Goal: Transaction & Acquisition: Purchase product/service

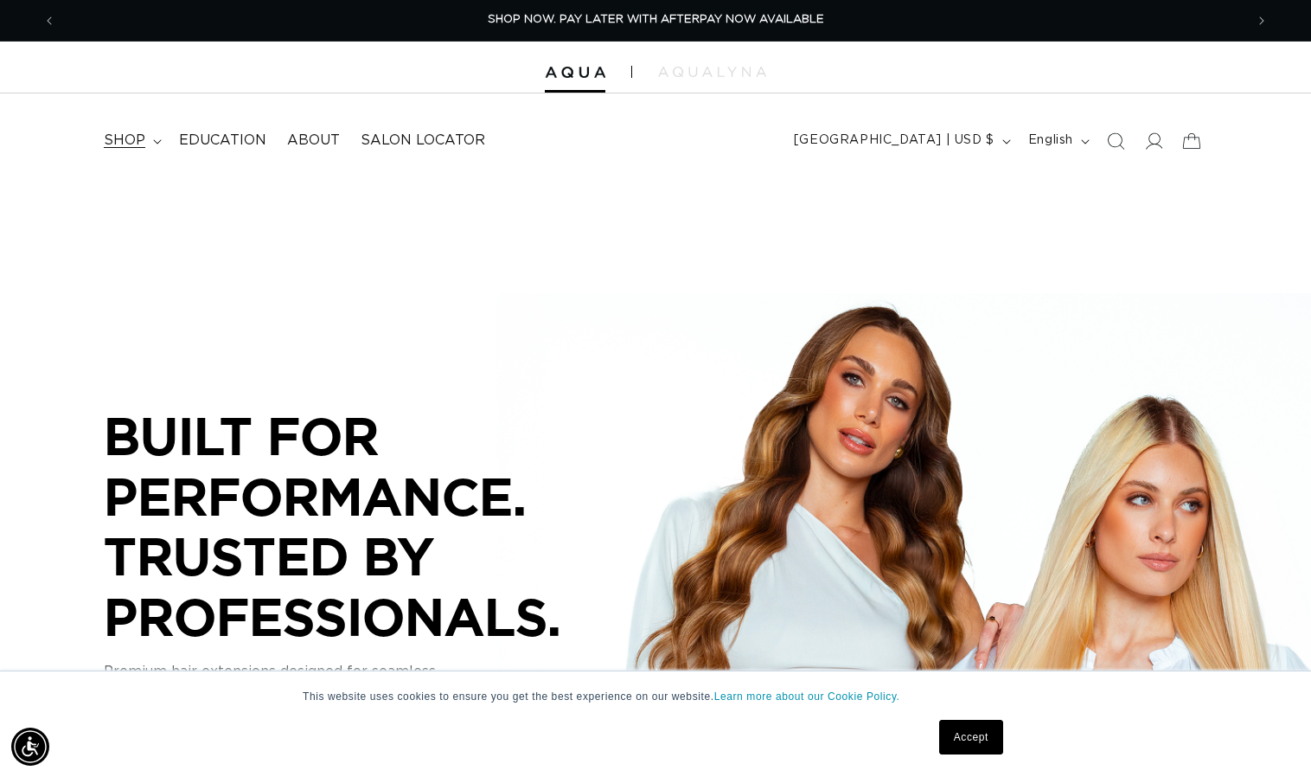
click at [149, 139] on summary "shop" at bounding box center [130, 140] width 75 height 39
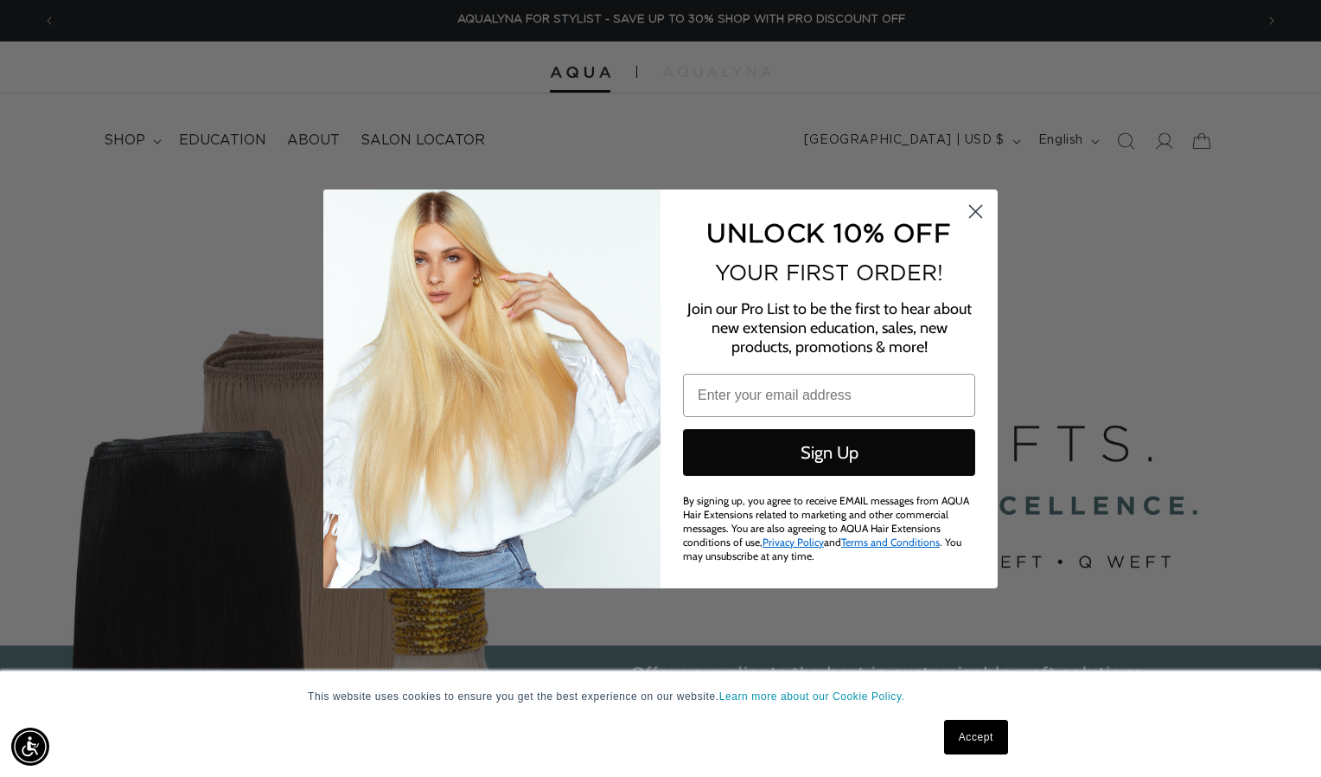
scroll to position [0, 2397]
click at [367, 279] on img "POPUP Form" at bounding box center [491, 388] width 337 height 399
click at [978, 214] on icon "Close dialog" at bounding box center [976, 211] width 12 height 12
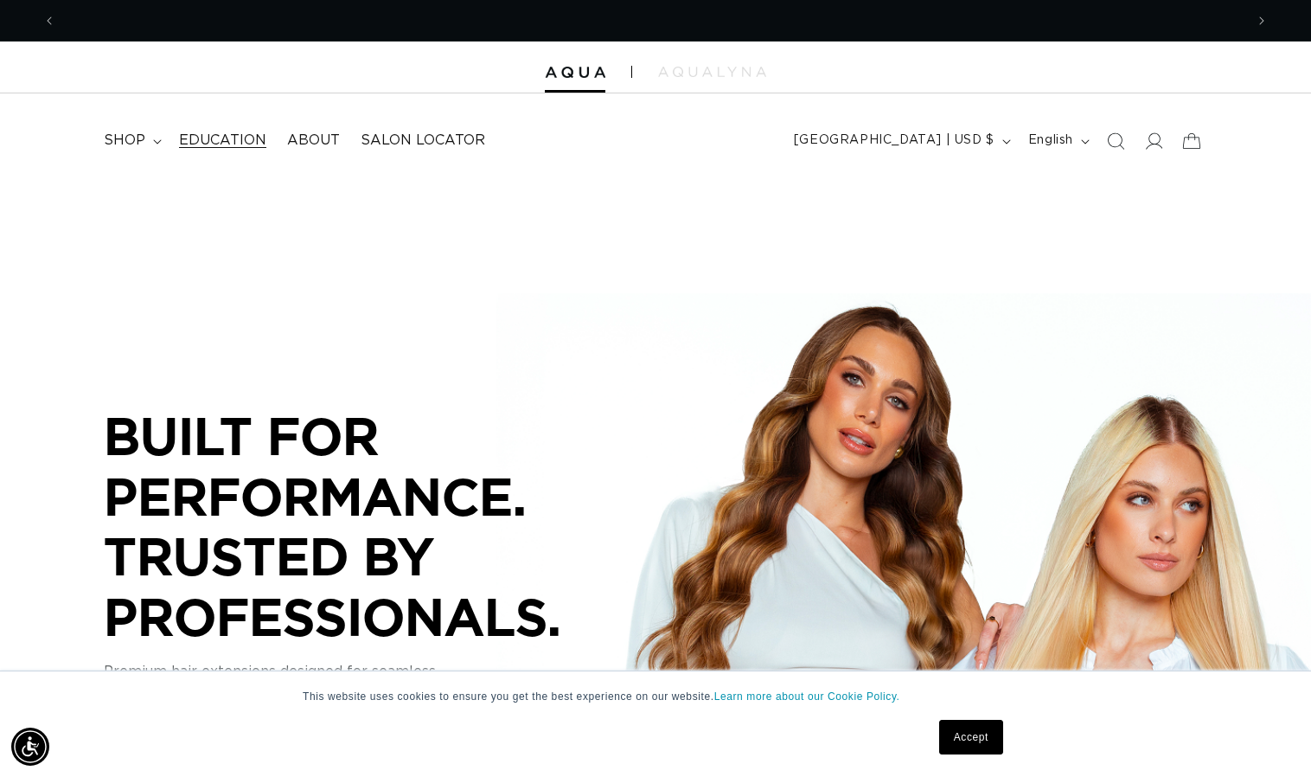
scroll to position [0, 1188]
click at [155, 143] on icon at bounding box center [157, 141] width 9 height 5
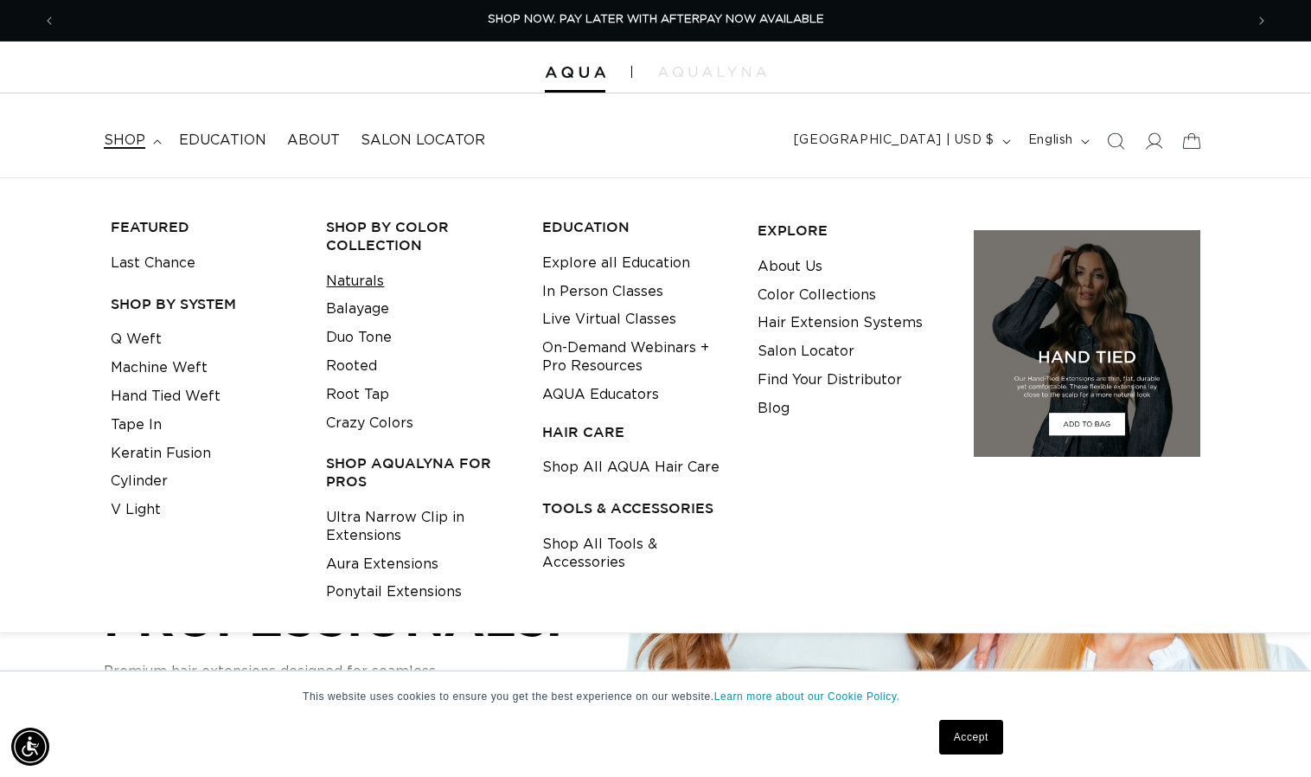
click at [364, 278] on link "Naturals" at bounding box center [355, 281] width 58 height 29
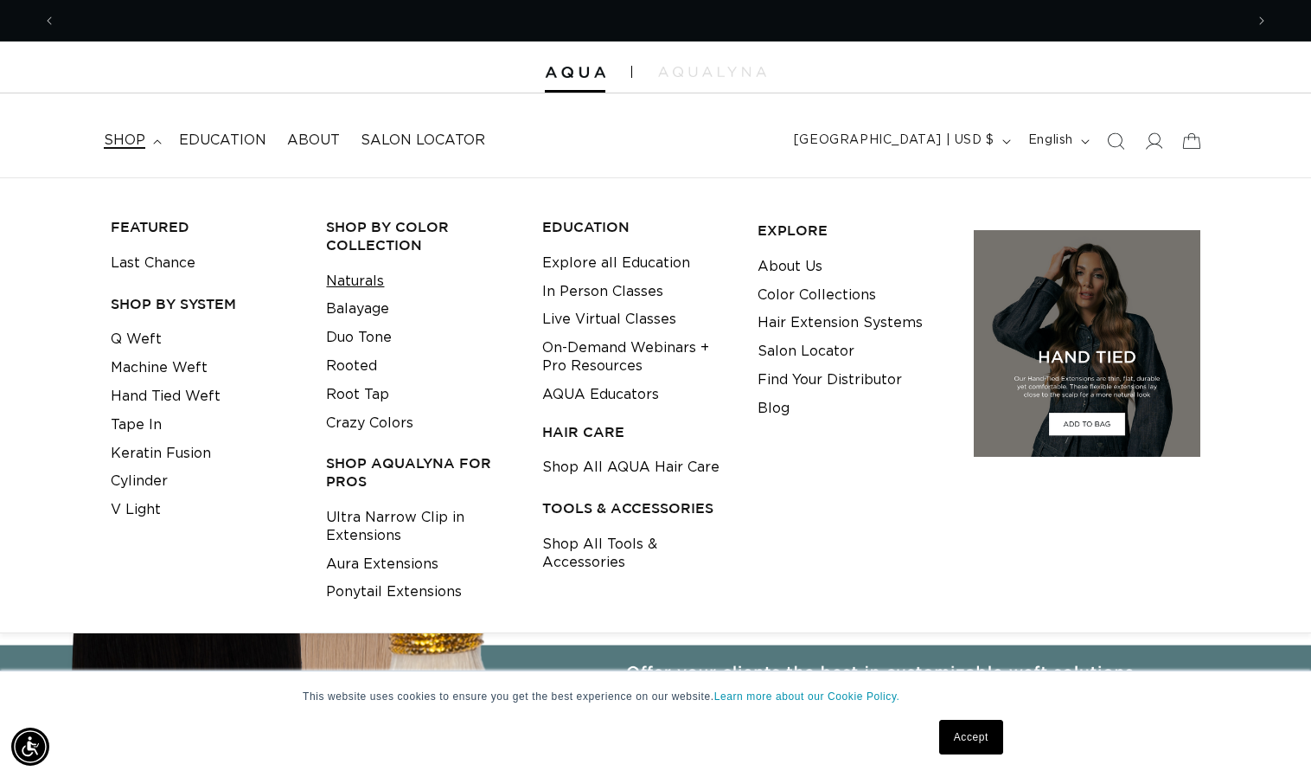
scroll to position [0, 2376]
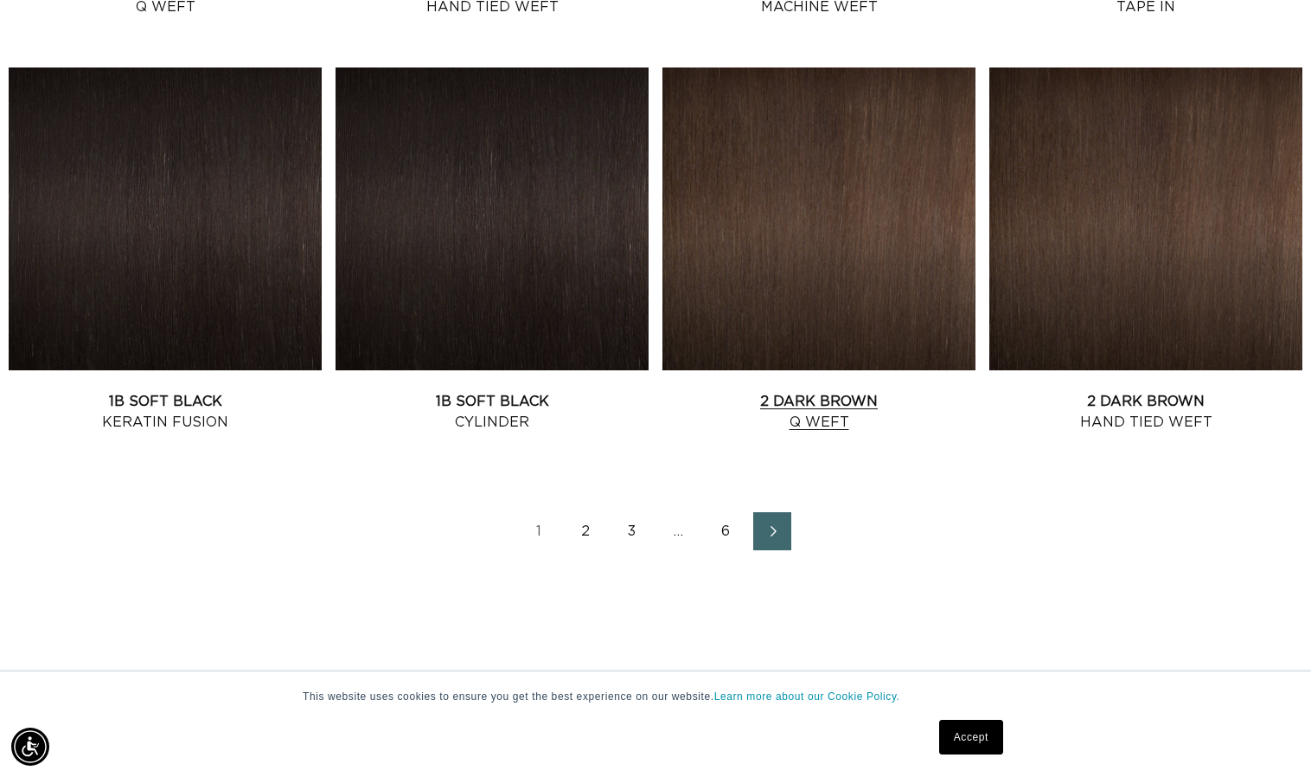
click at [857, 391] on link "2 Dark Brown Q Weft" at bounding box center [818, 412] width 313 height 42
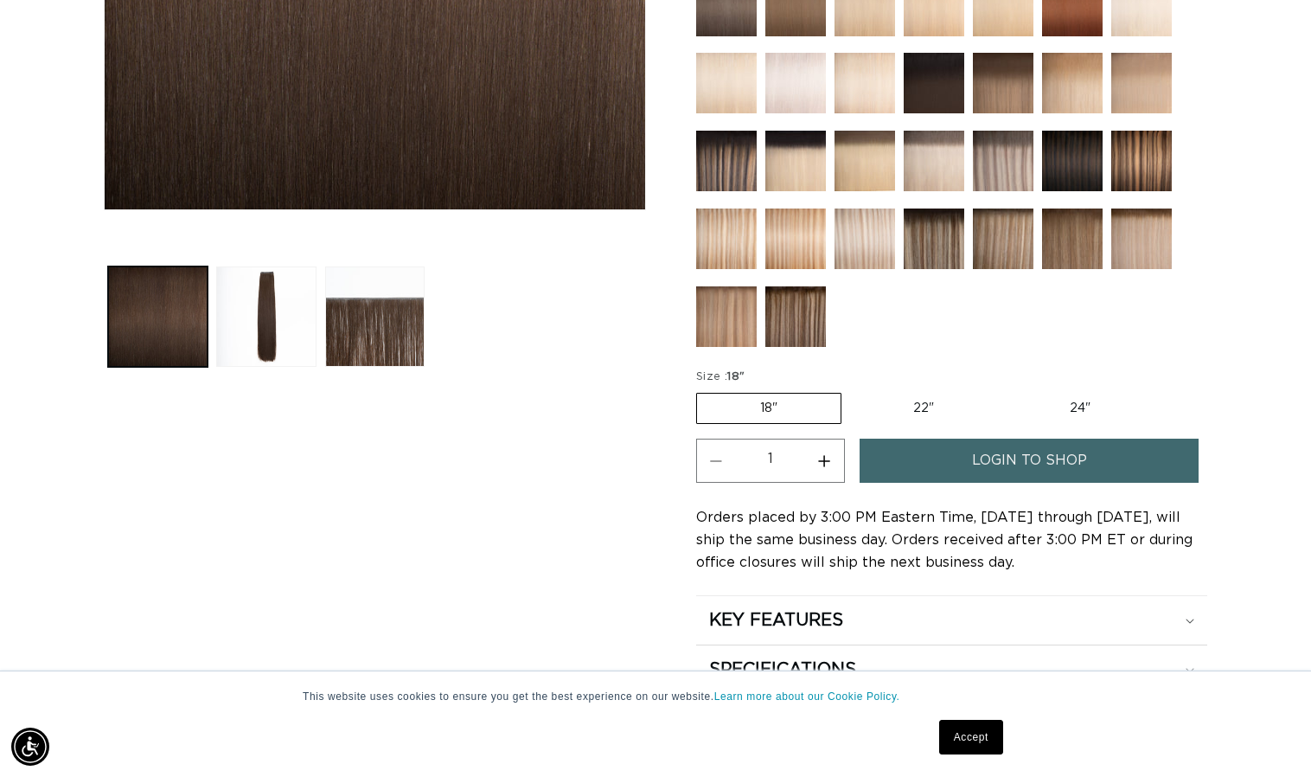
scroll to position [0, 1188]
click at [1034, 464] on span "login to shop" at bounding box center [1029, 460] width 115 height 44
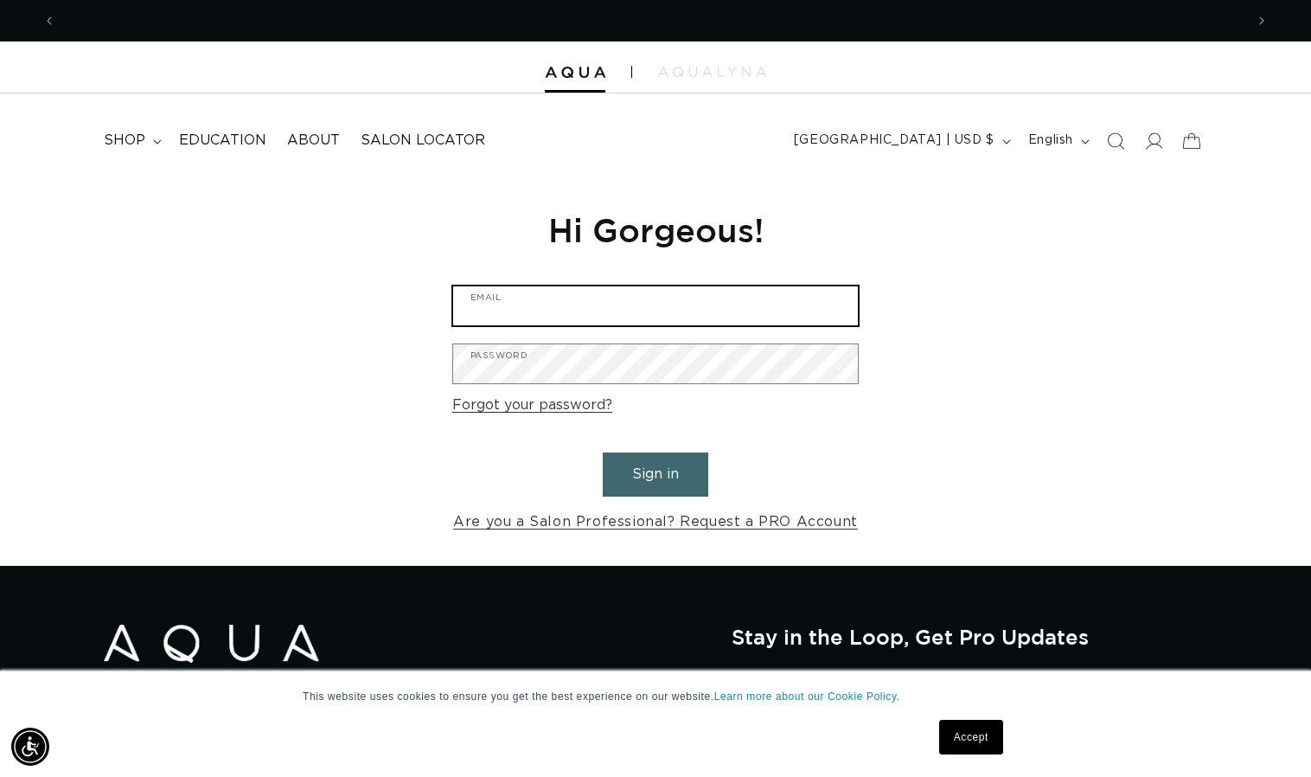
click at [682, 312] on input "Email" at bounding box center [655, 305] width 405 height 39
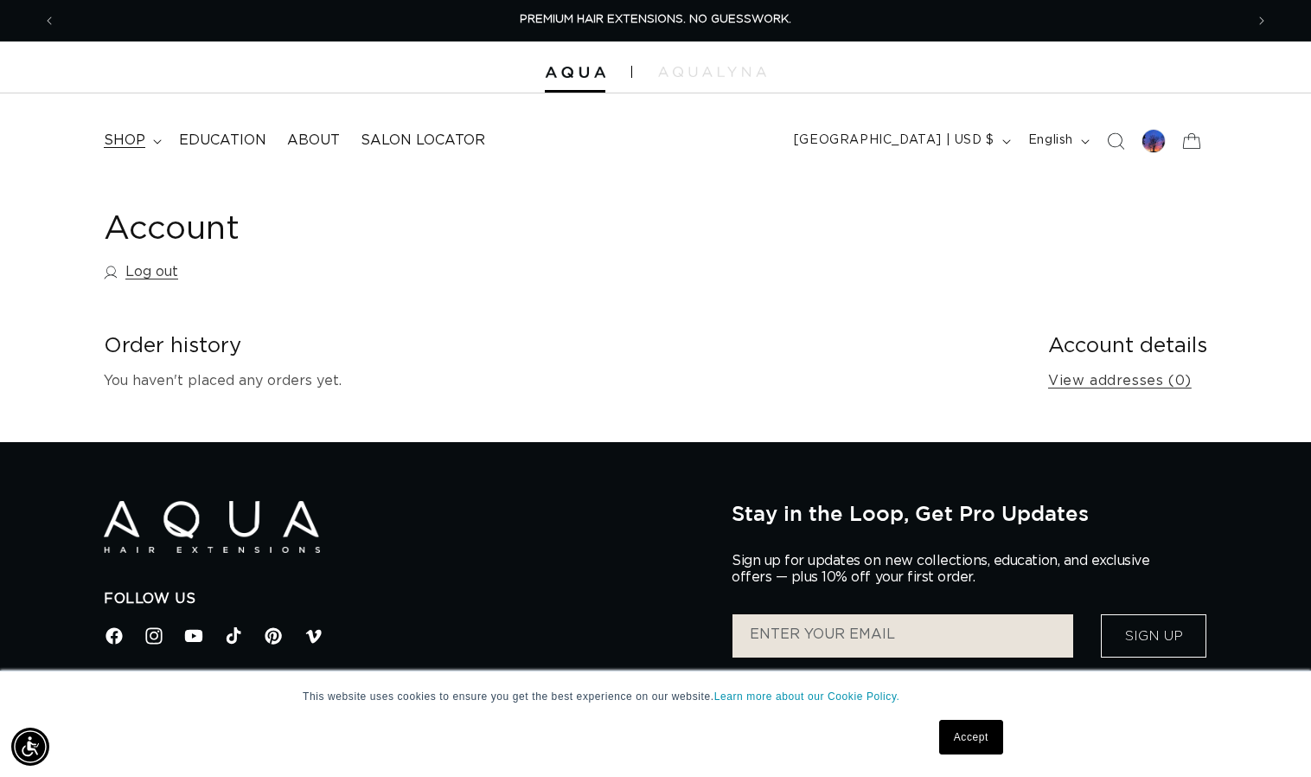
click at [138, 139] on span "shop" at bounding box center [125, 140] width 42 height 18
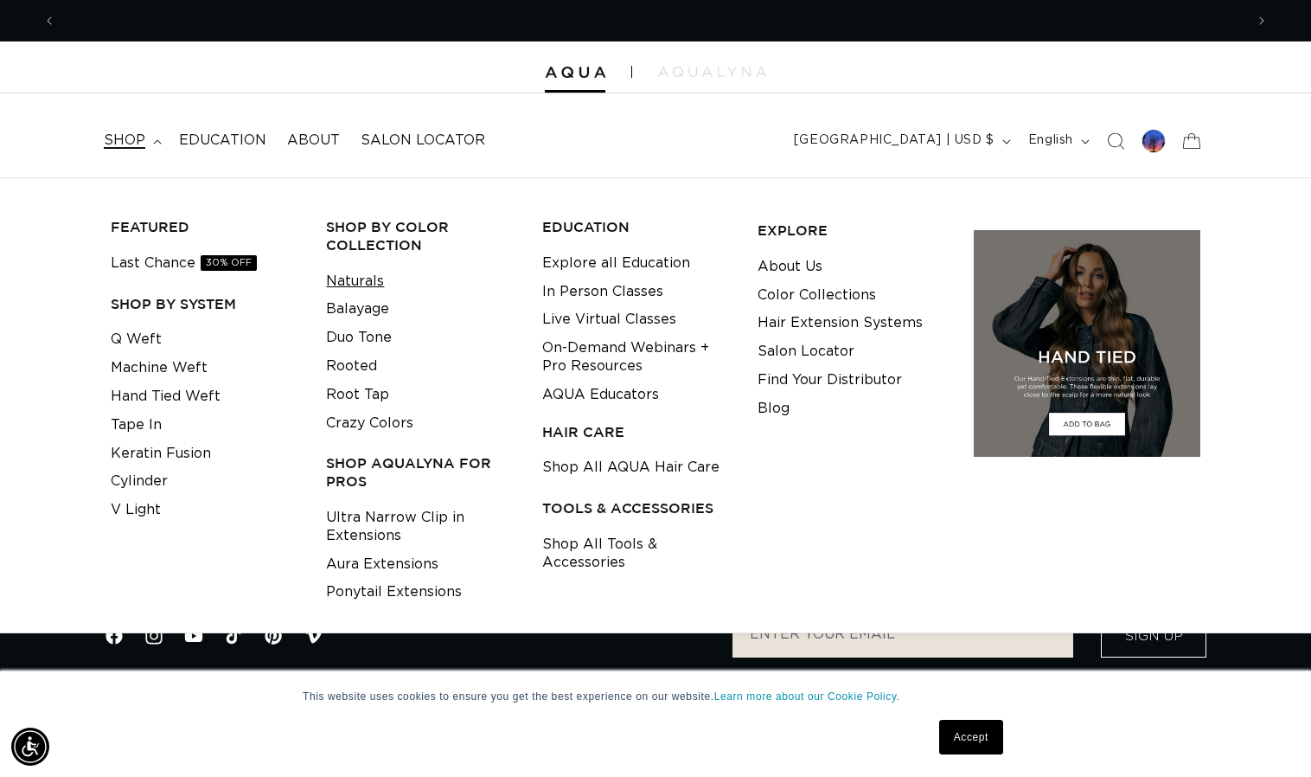
click at [373, 280] on link "Naturals" at bounding box center [355, 281] width 58 height 29
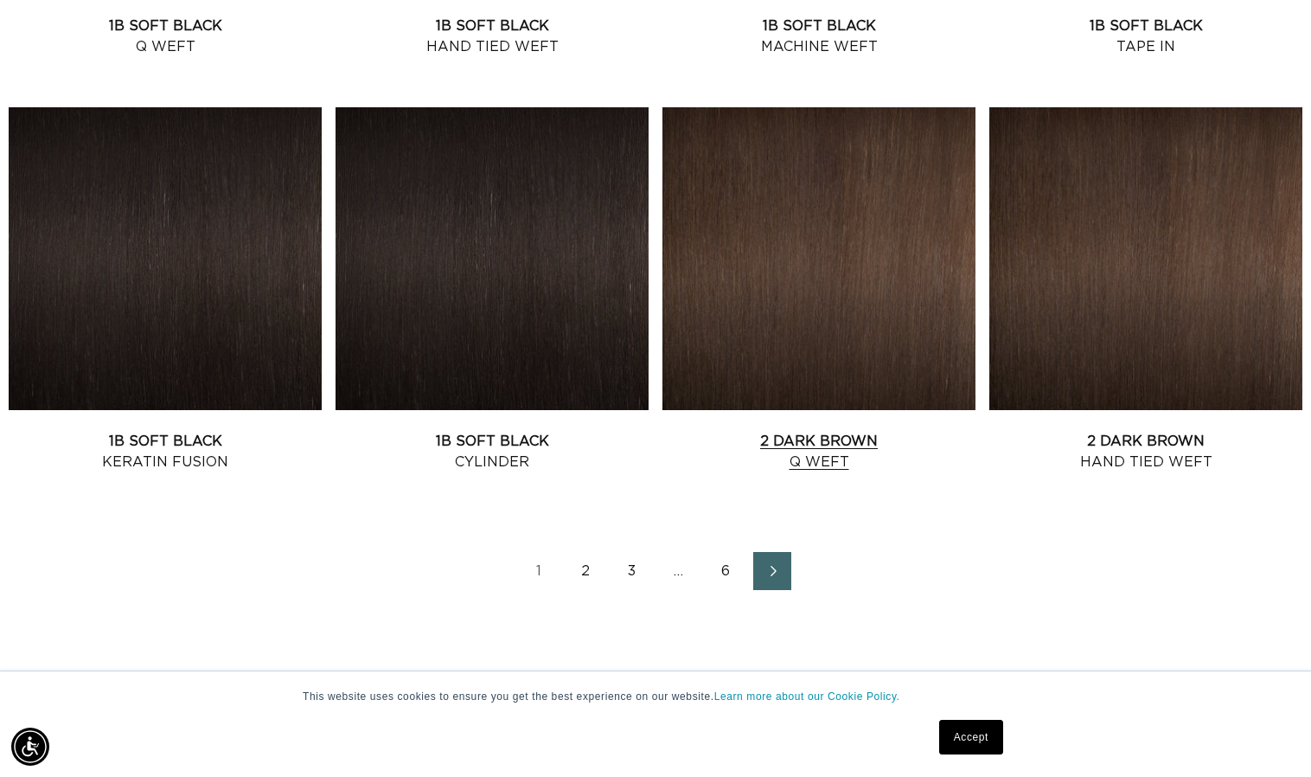
scroll to position [0, 1188]
click at [822, 431] on link "2 Dark Brown Q Weft" at bounding box center [818, 452] width 313 height 42
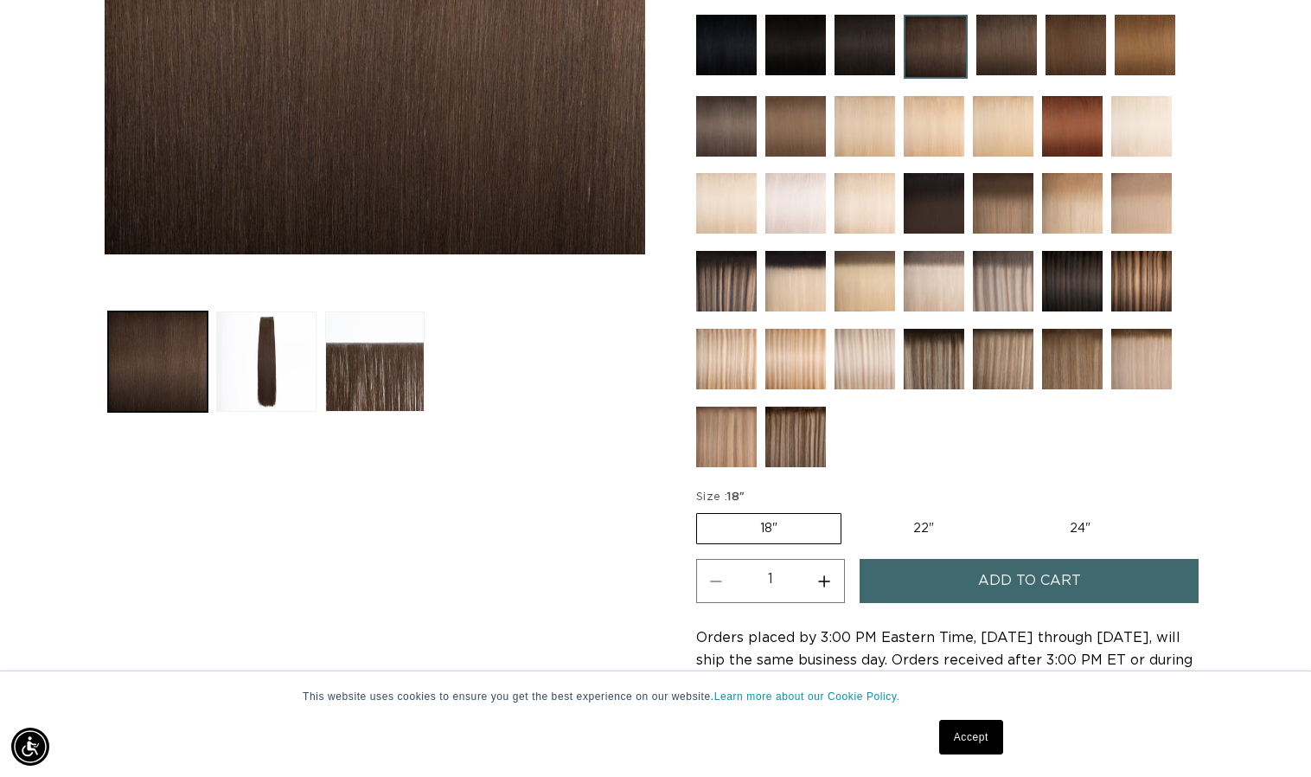
scroll to position [527, 0]
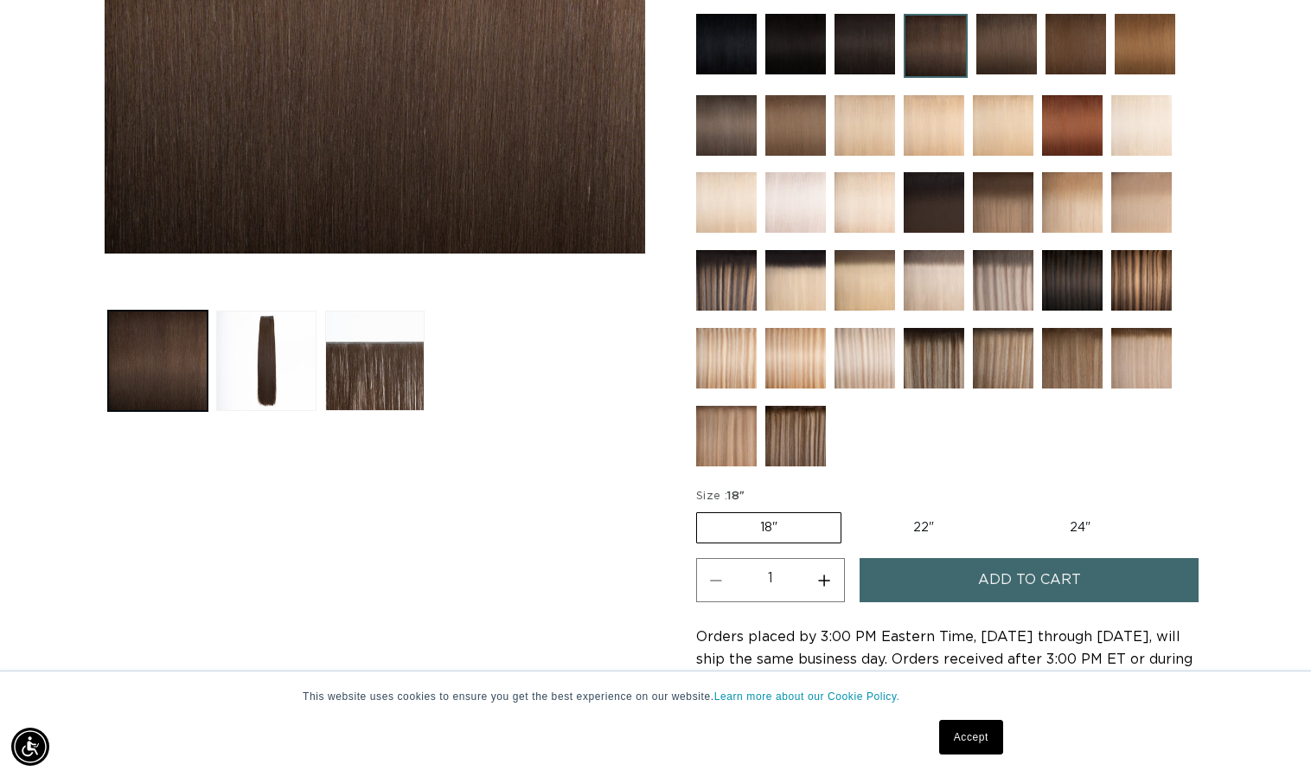
click at [929, 579] on button "Add to cart" at bounding box center [1029, 580] width 339 height 44
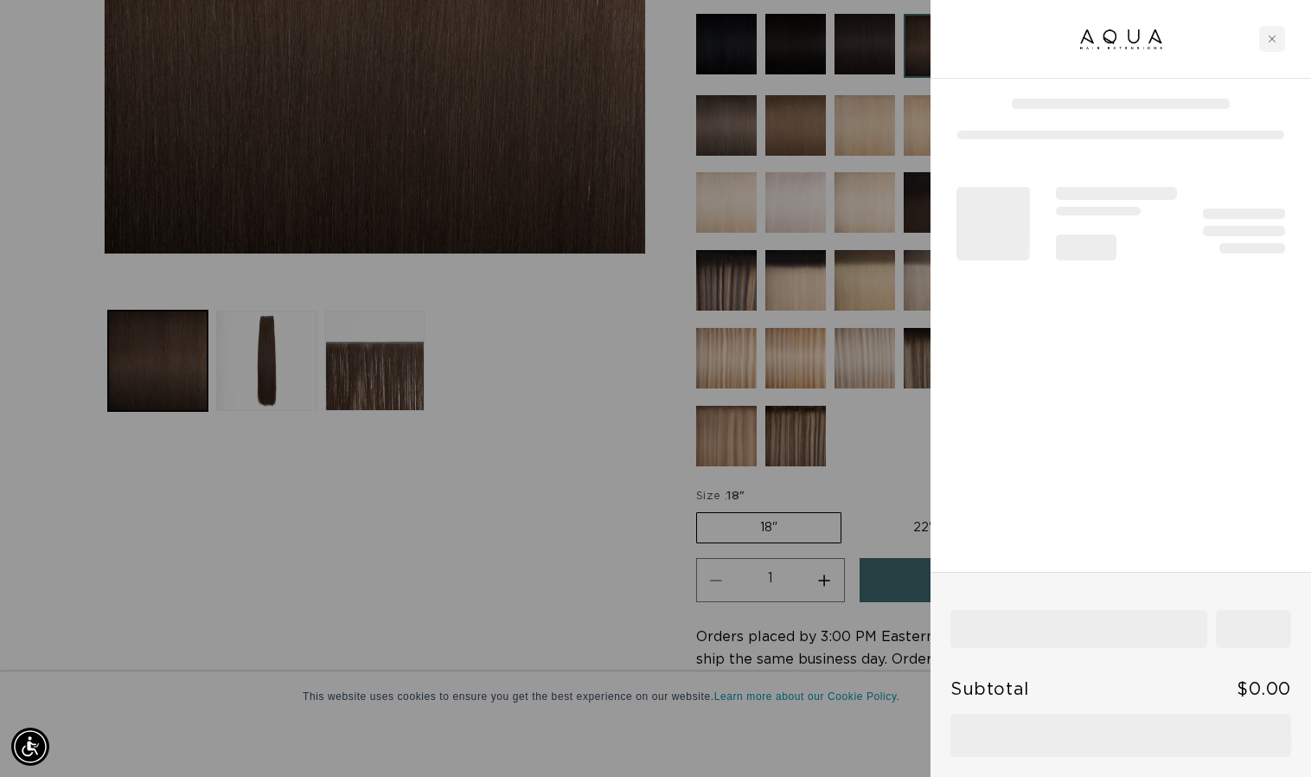
scroll to position [0, 2397]
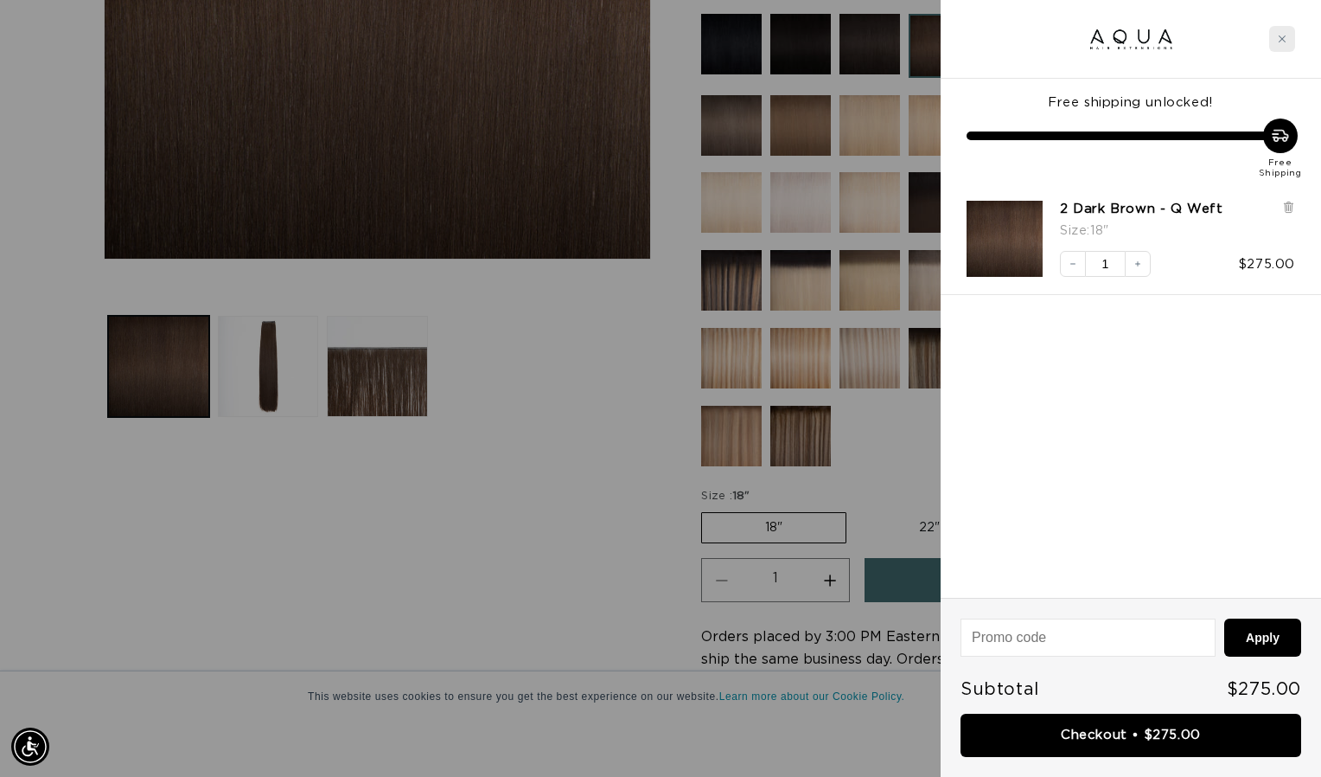
click at [1288, 38] on div "Close cart" at bounding box center [1282, 39] width 26 height 26
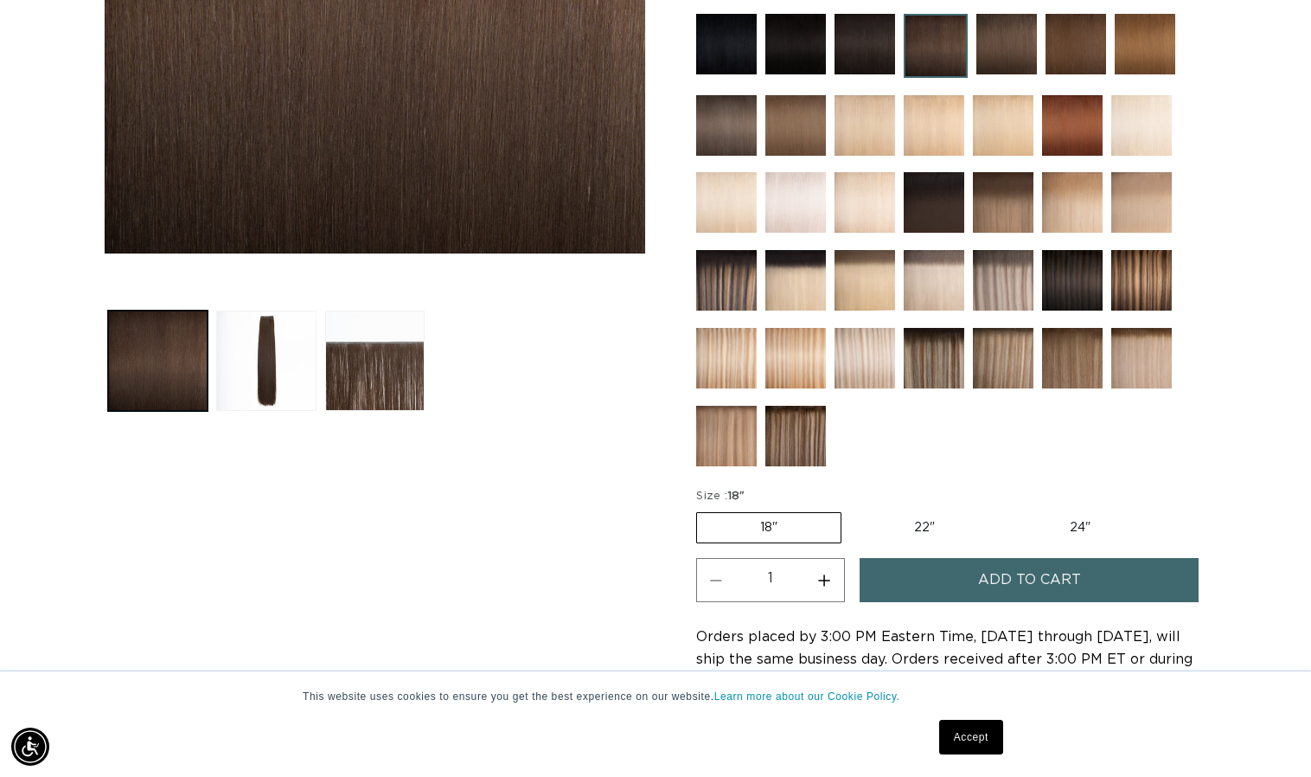
scroll to position [0, 0]
click at [917, 528] on label "22" Variant sold out or unavailable" at bounding box center [923, 527] width 147 height 29
click at [851, 509] on input "22" Variant sold out or unavailable" at bounding box center [850, 508] width 1 height 1
radio input "true"
click at [817, 594] on button "Increase quantity for 2 Dark Brown - Q Weft" at bounding box center [824, 580] width 39 height 44
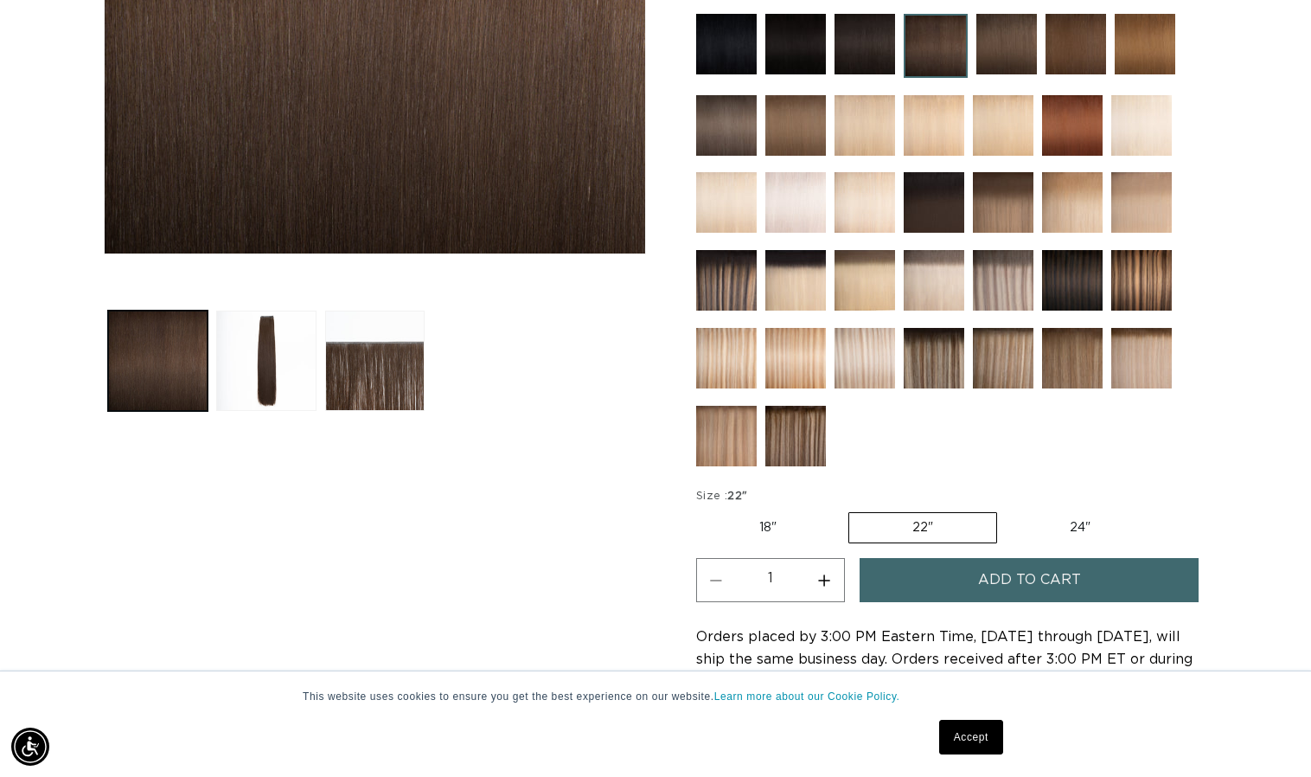
type input "2"
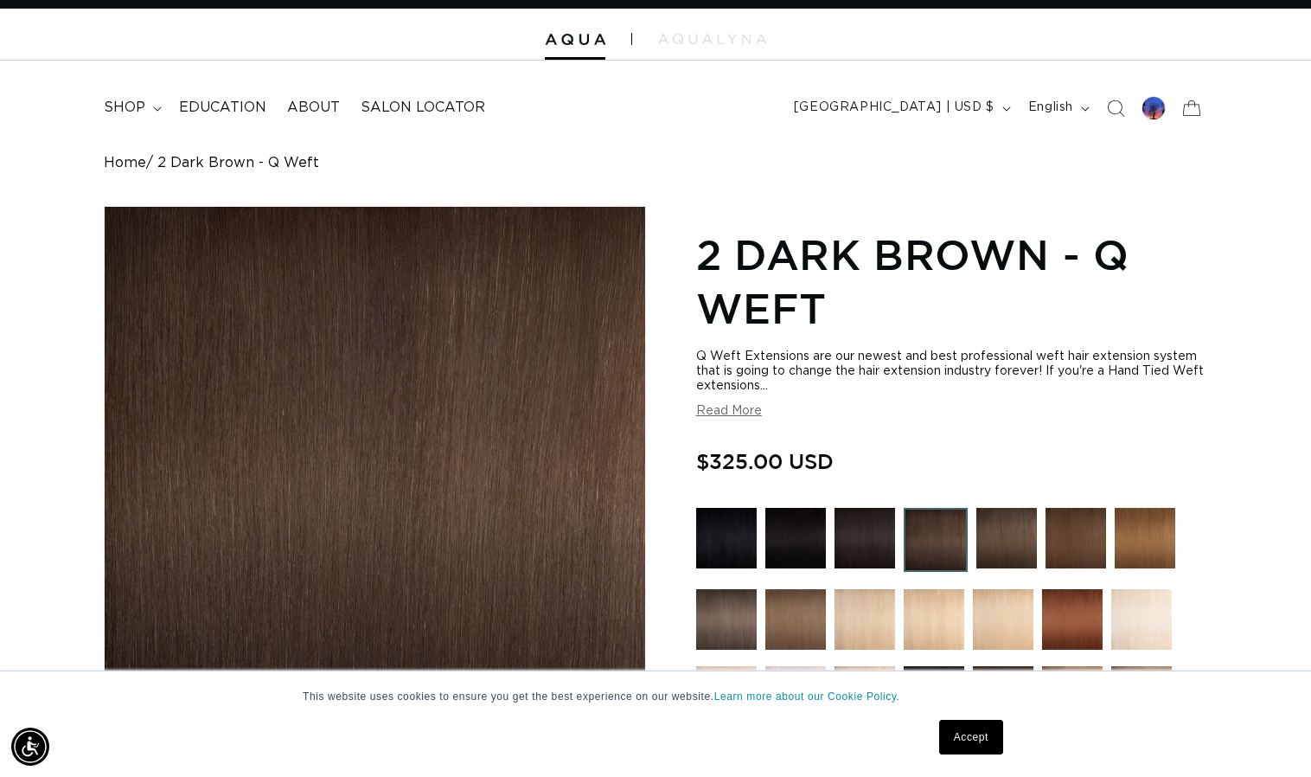
scroll to position [0, 2376]
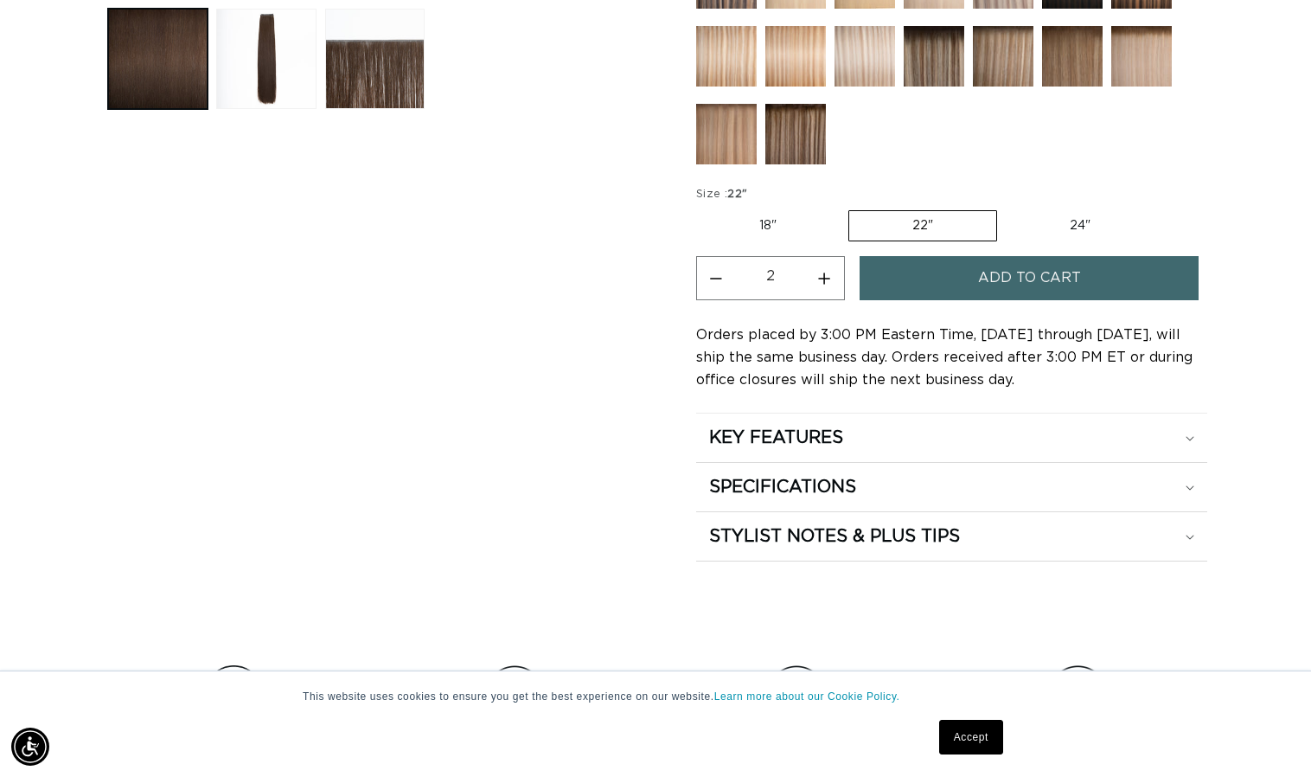
click at [1065, 269] on span "Add to cart" at bounding box center [1029, 278] width 103 height 44
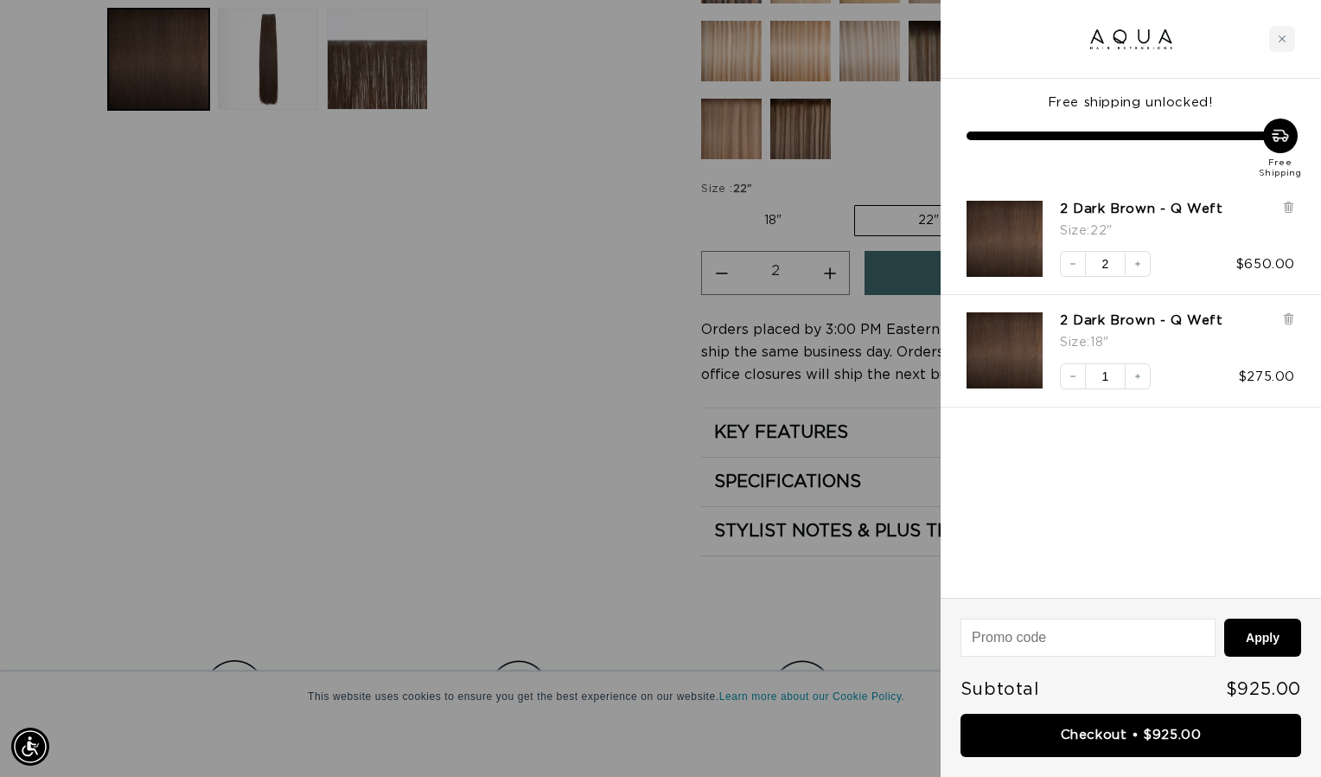
scroll to position [0, 1199]
click at [626, 403] on div at bounding box center [660, 388] width 1321 height 777
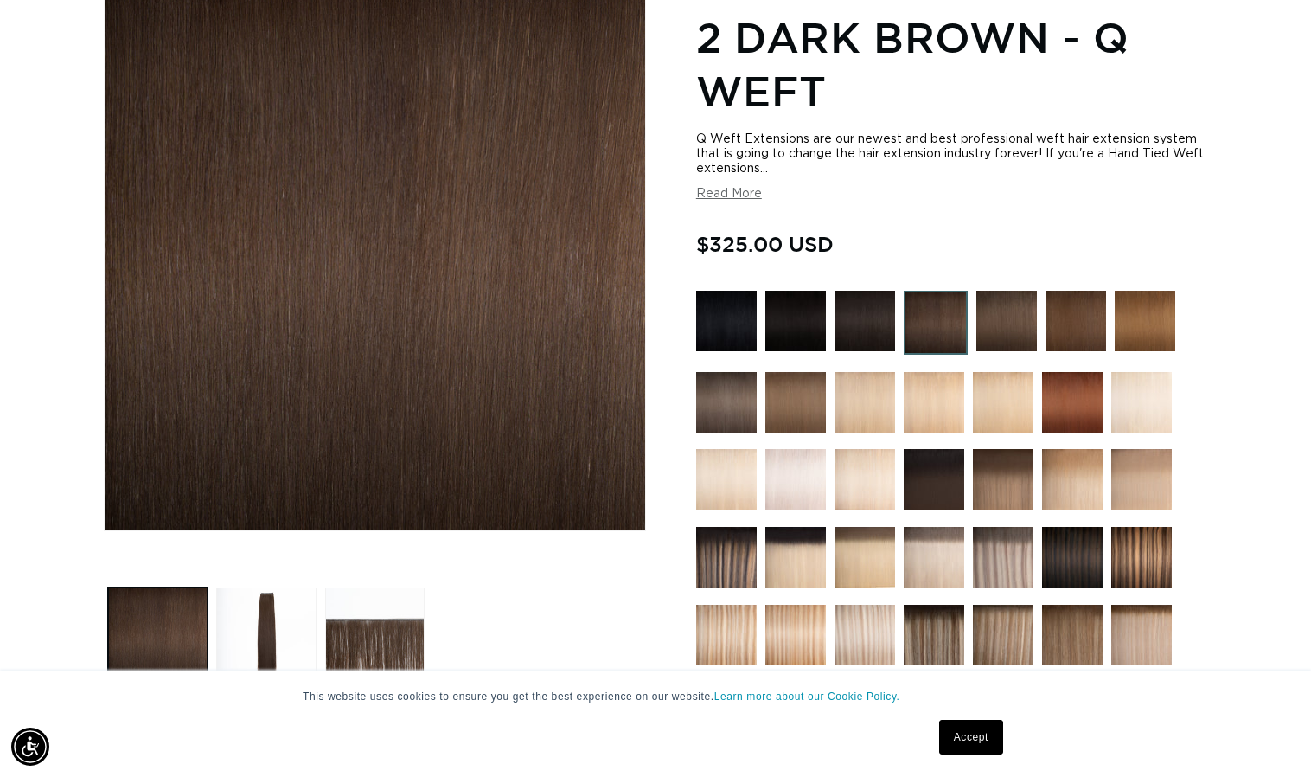
scroll to position [251, 0]
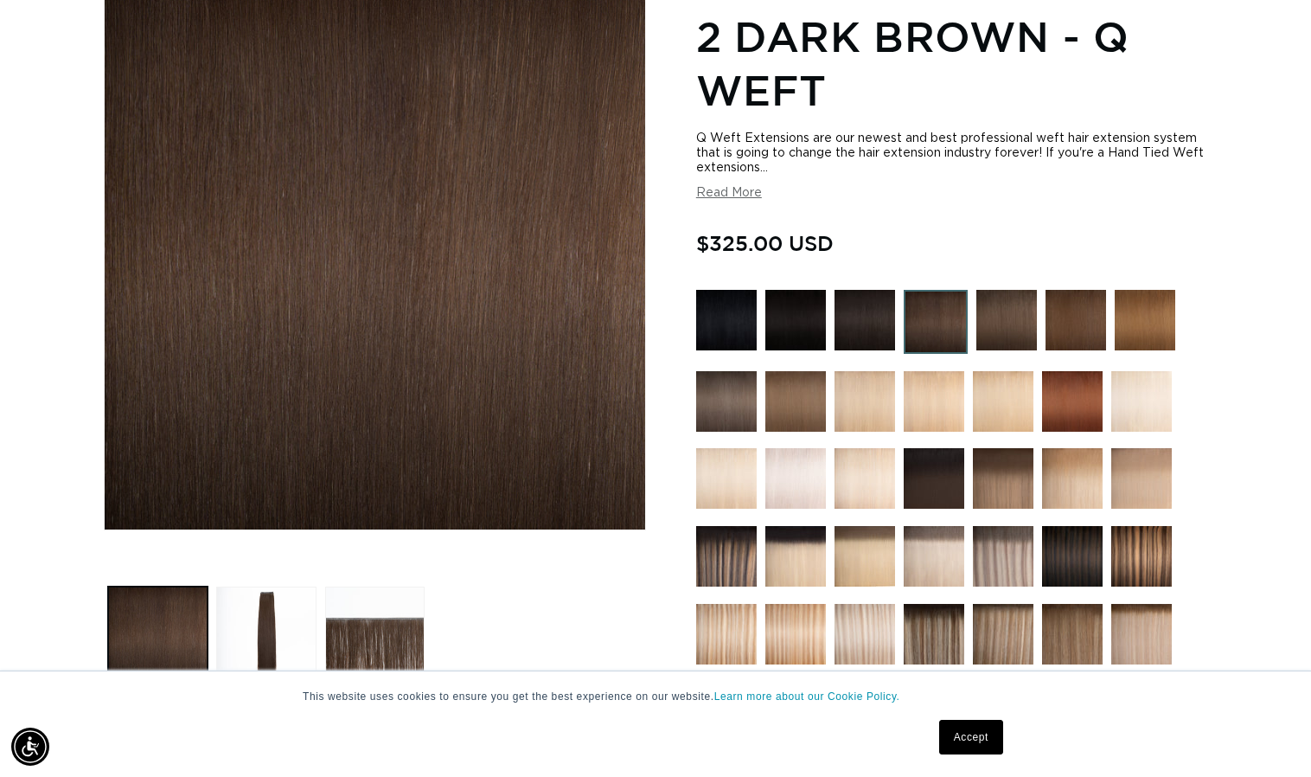
click at [732, 191] on button "Read More" at bounding box center [729, 193] width 66 height 15
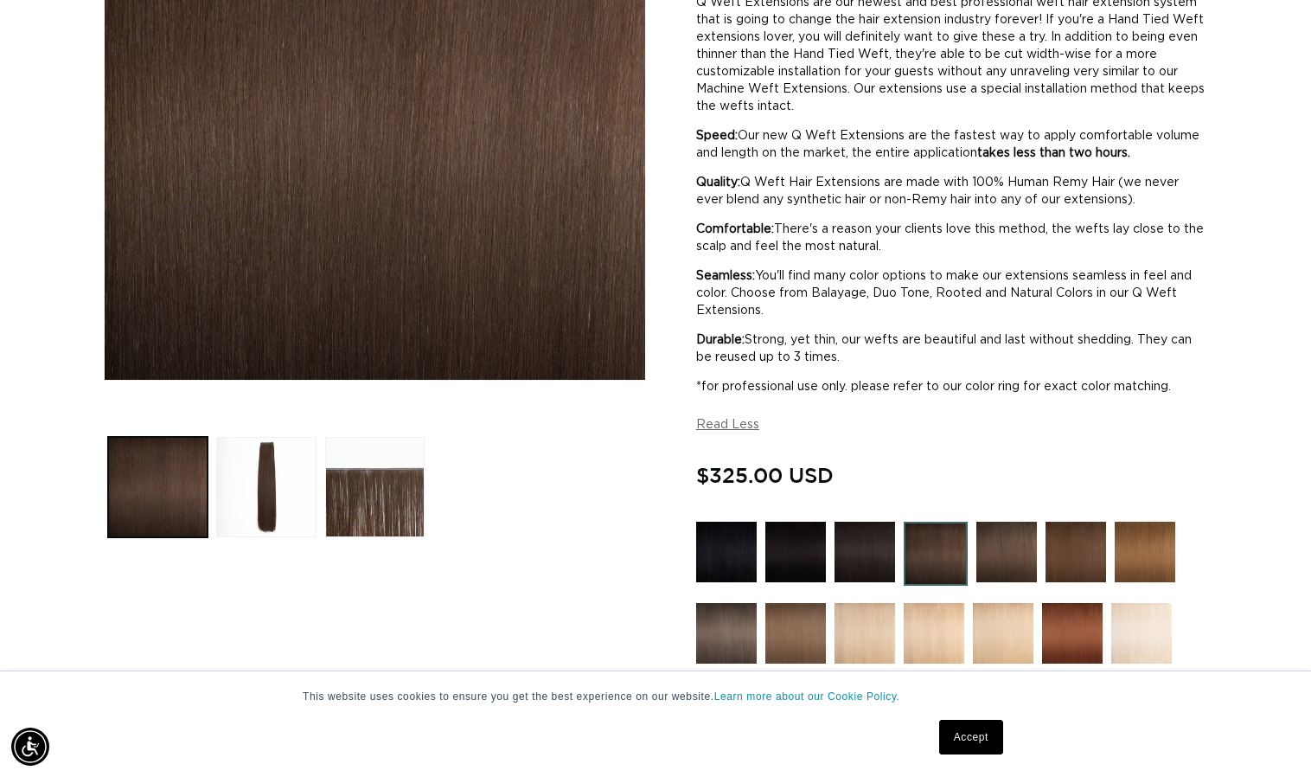
scroll to position [0, 0]
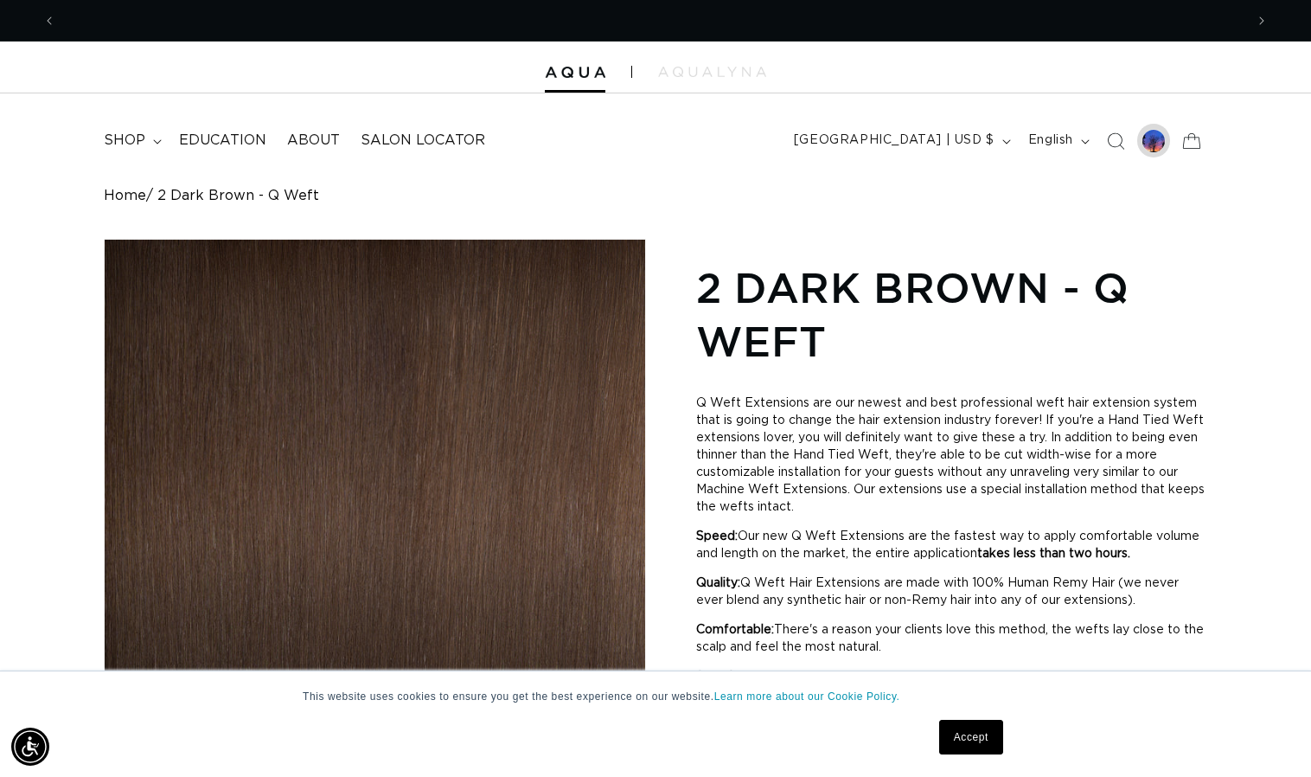
click at [1154, 144] on div at bounding box center [1153, 141] width 24 height 24
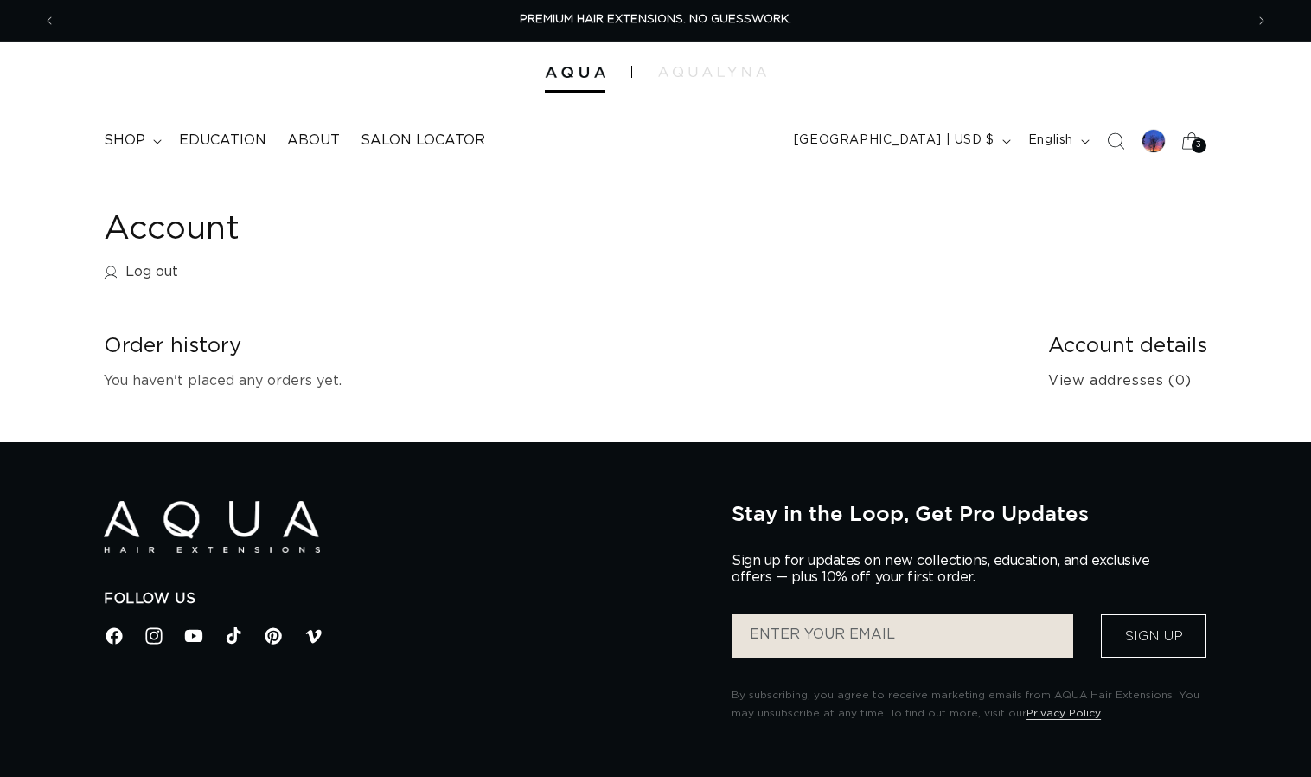
click at [1196, 143] on span "3" at bounding box center [1199, 145] width 6 height 15
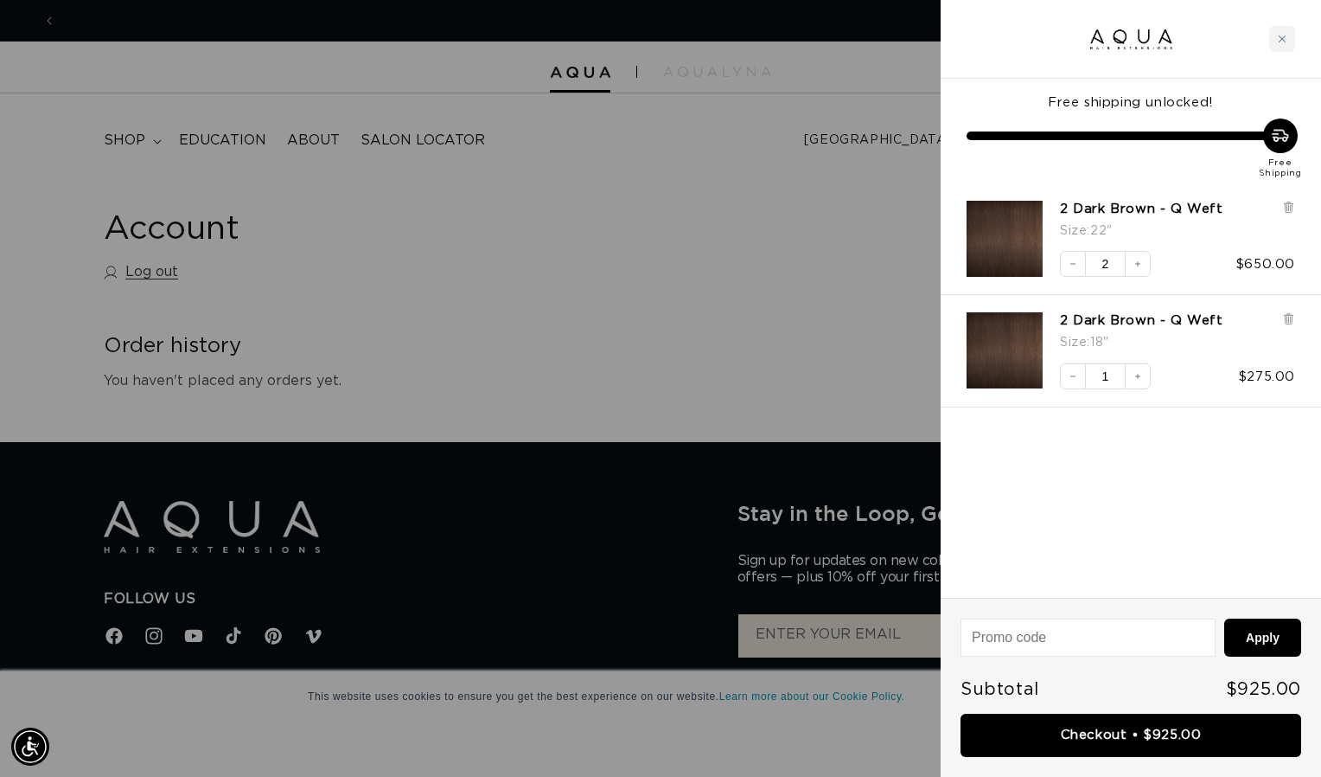
scroll to position [0, 1199]
click at [748, 351] on div at bounding box center [660, 388] width 1321 height 777
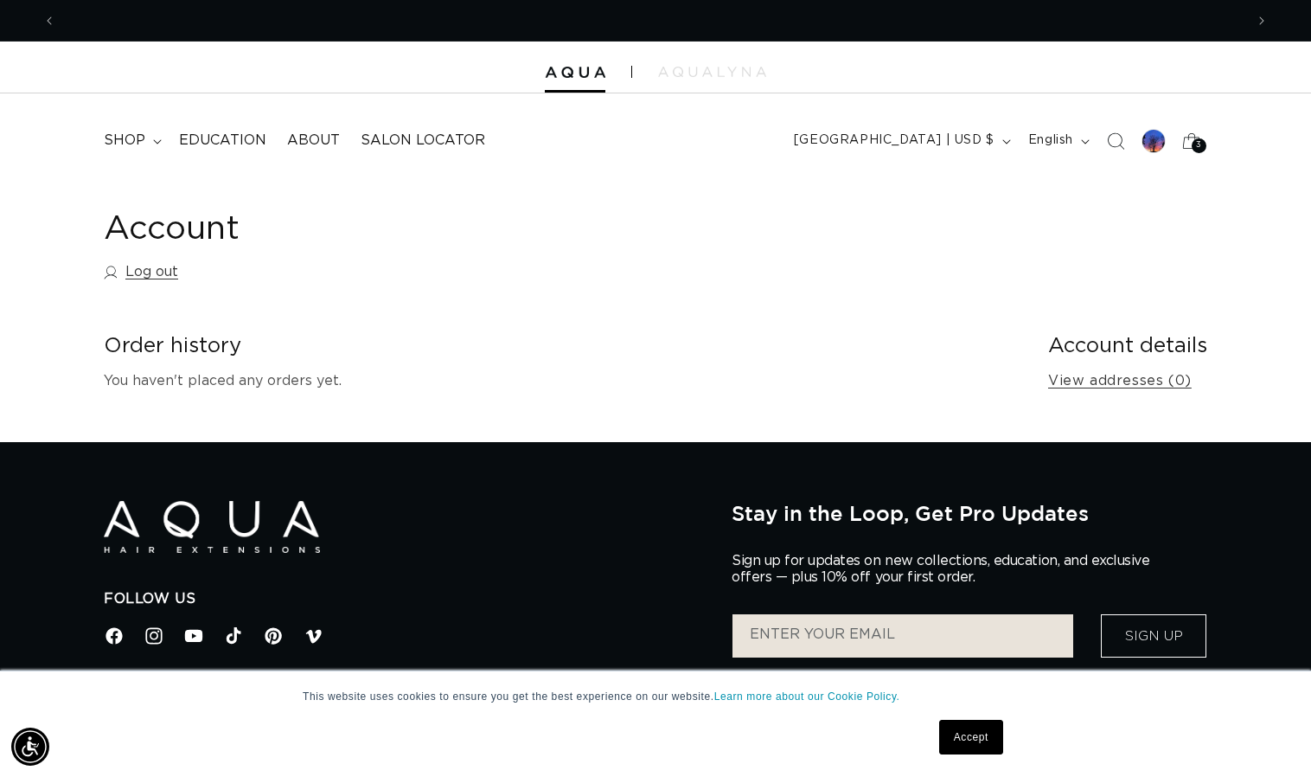
scroll to position [0, 1188]
click at [1196, 148] on span "3" at bounding box center [1199, 145] width 6 height 15
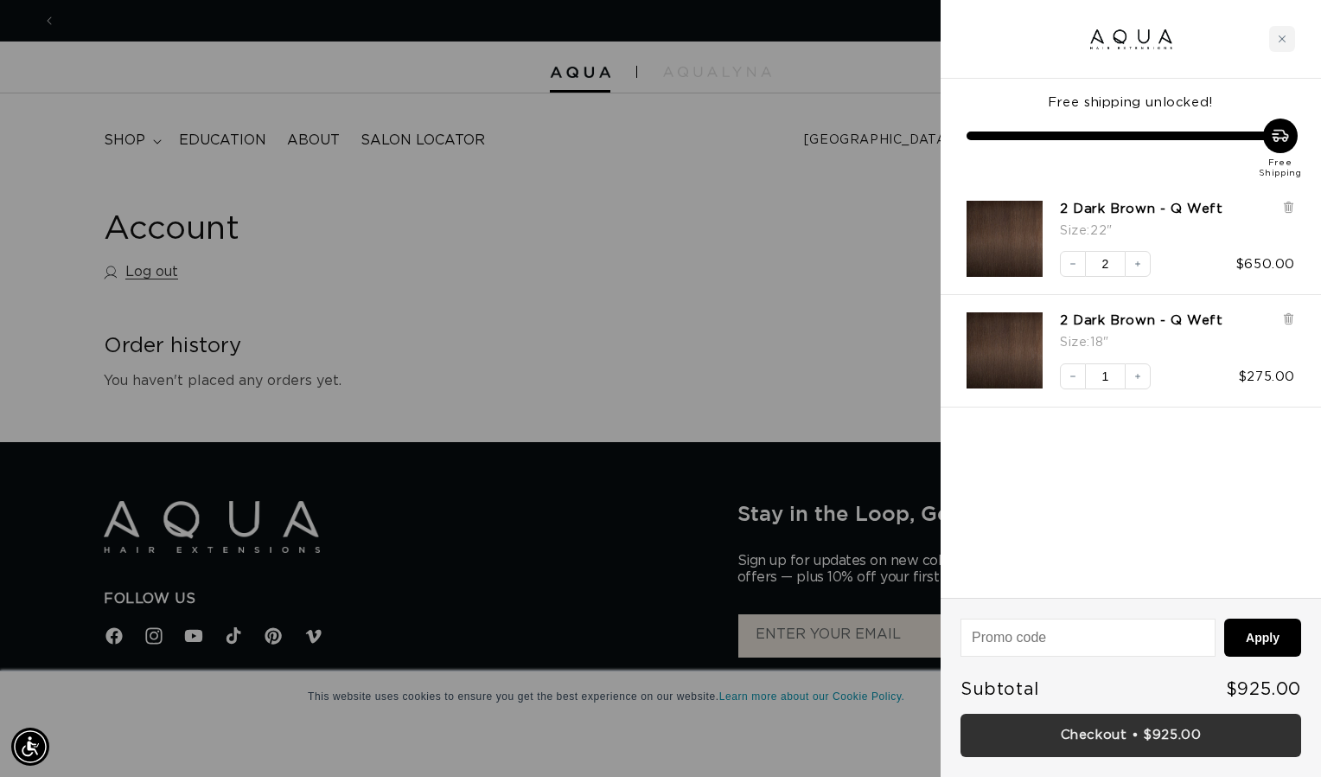
scroll to position [0, 0]
click at [1135, 738] on link "Checkout • $925.00" at bounding box center [1131, 735] width 341 height 44
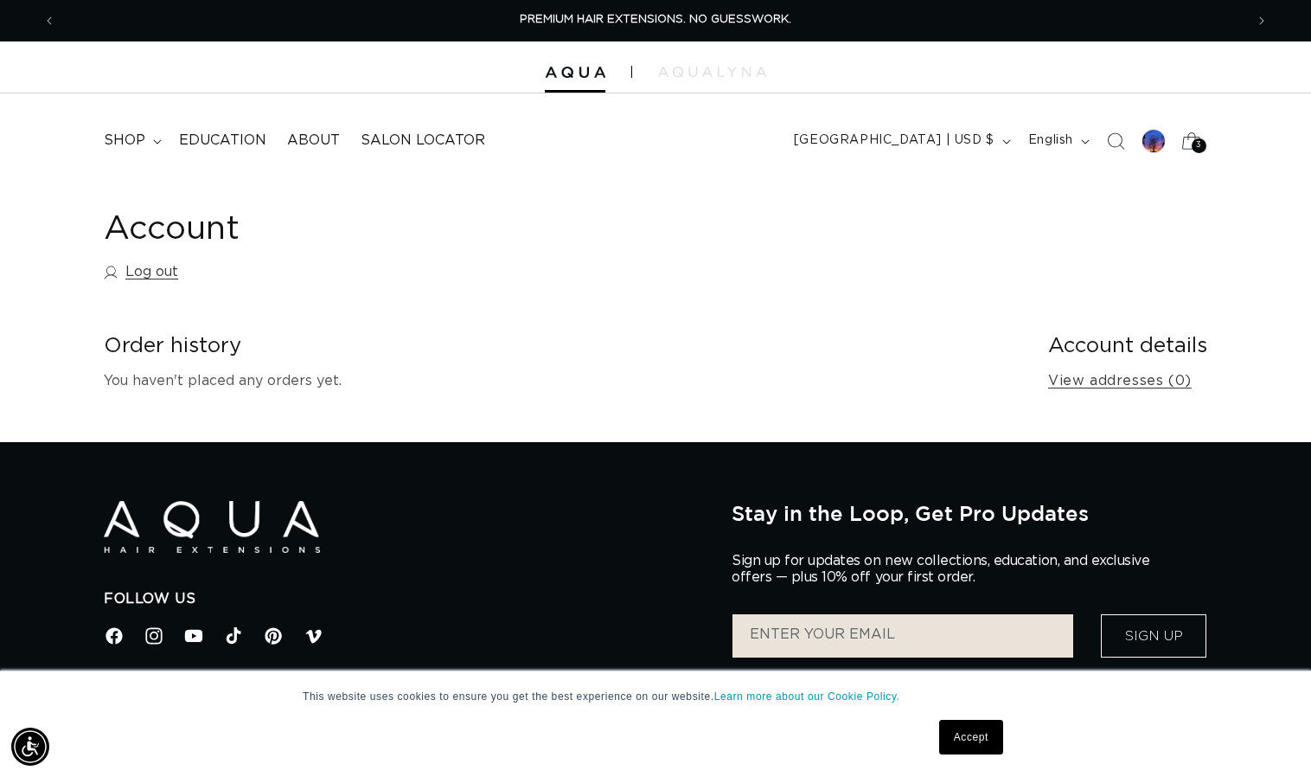
click at [1191, 150] on icon at bounding box center [1191, 140] width 41 height 41
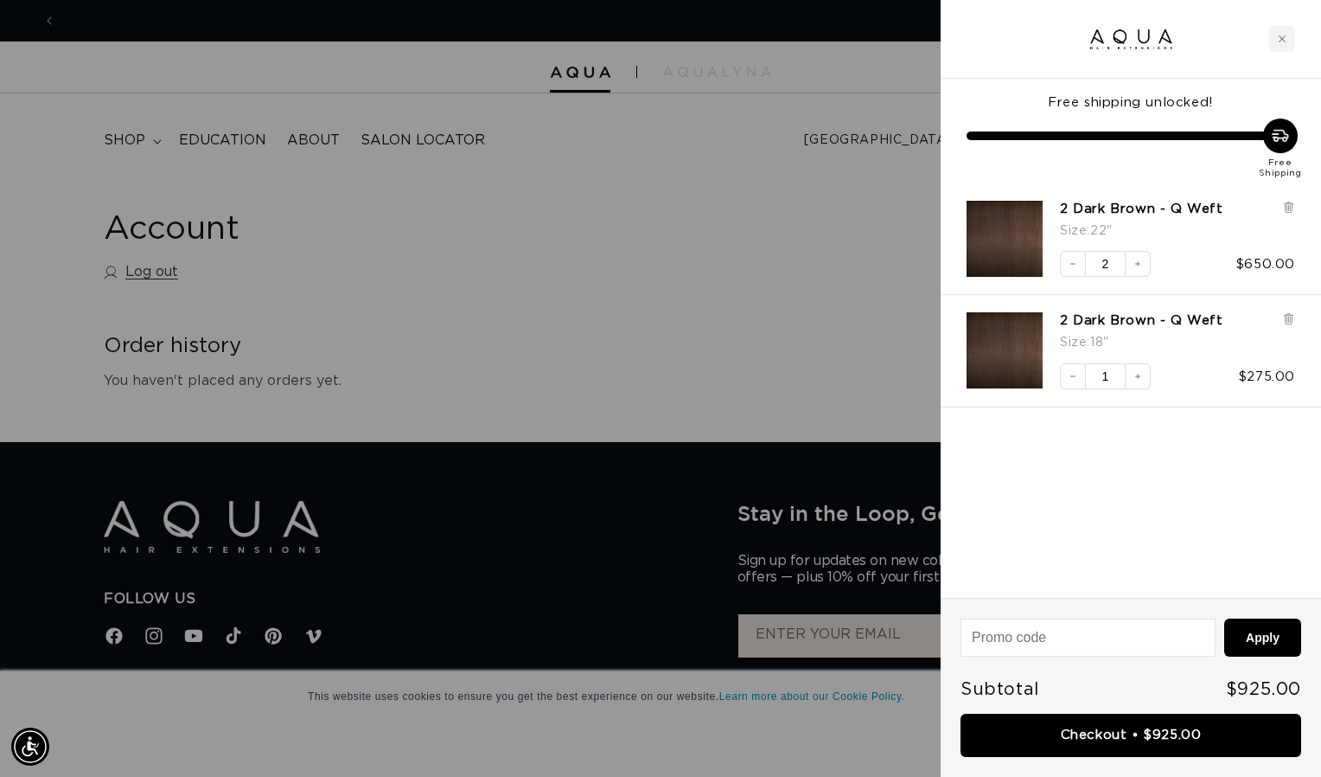
scroll to position [0, 1199]
click at [702, 169] on div at bounding box center [660, 388] width 1321 height 777
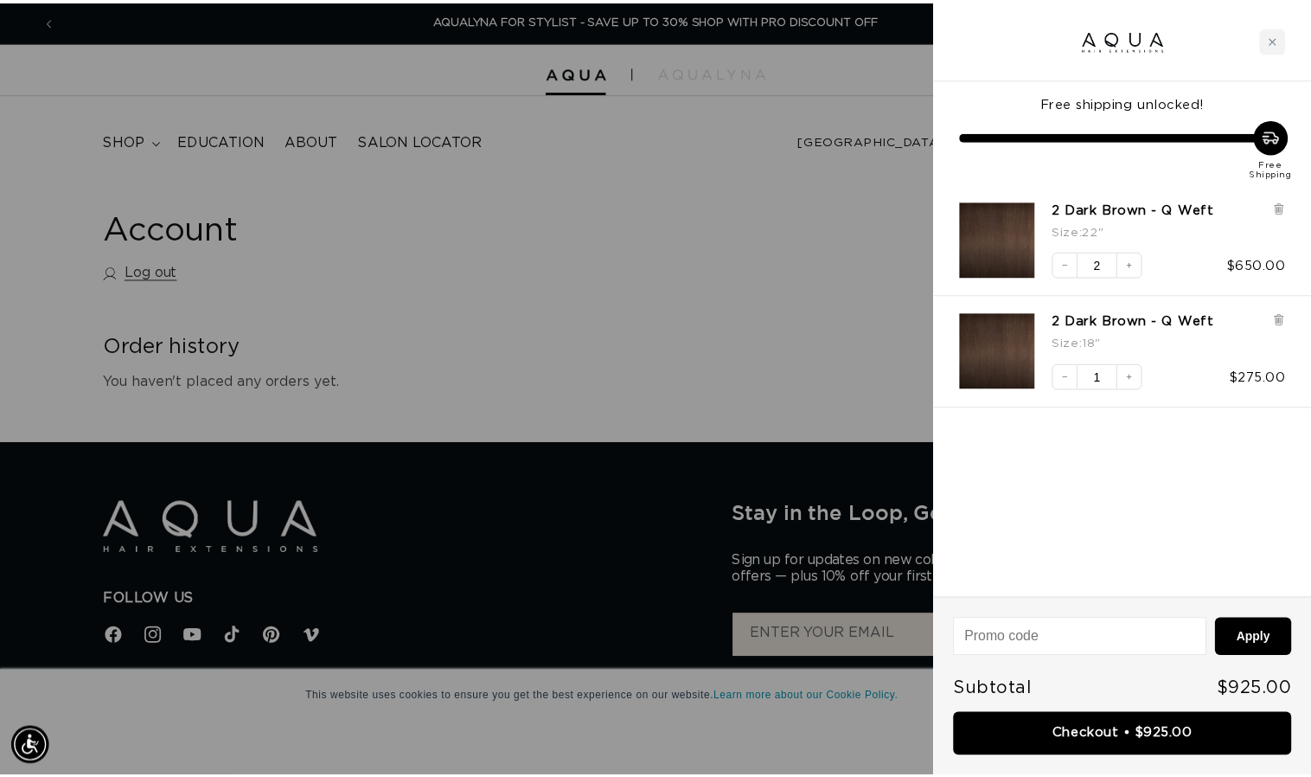
scroll to position [0, 2376]
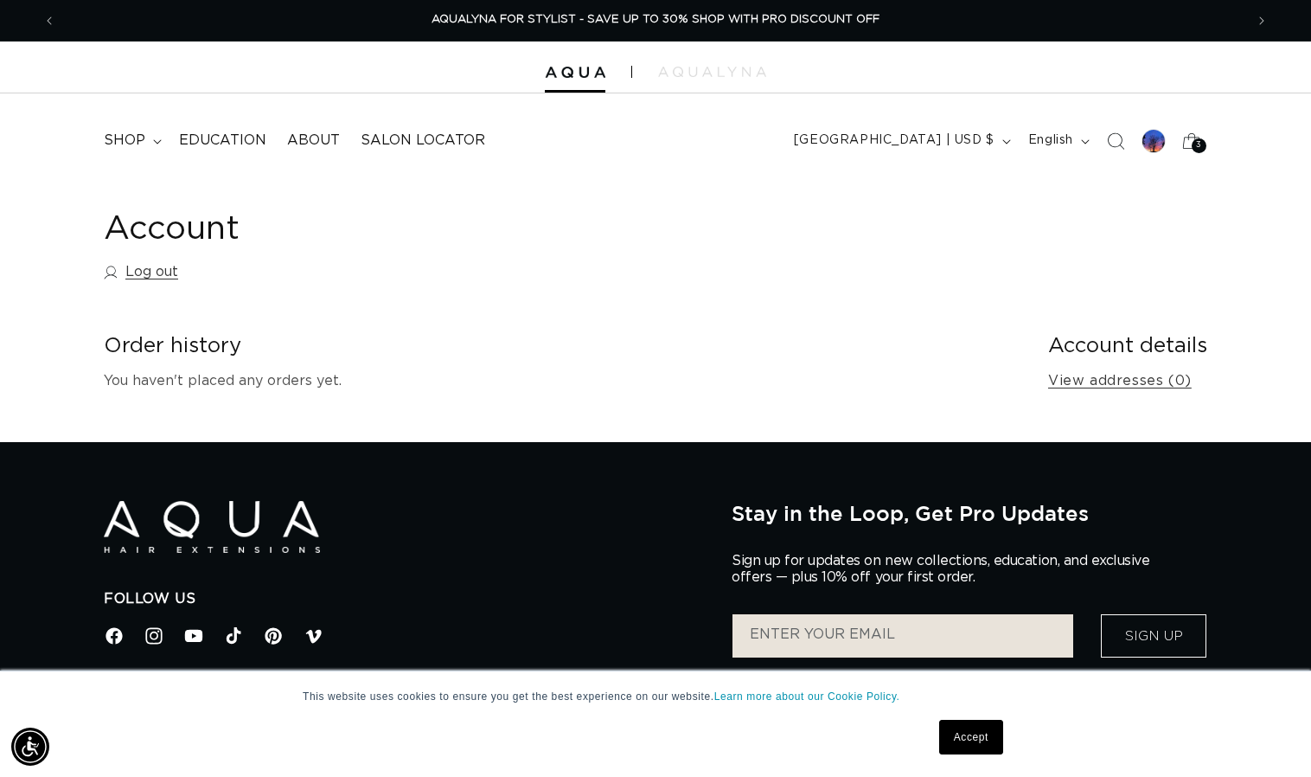
click at [702, 169] on header "FEATURED Last Chance SHOP BY SYSTEM Q Weft Hand Tied Weft Machine Weft Tape In …" at bounding box center [655, 135] width 1311 height 84
click at [158, 142] on icon at bounding box center [157, 141] width 8 height 4
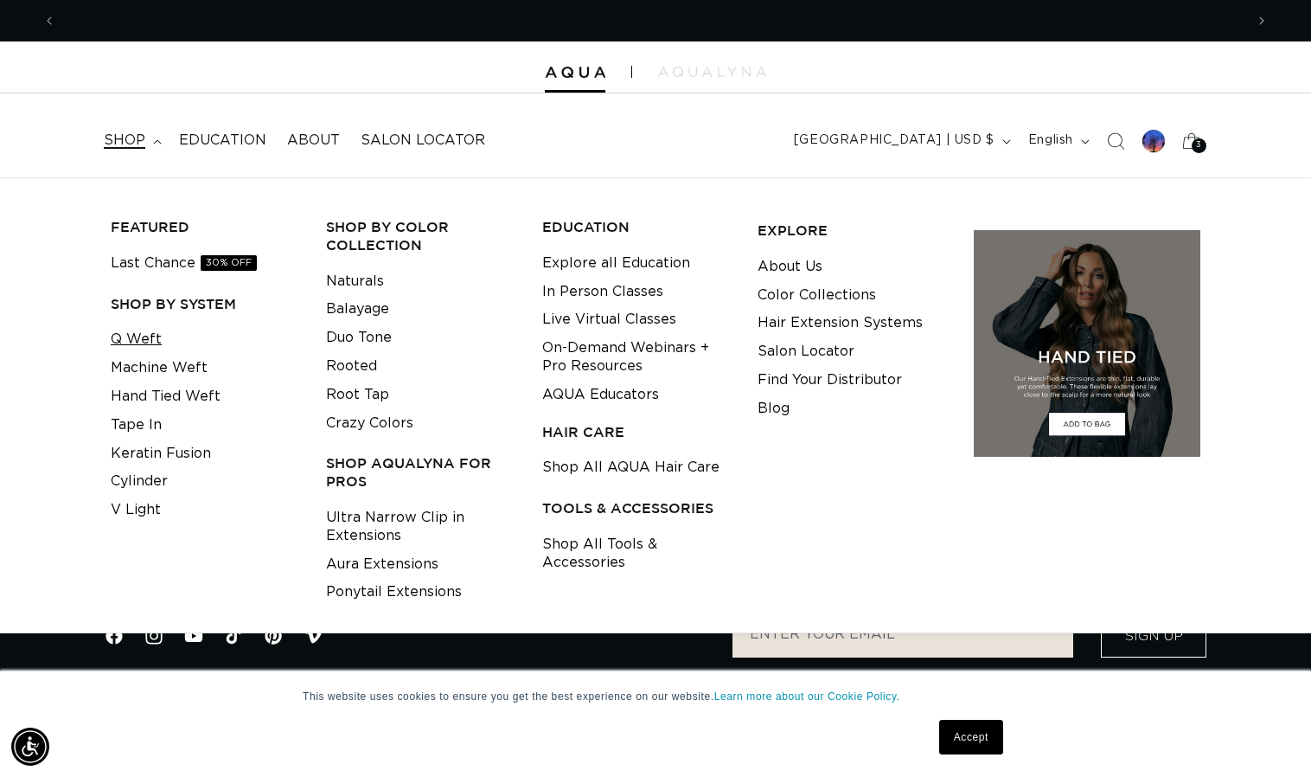
scroll to position [0, 2376]
click at [635, 162] on header "FEATURED Last Chance SHOP BY SYSTEM Q Weft Hand Tied Weft Machine Weft Tape In …" at bounding box center [655, 135] width 1311 height 84
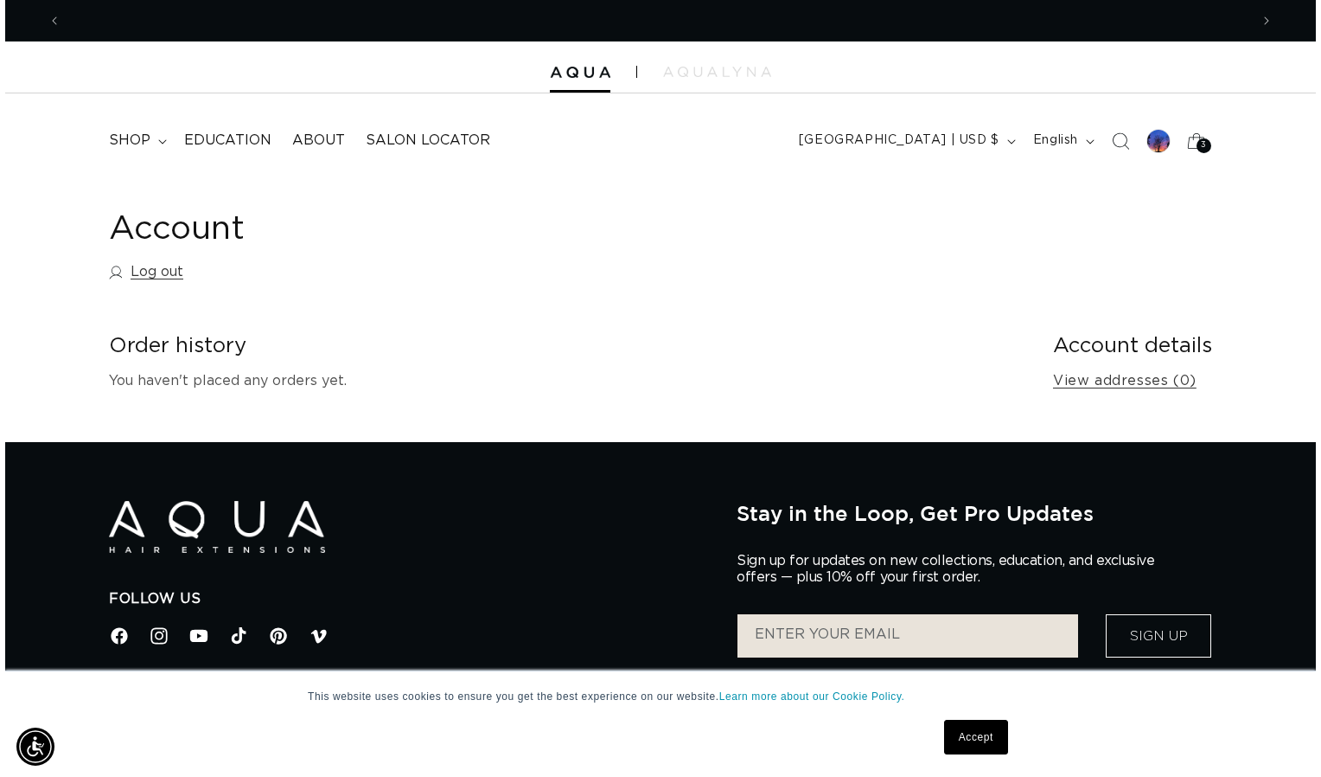
scroll to position [0, 0]
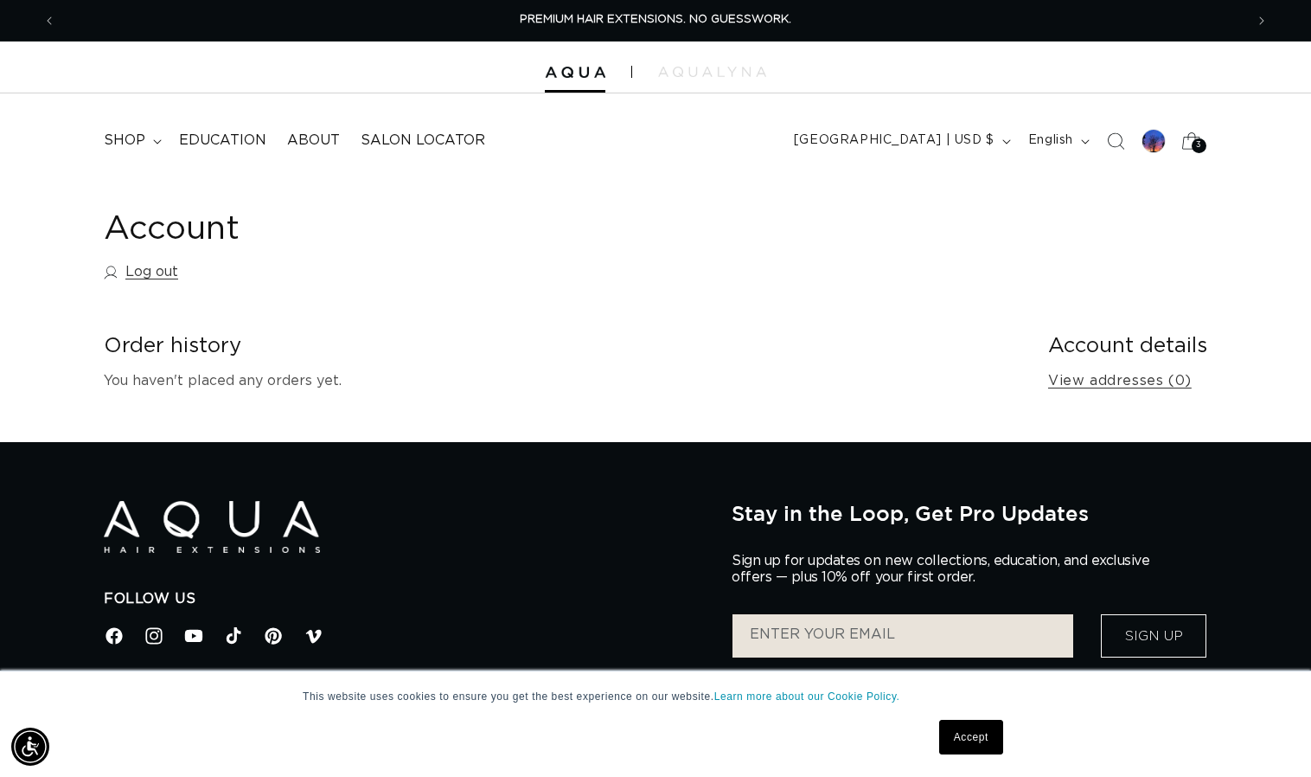
click at [1193, 143] on div "3 3" at bounding box center [1199, 145] width 15 height 15
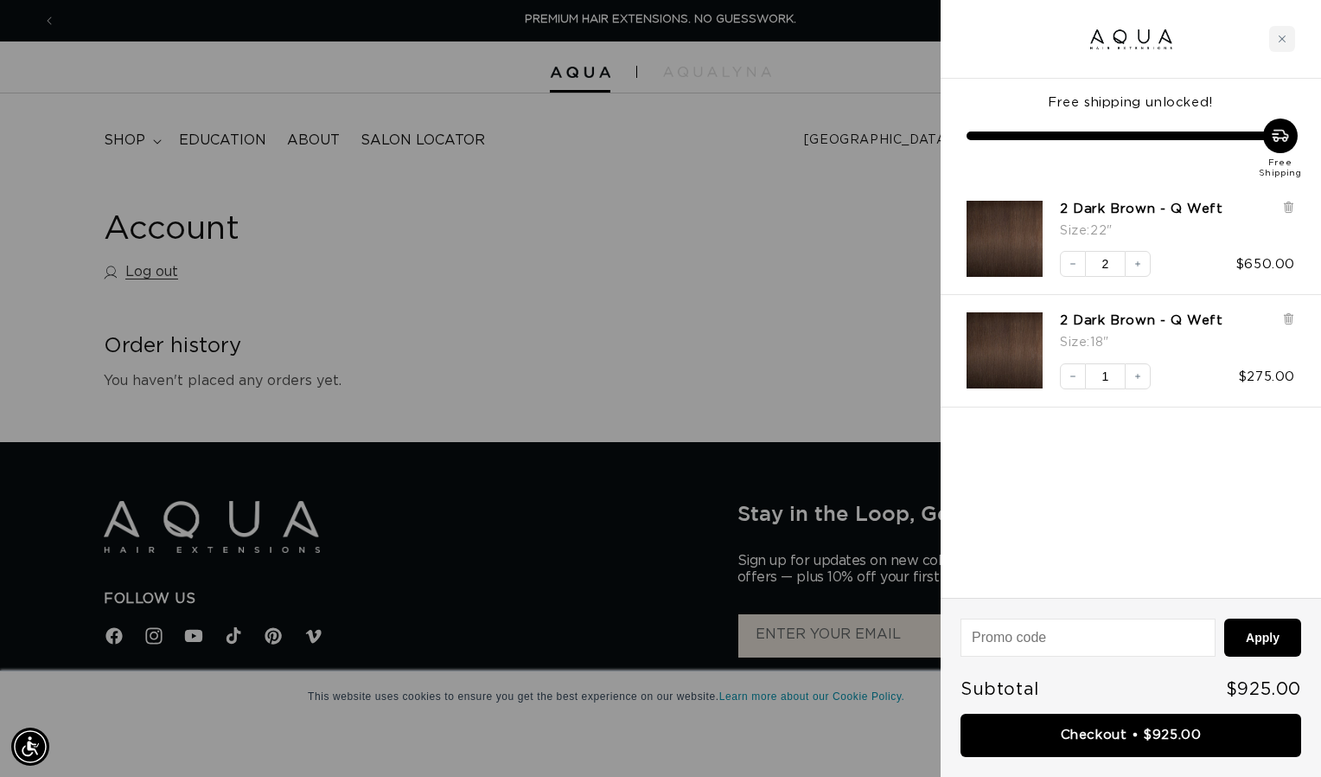
click at [649, 278] on div at bounding box center [660, 388] width 1321 height 777
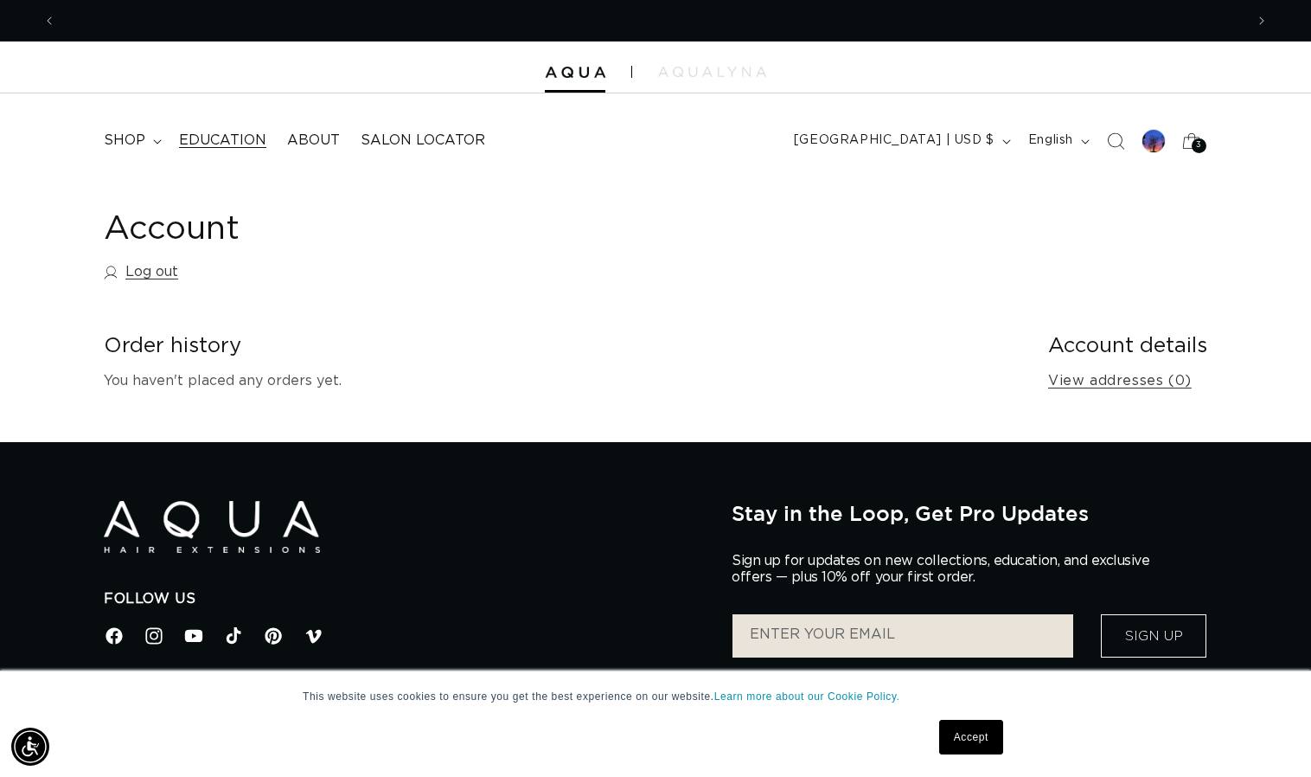
scroll to position [0, 2376]
click at [154, 144] on icon at bounding box center [157, 141] width 9 height 5
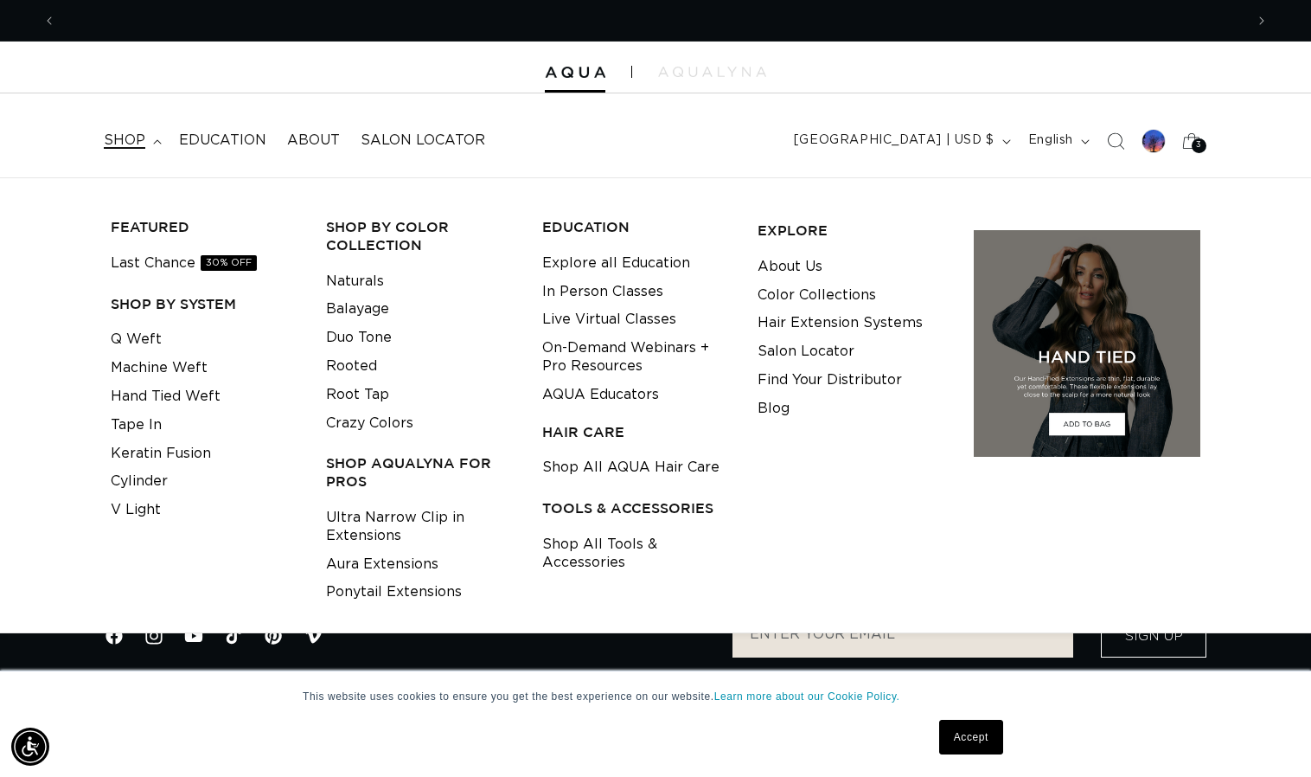
scroll to position [0, 1188]
click at [404, 558] on link "Aura Extensions" at bounding box center [382, 564] width 112 height 29
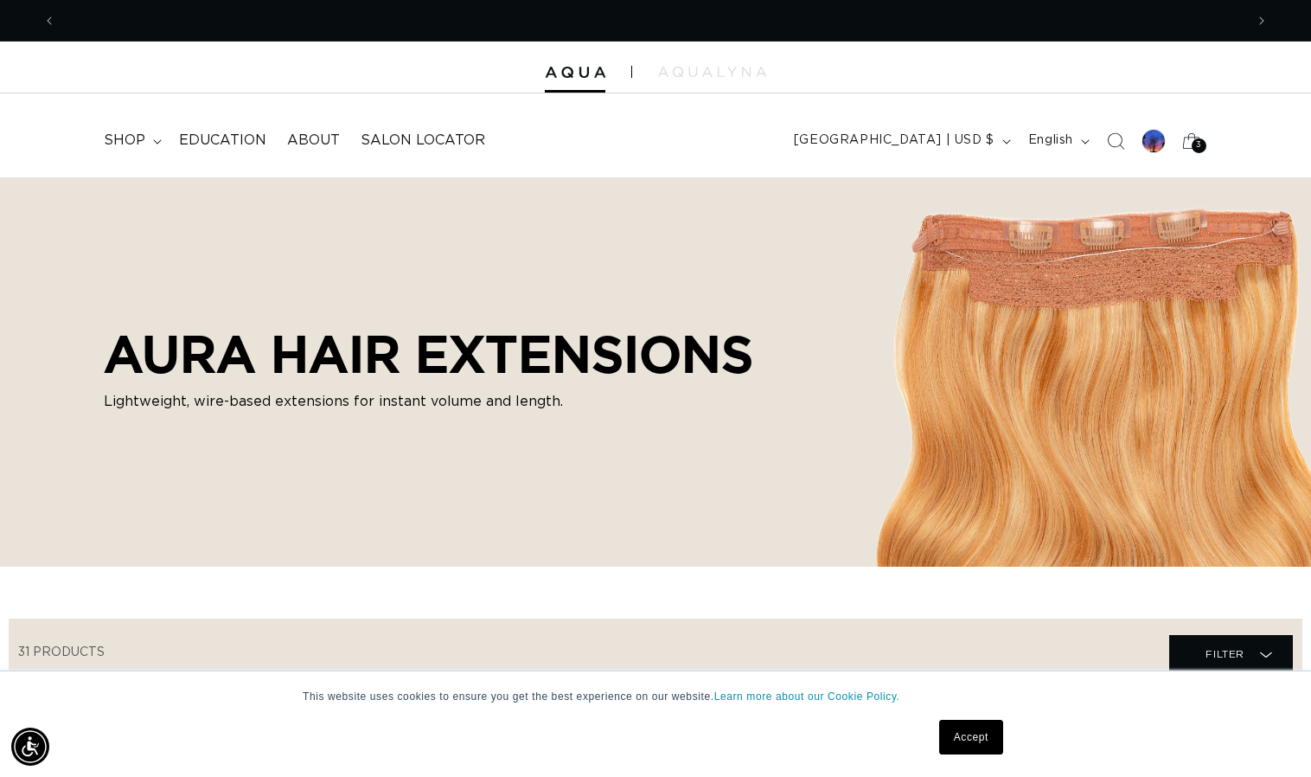
scroll to position [0, 1188]
click at [153, 140] on icon at bounding box center [157, 141] width 9 height 5
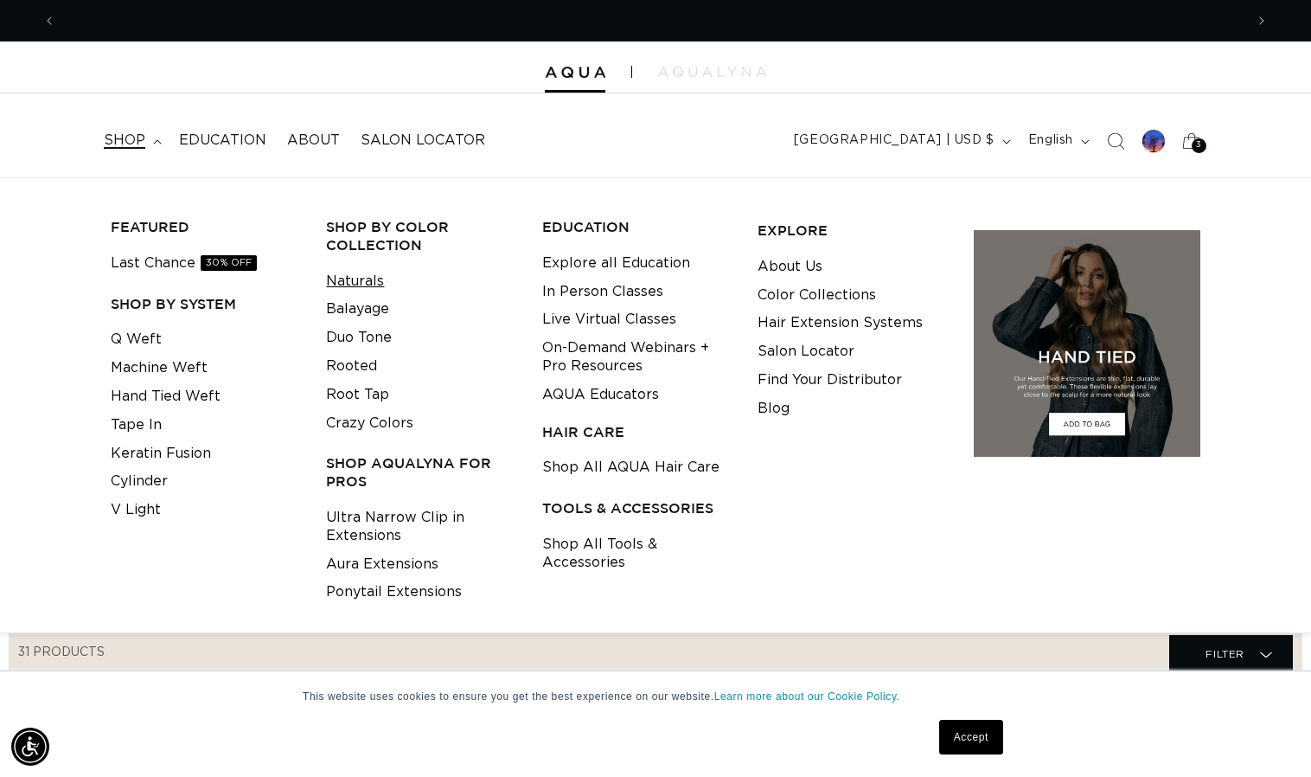
scroll to position [0, 0]
click at [346, 280] on link "Naturals" at bounding box center [355, 281] width 58 height 29
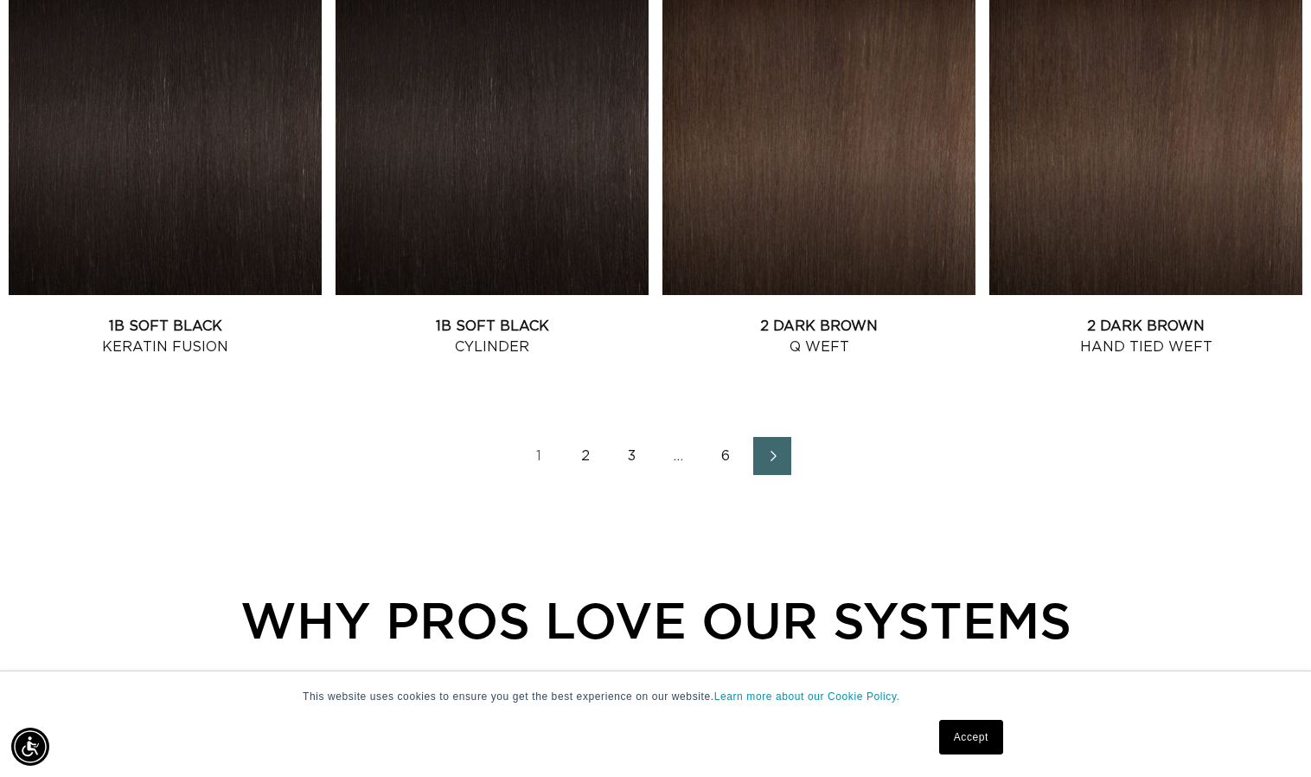
scroll to position [0, 1188]
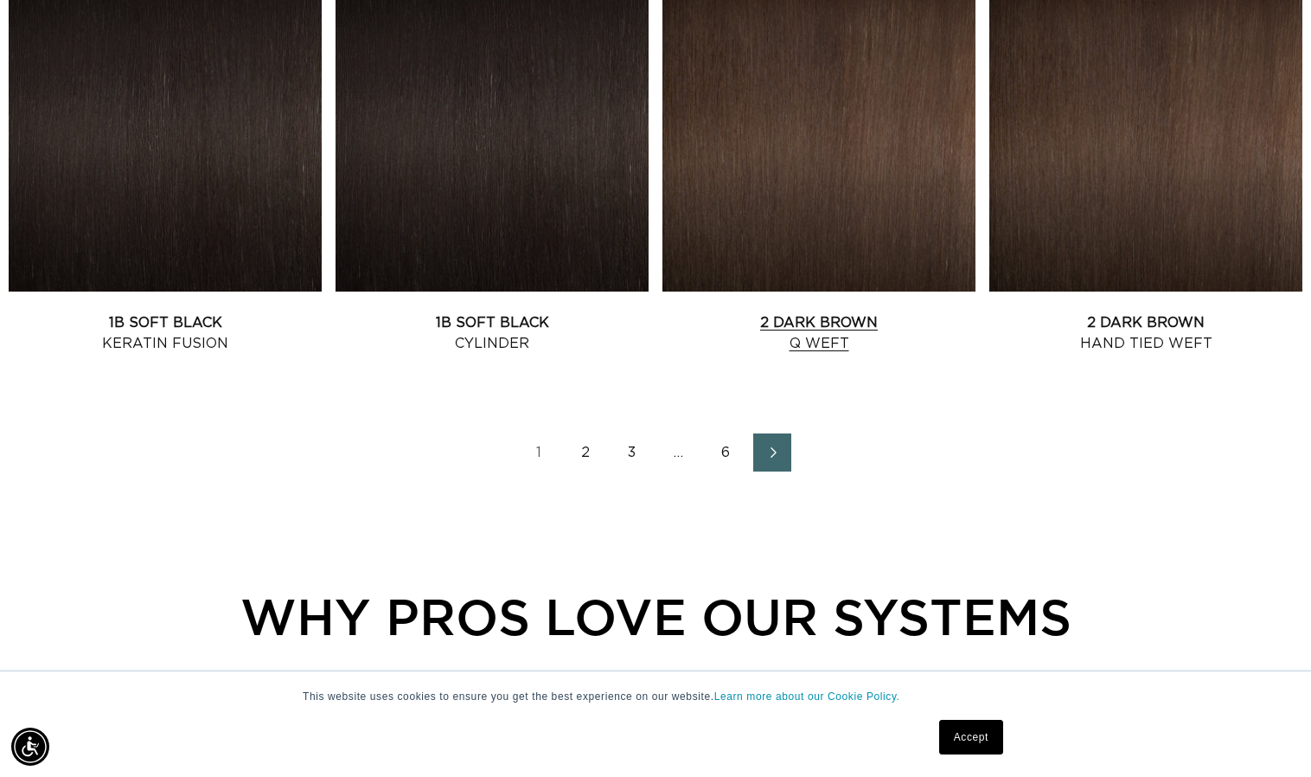
click at [814, 312] on link "2 Dark Brown Q Weft" at bounding box center [818, 333] width 313 height 42
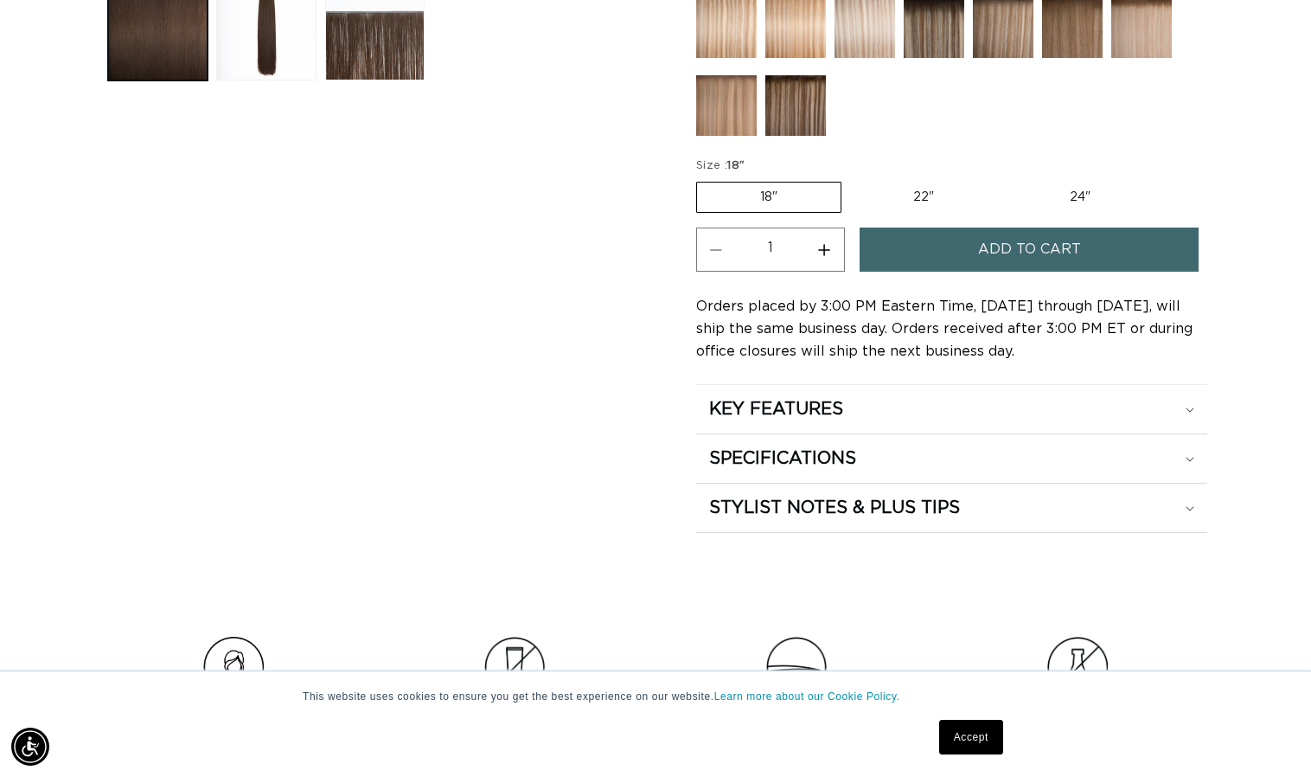
scroll to position [0, 2376]
click at [977, 743] on link "Accept" at bounding box center [971, 736] width 64 height 35
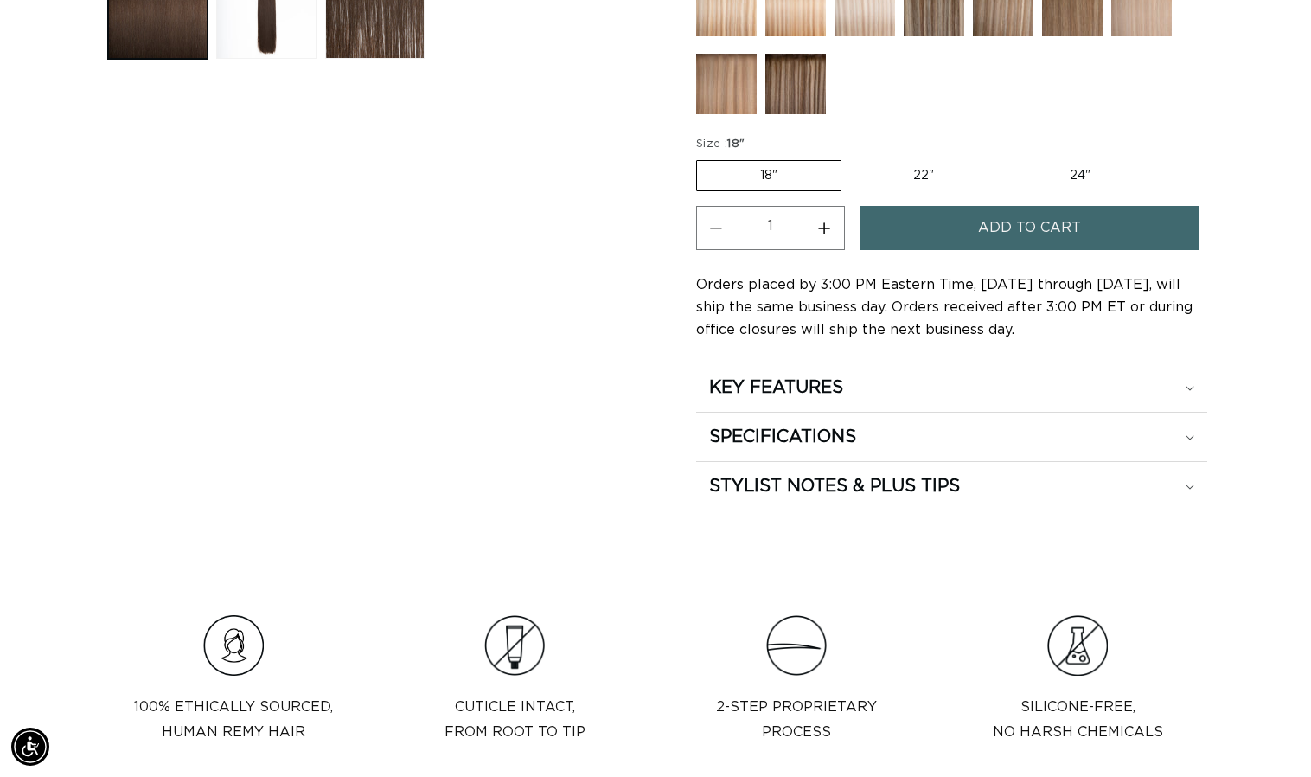
scroll to position [0, 1188]
click at [1189, 438] on icon at bounding box center [1190, 438] width 8 height 4
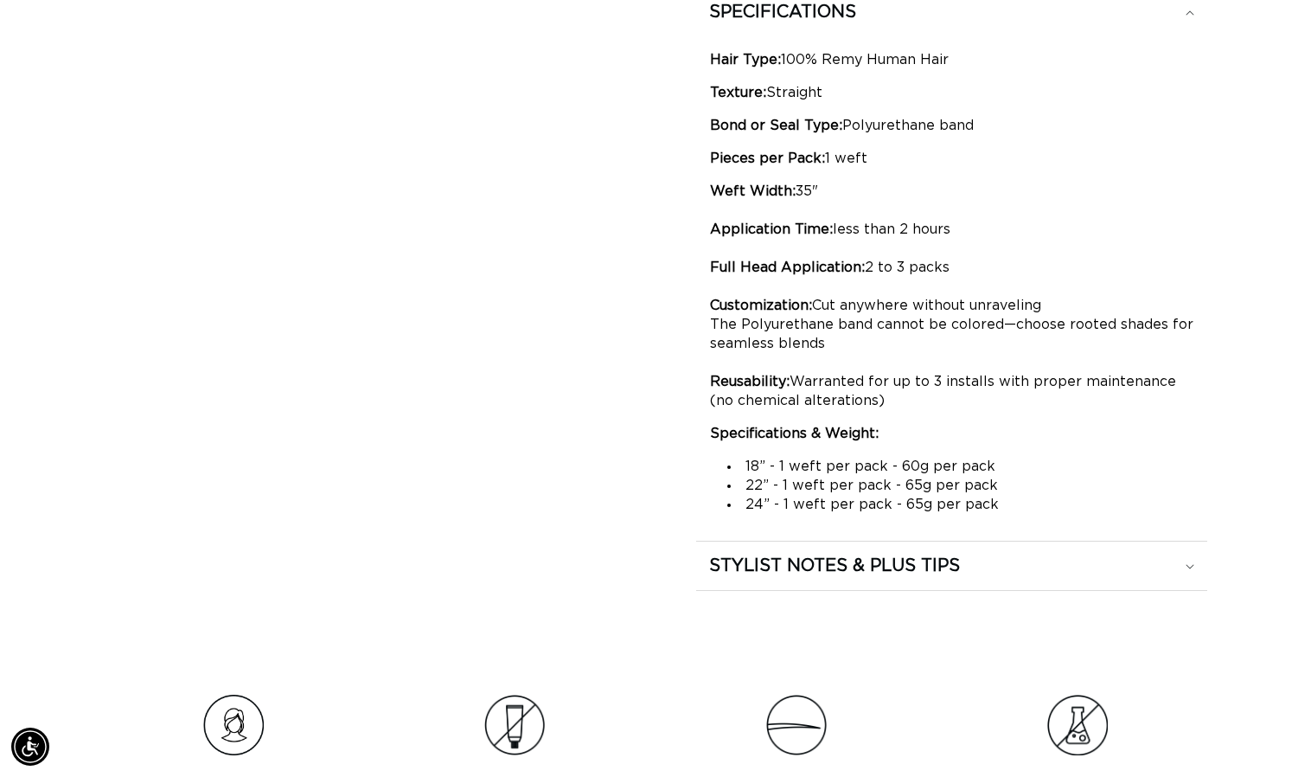
scroll to position [0, 0]
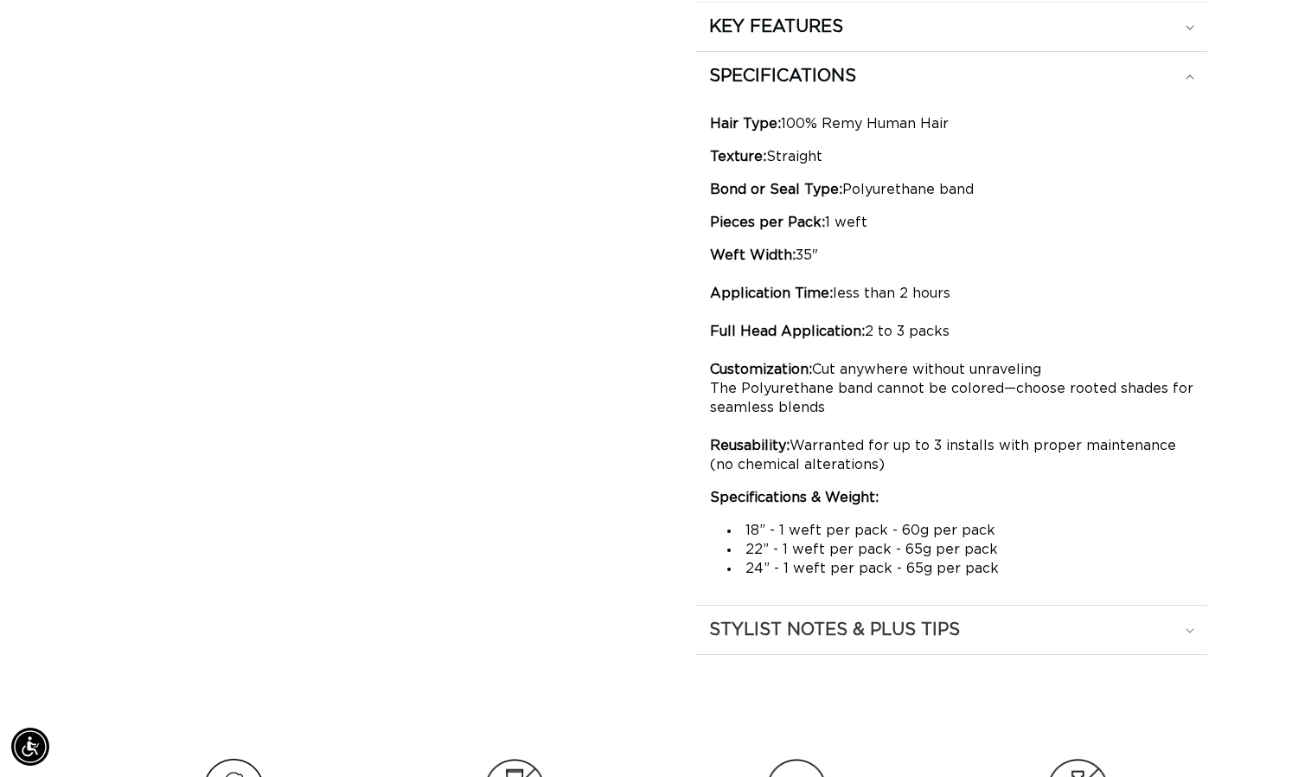
click at [1193, 635] on div "STYLIST NOTES & PLUS TIPS" at bounding box center [951, 629] width 485 height 22
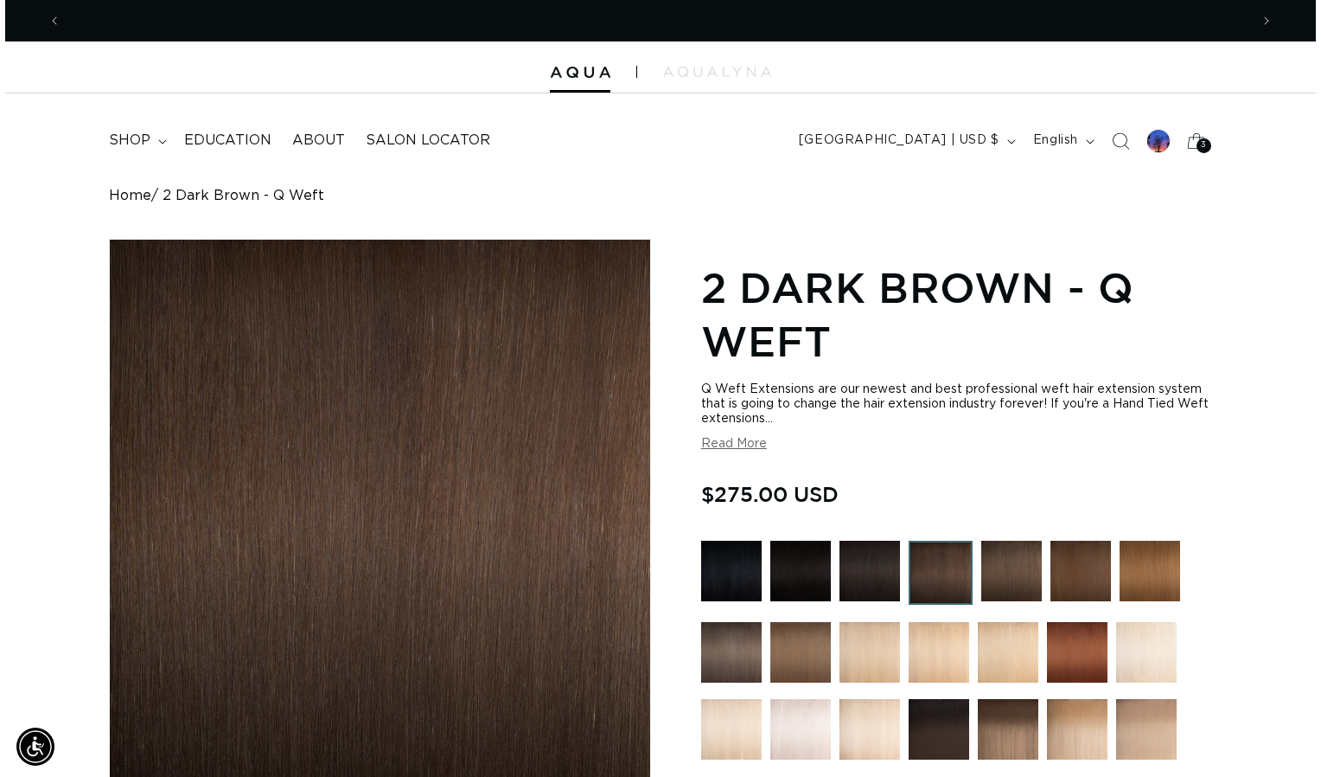
scroll to position [0, 1188]
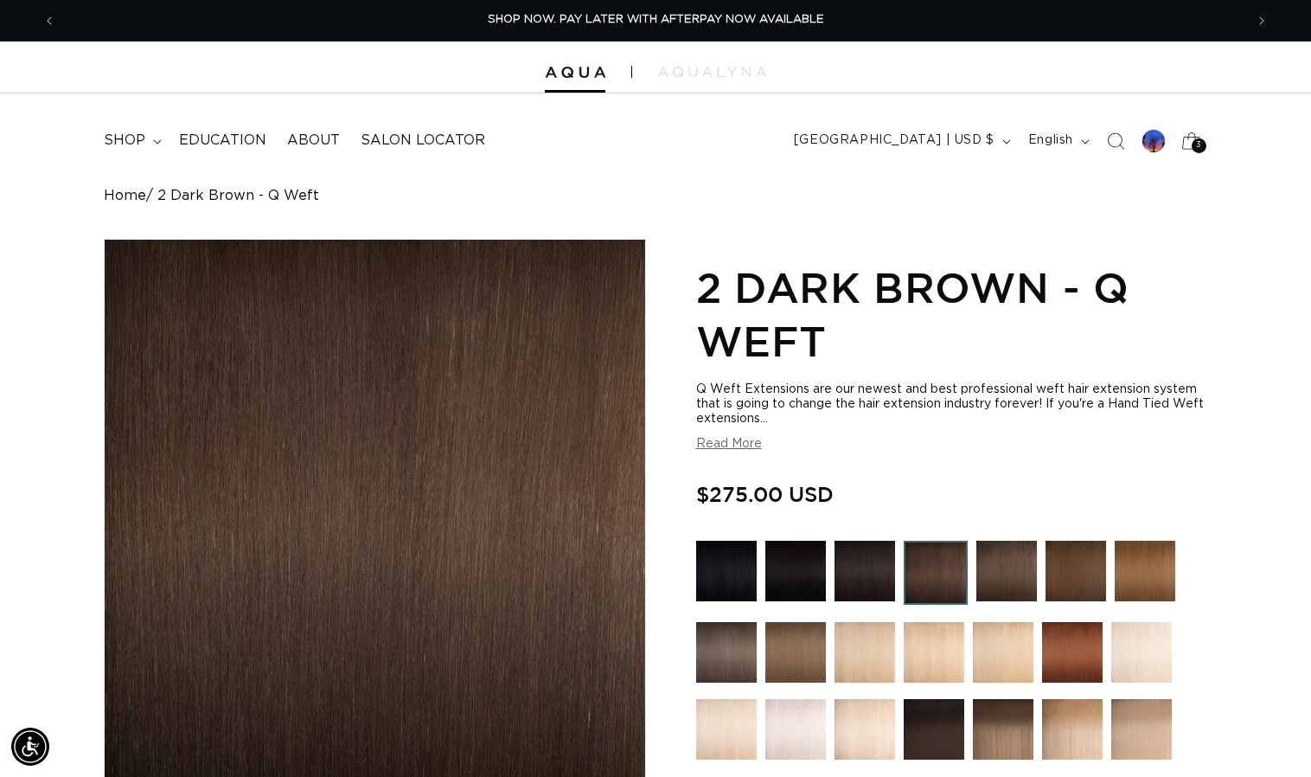
click at [1195, 149] on div "3 3" at bounding box center [1199, 145] width 15 height 15
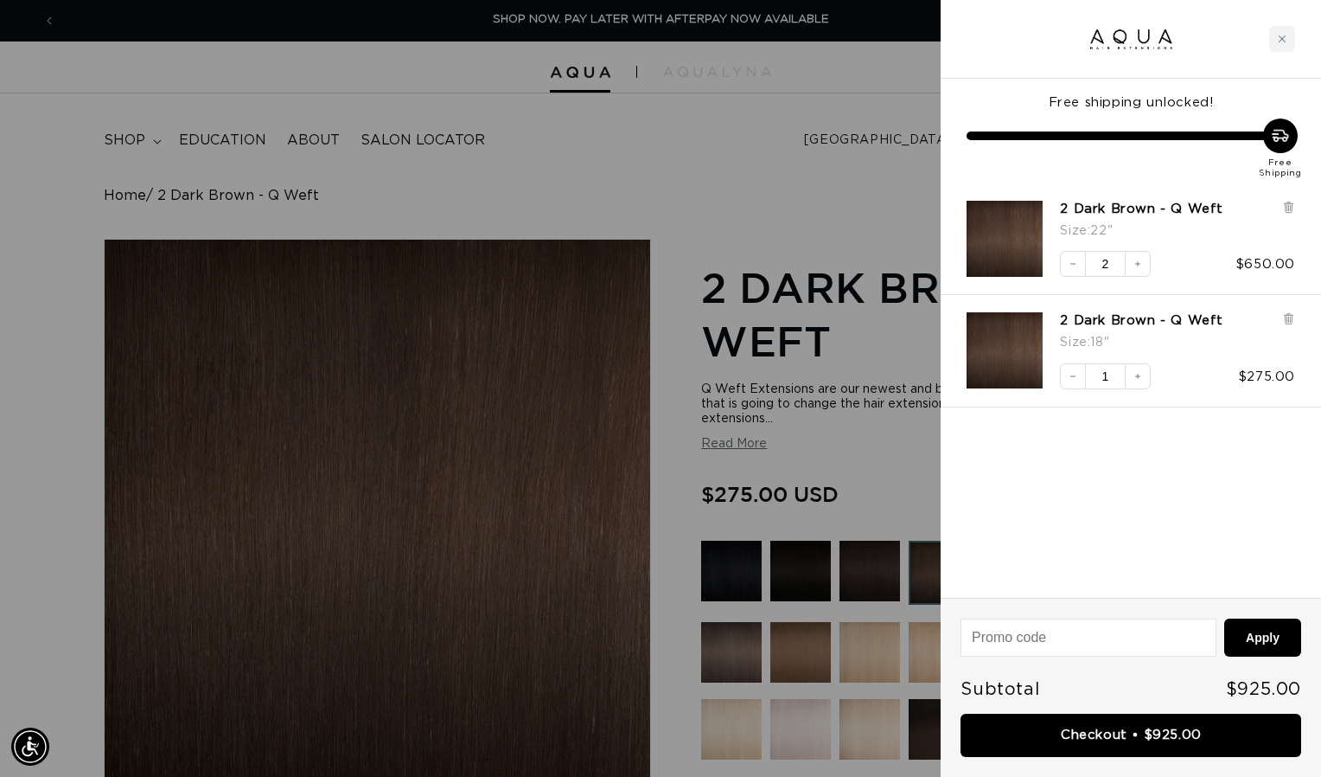
click at [751, 141] on div at bounding box center [660, 388] width 1321 height 777
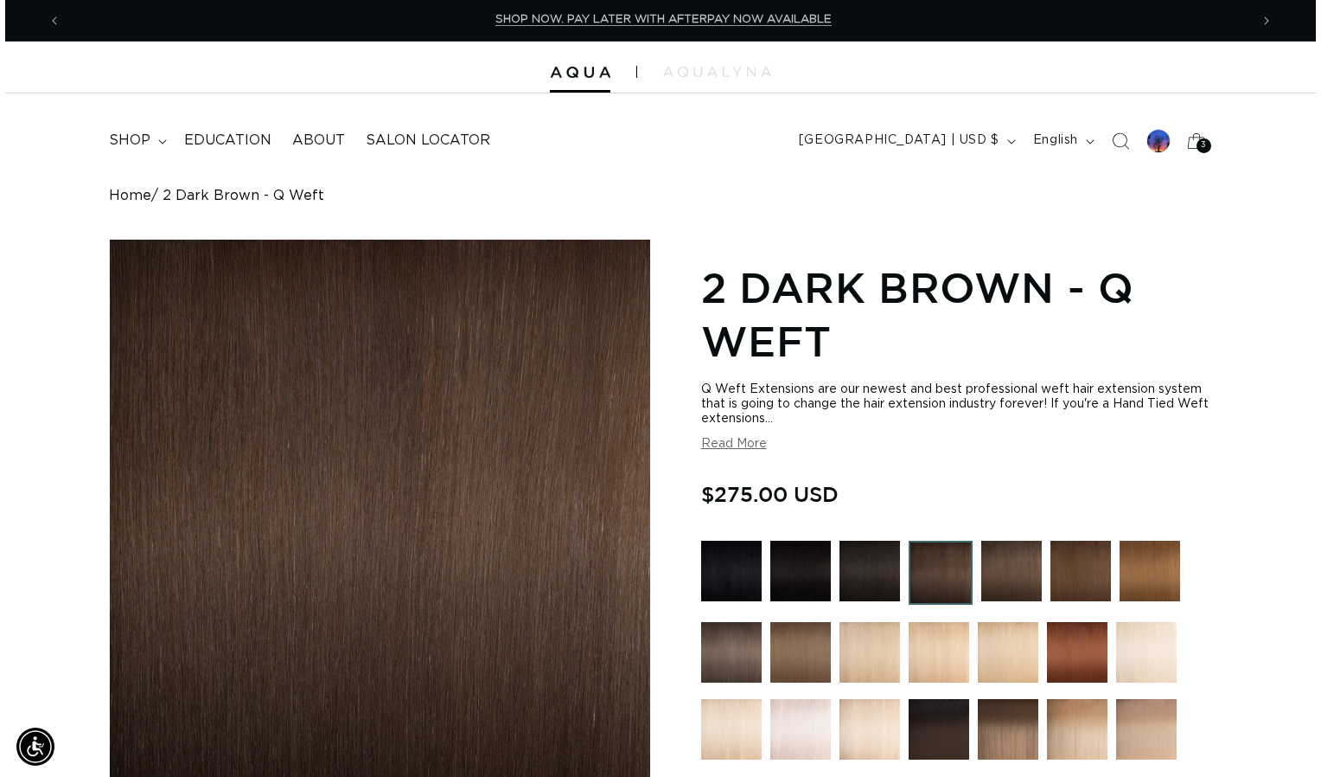
scroll to position [0, 2376]
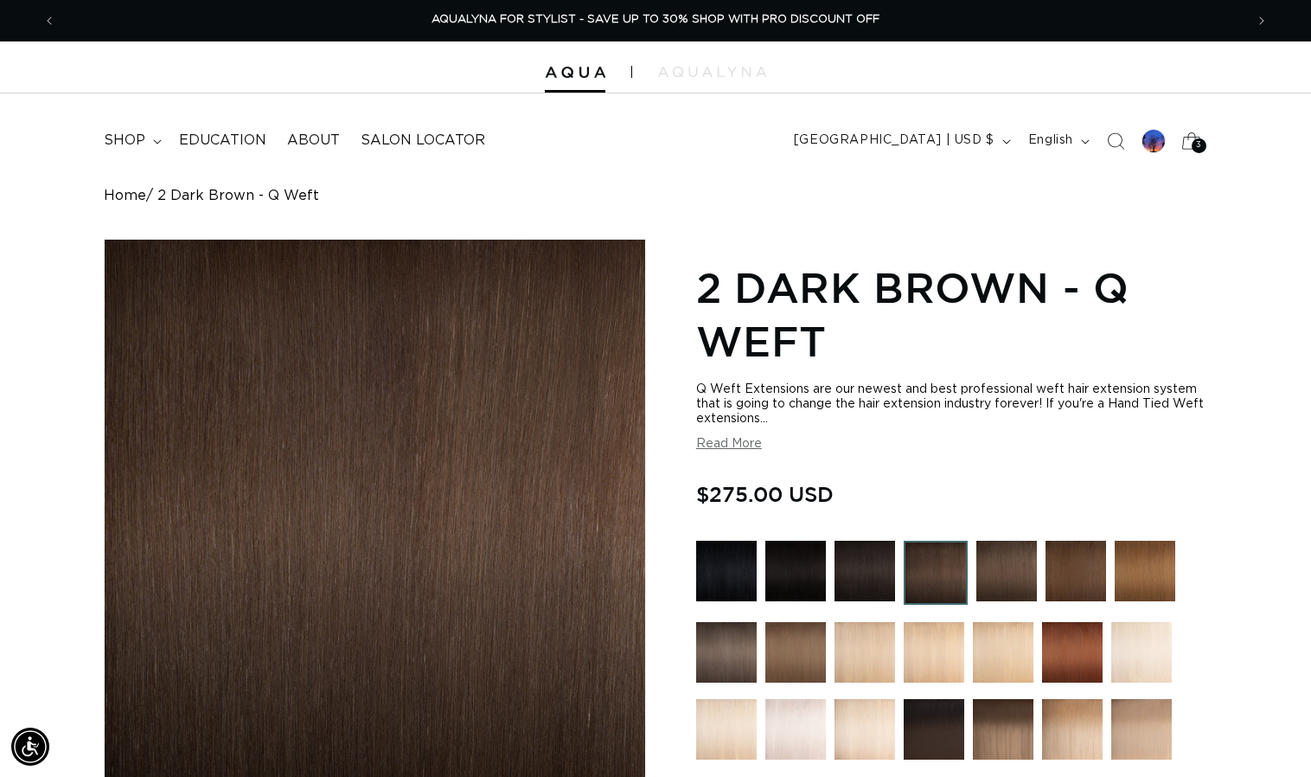
click at [1195, 144] on div "3 3" at bounding box center [1199, 145] width 15 height 15
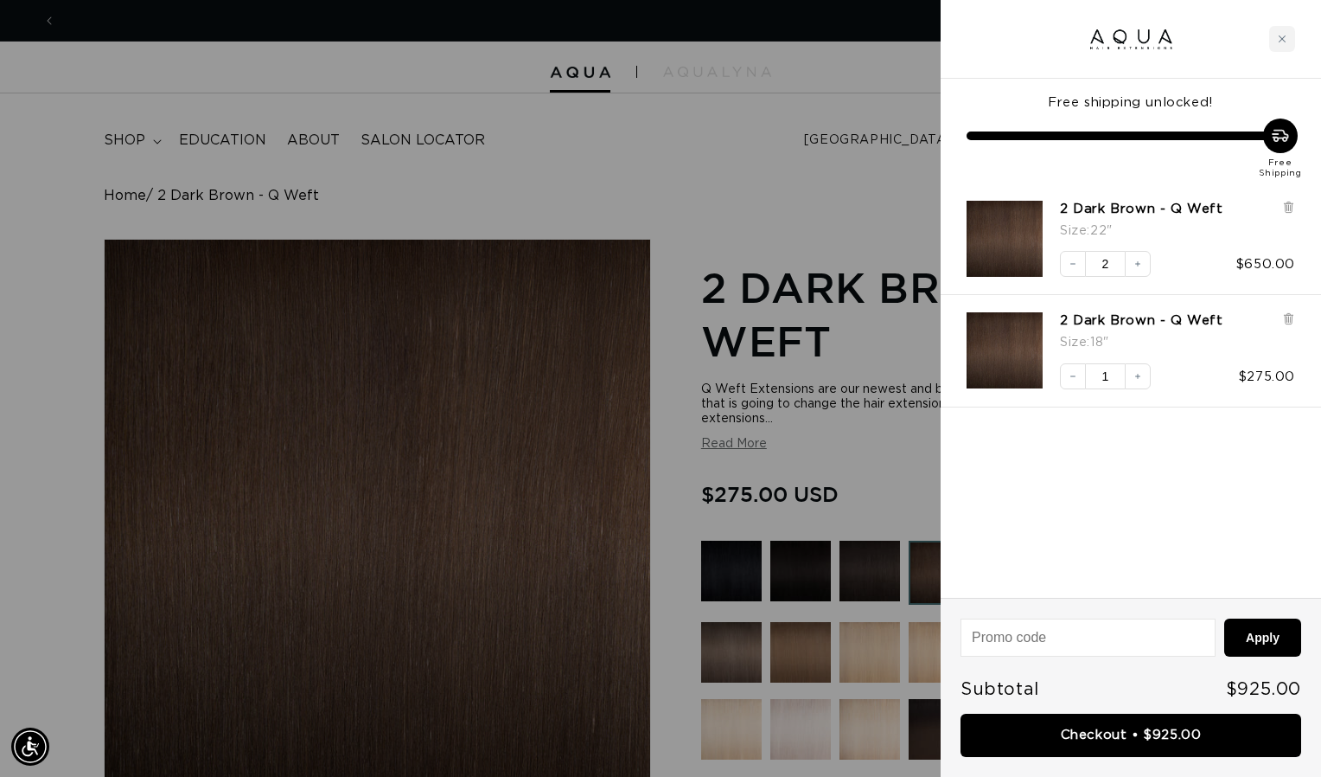
scroll to position [0, 0]
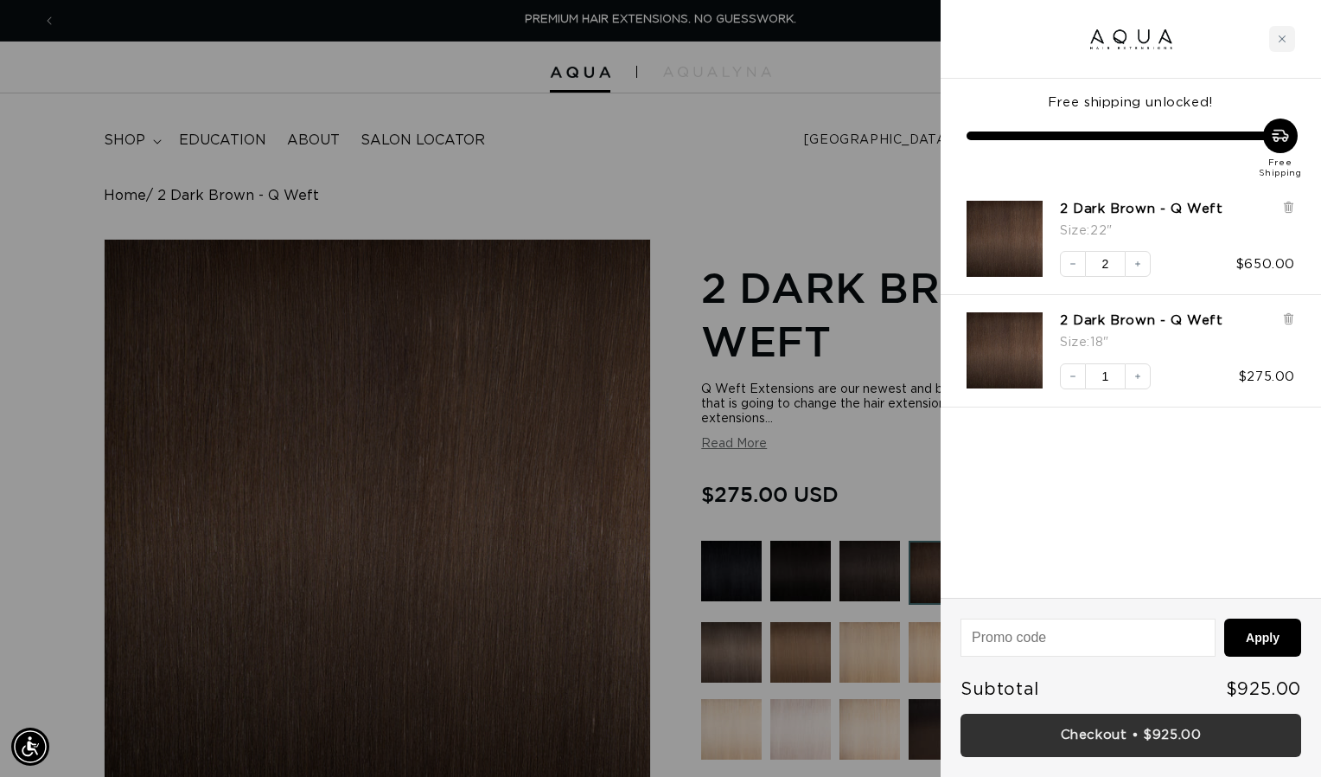
click at [1173, 739] on link "Checkout • $925.00" at bounding box center [1131, 735] width 341 height 44
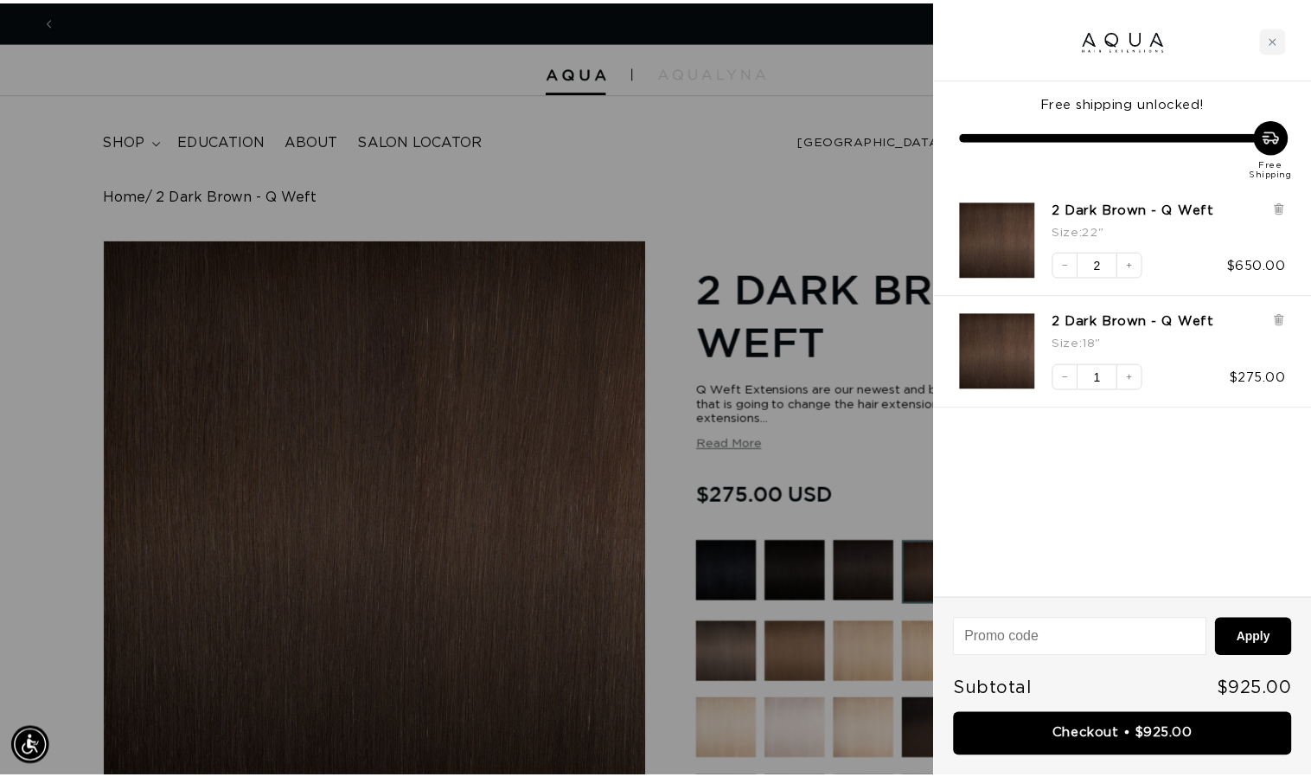
scroll to position [0, 1199]
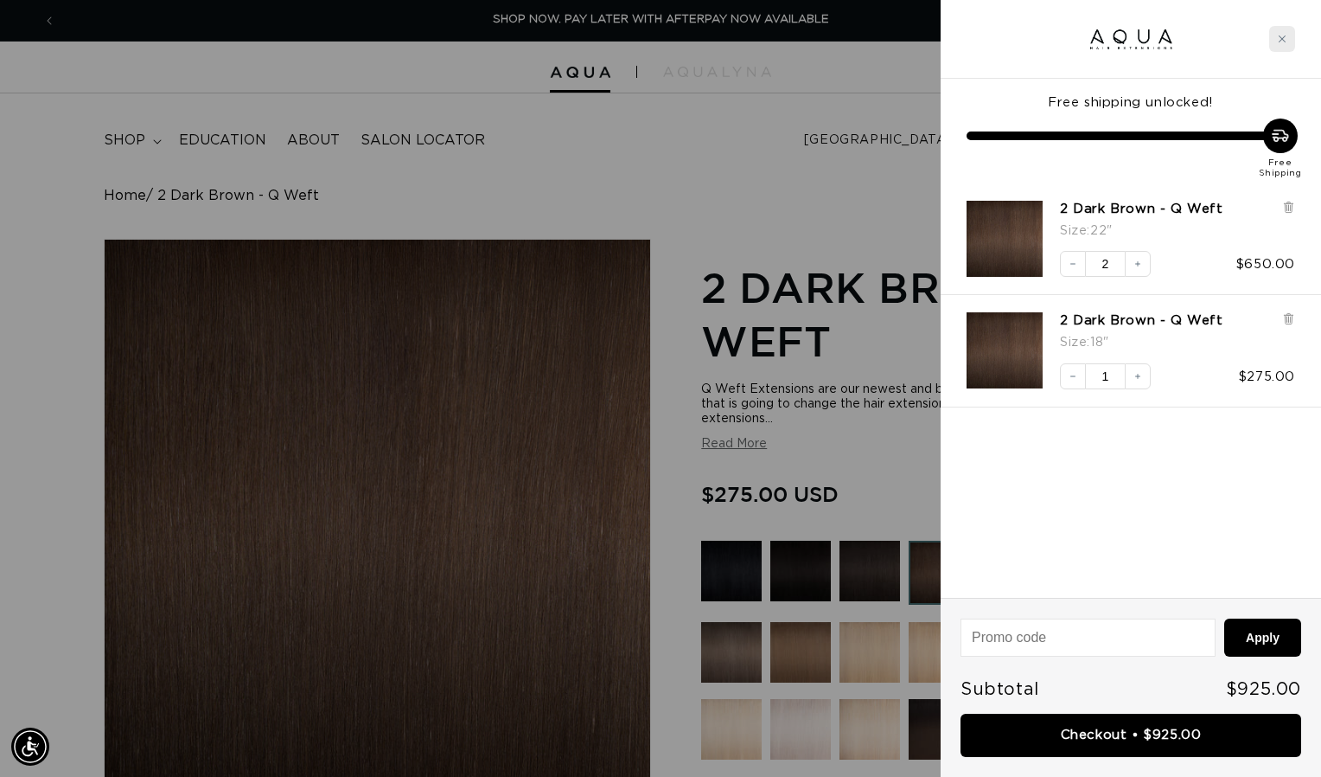
click at [1281, 45] on div "Close cart" at bounding box center [1282, 39] width 26 height 26
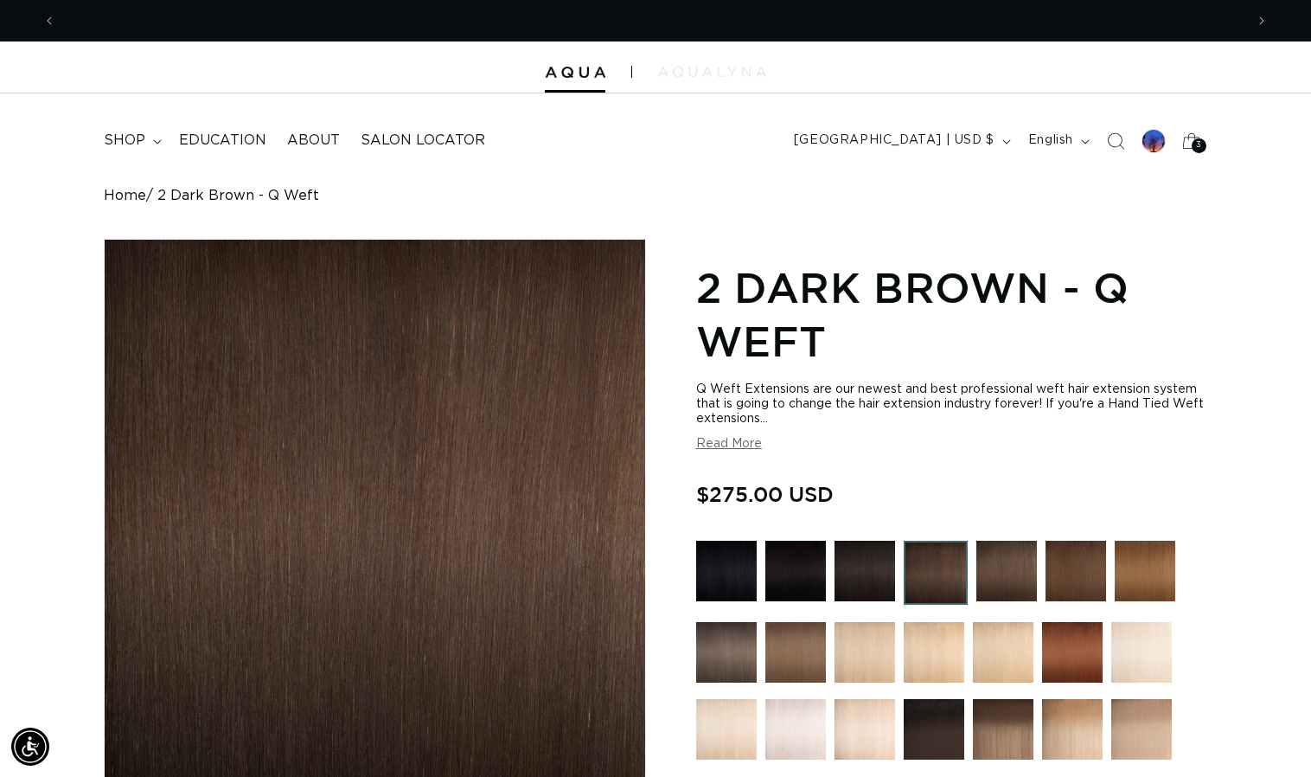
scroll to position [0, 2376]
click at [680, 76] on img at bounding box center [712, 72] width 108 height 10
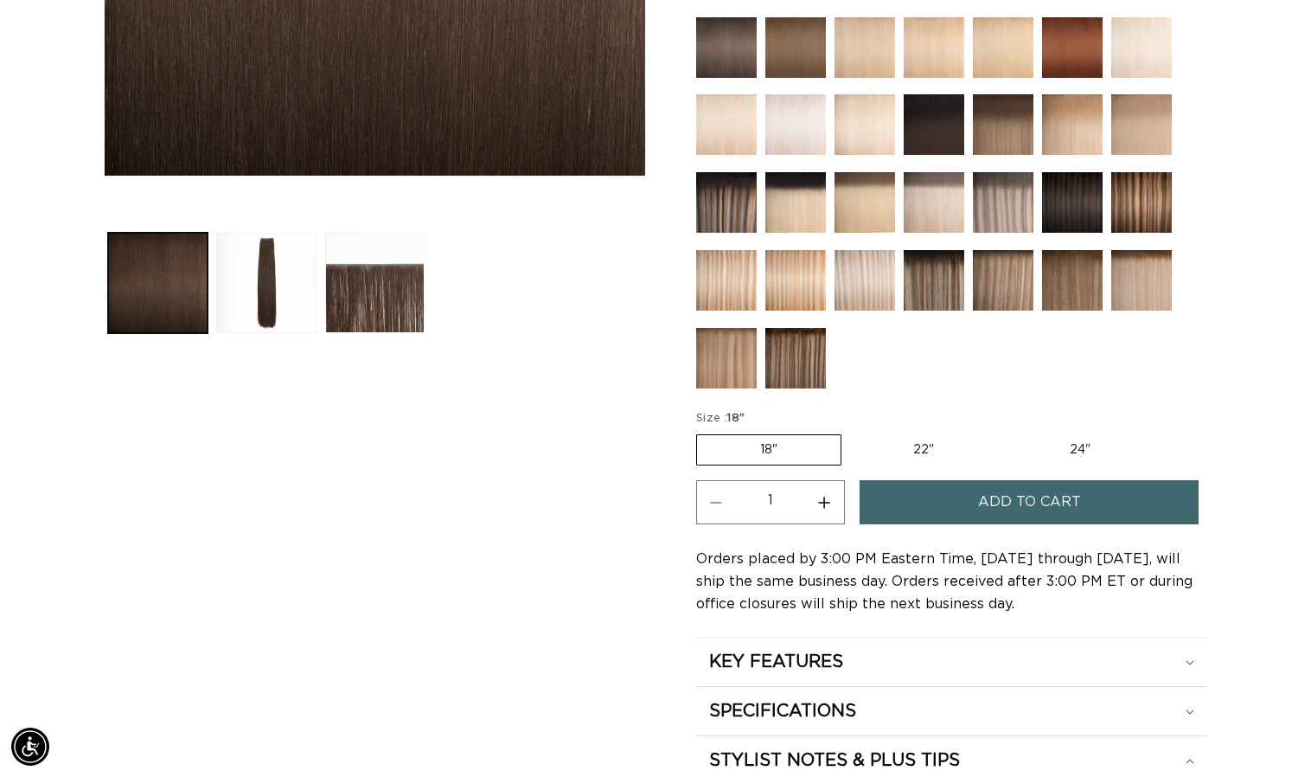
scroll to position [0, 0]
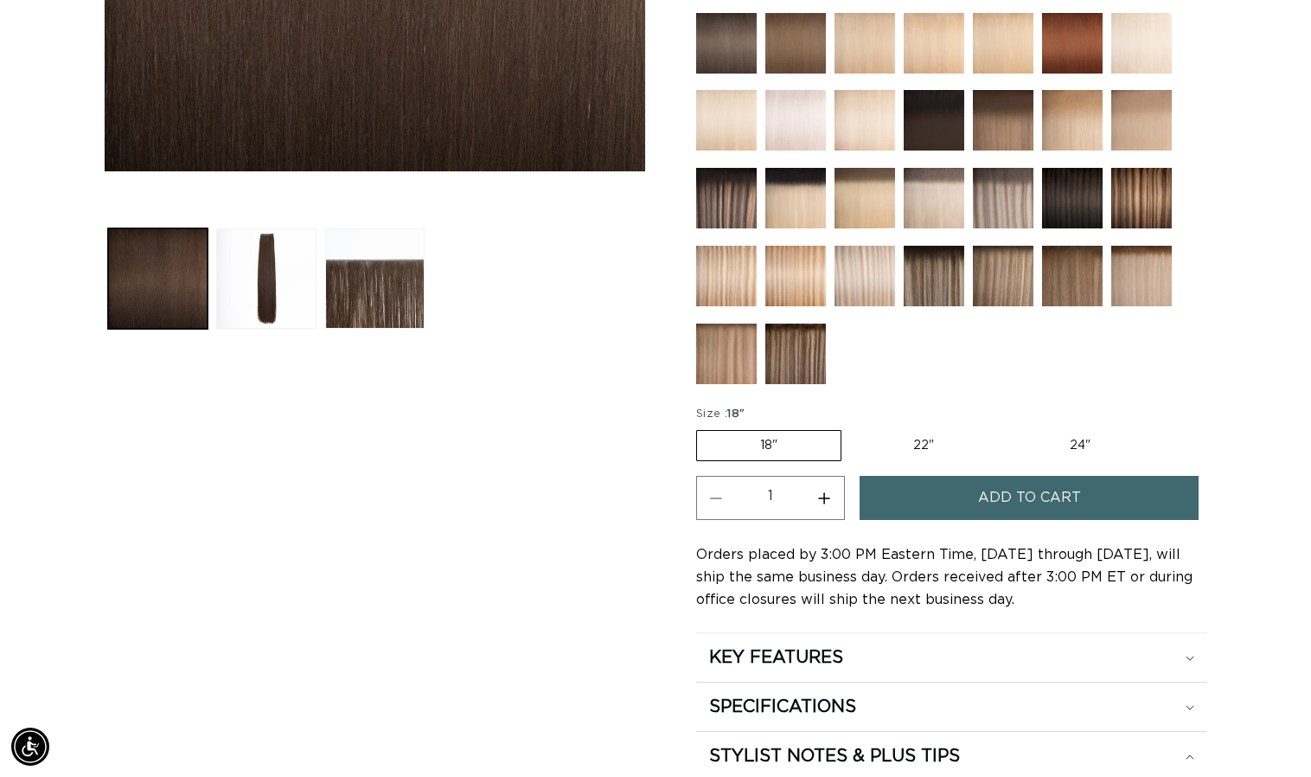
click at [1070, 437] on label "24" Variant sold out or unavailable" at bounding box center [1080, 445] width 147 height 29
click at [1007, 427] on input "24" Variant sold out or unavailable" at bounding box center [1006, 426] width 1 height 1
radio input "true"
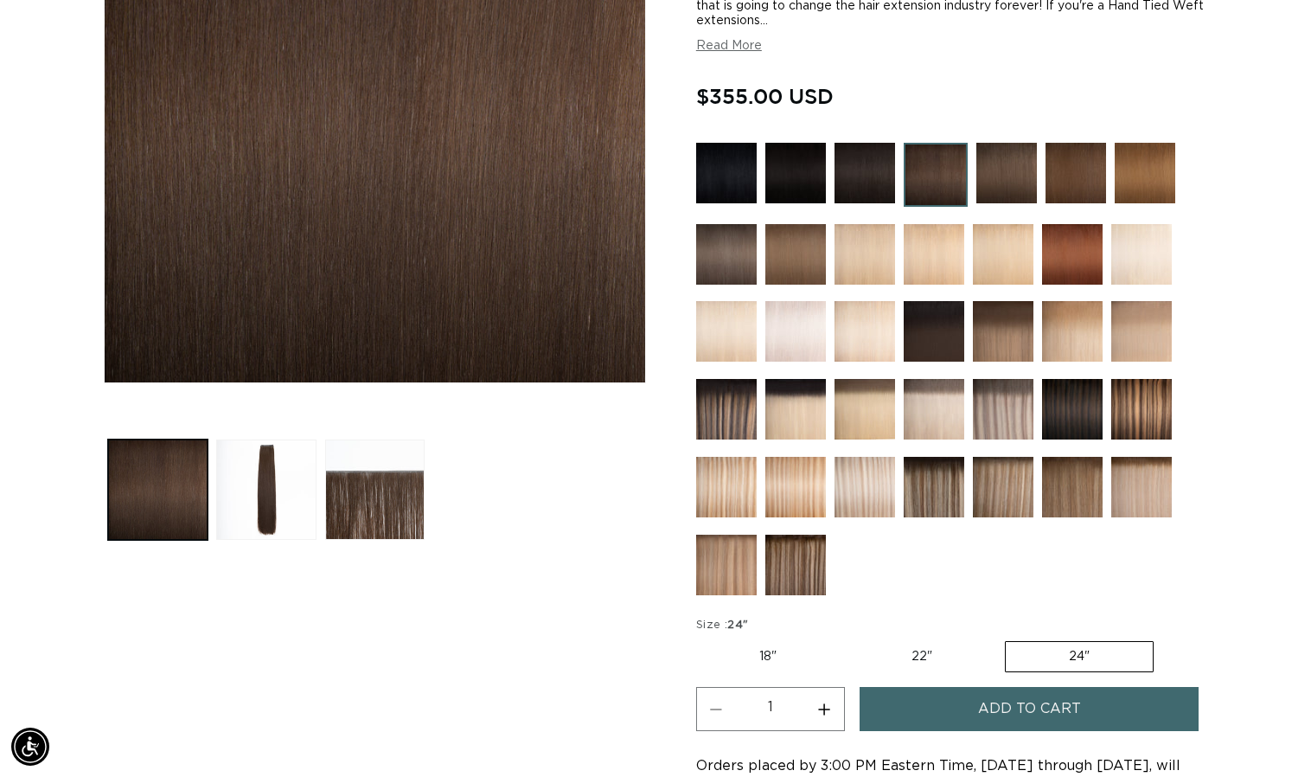
scroll to position [402, 0]
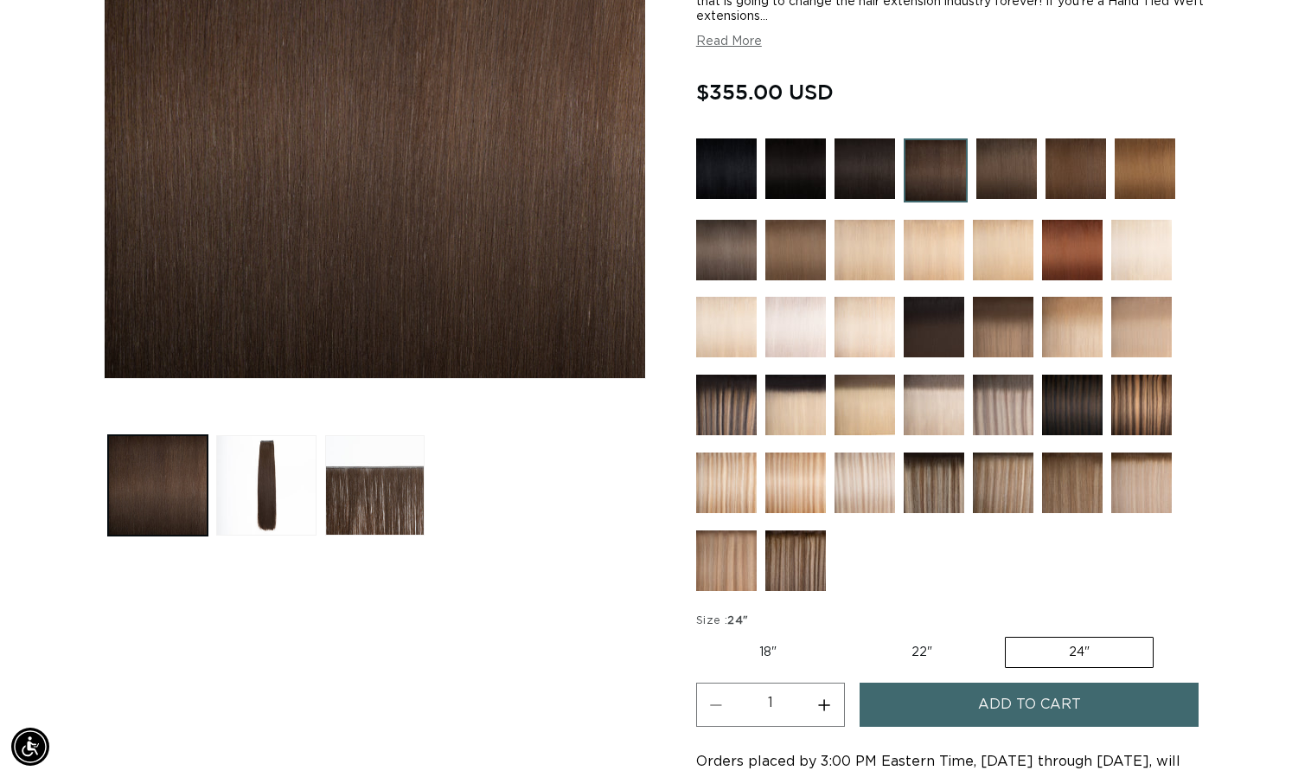
click at [823, 709] on button "Increase quantity for 2 Dark Brown - Q Weft" at bounding box center [824, 704] width 39 height 44
type input "2"
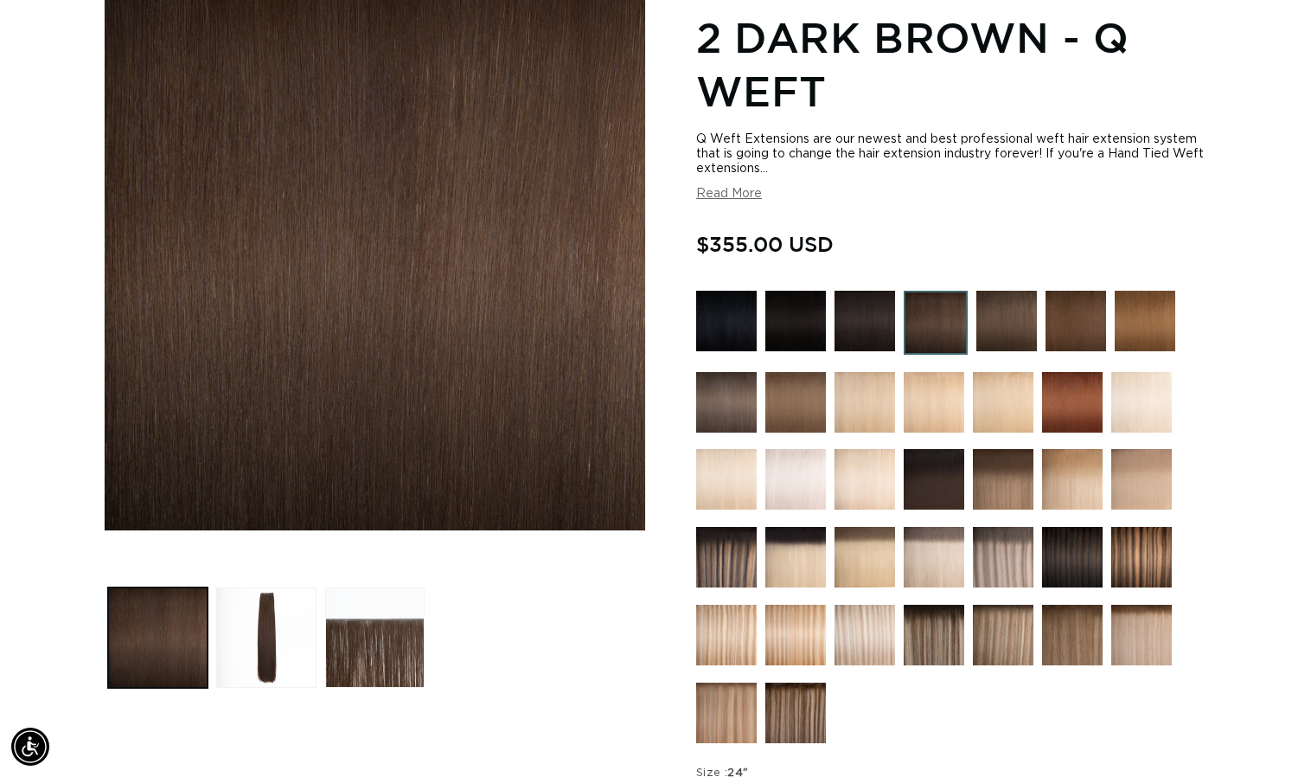
scroll to position [312, 0]
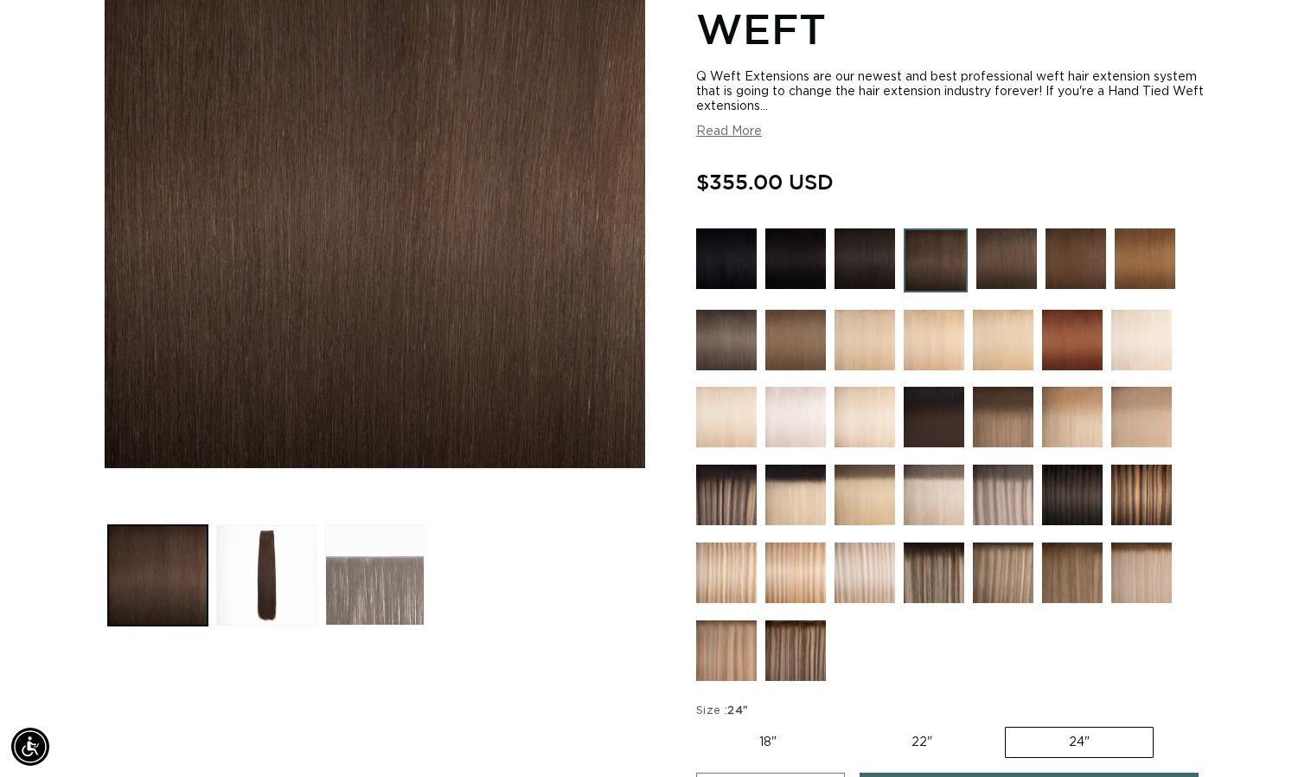
click at [378, 584] on button "Load image 3 in gallery view" at bounding box center [374, 574] width 99 height 99
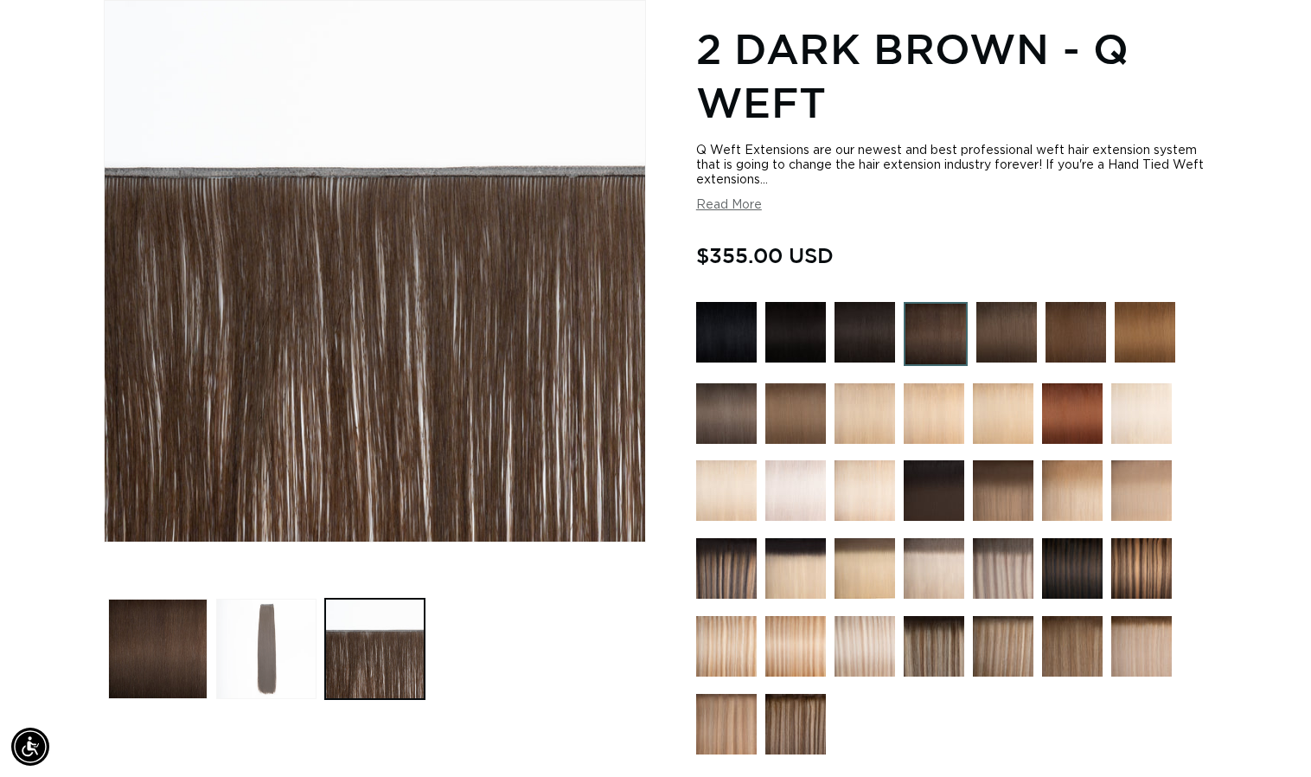
scroll to position [0, 2376]
click at [282, 643] on button "Load image 2 in gallery view" at bounding box center [265, 647] width 99 height 99
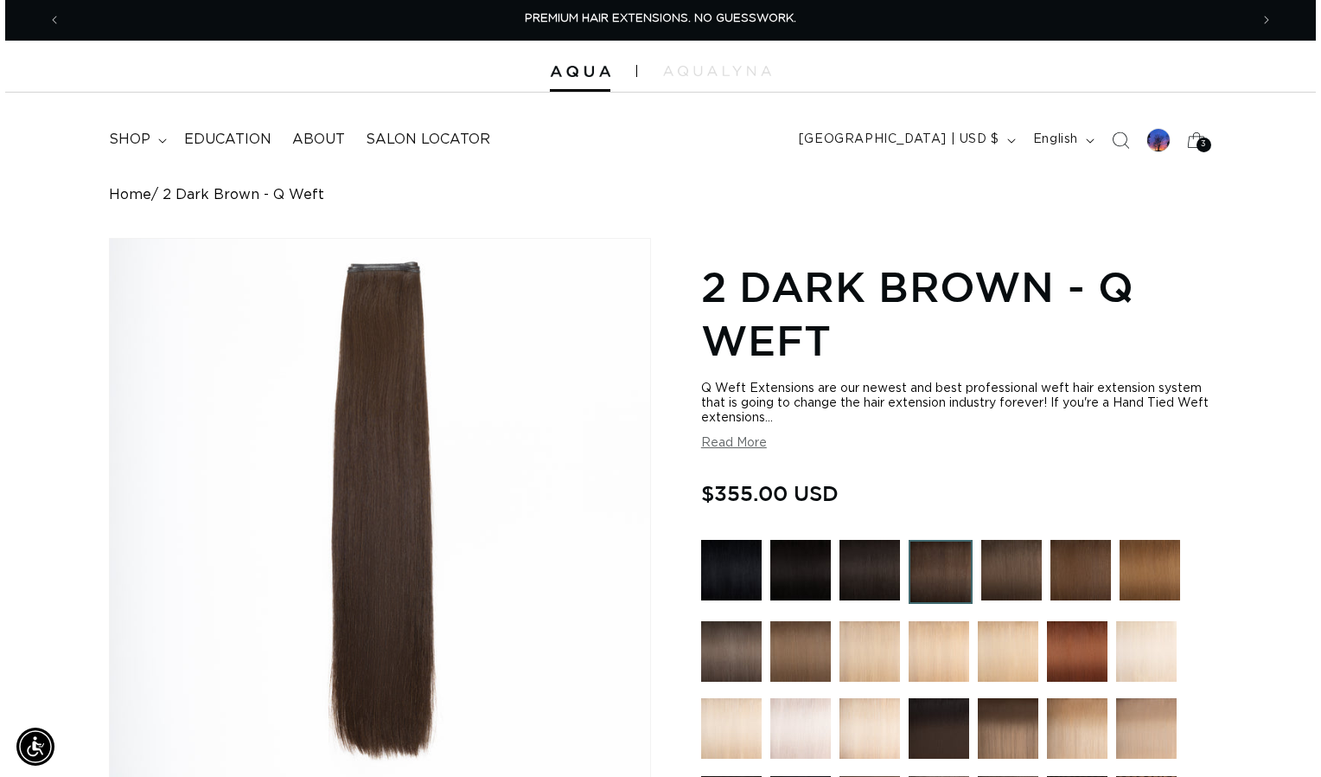
scroll to position [0, 0]
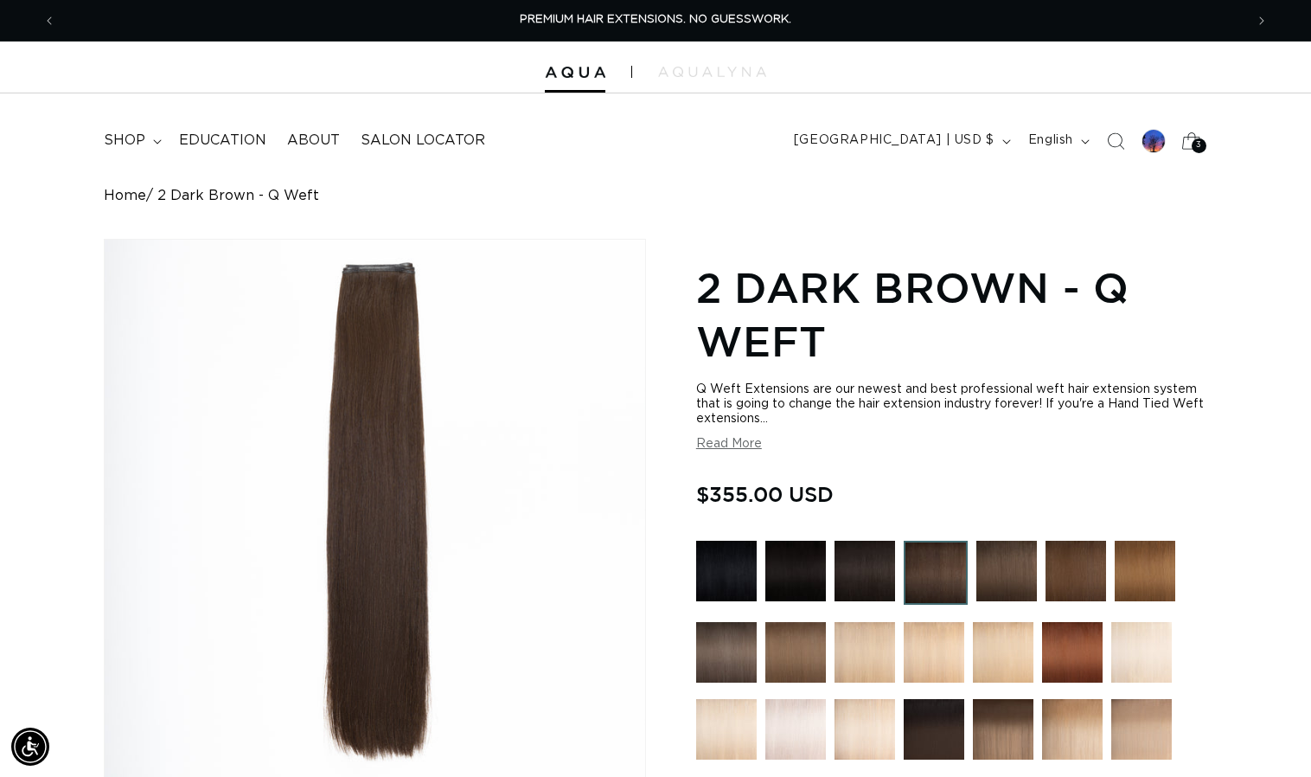
click at [1193, 145] on div "3 3" at bounding box center [1199, 145] width 15 height 15
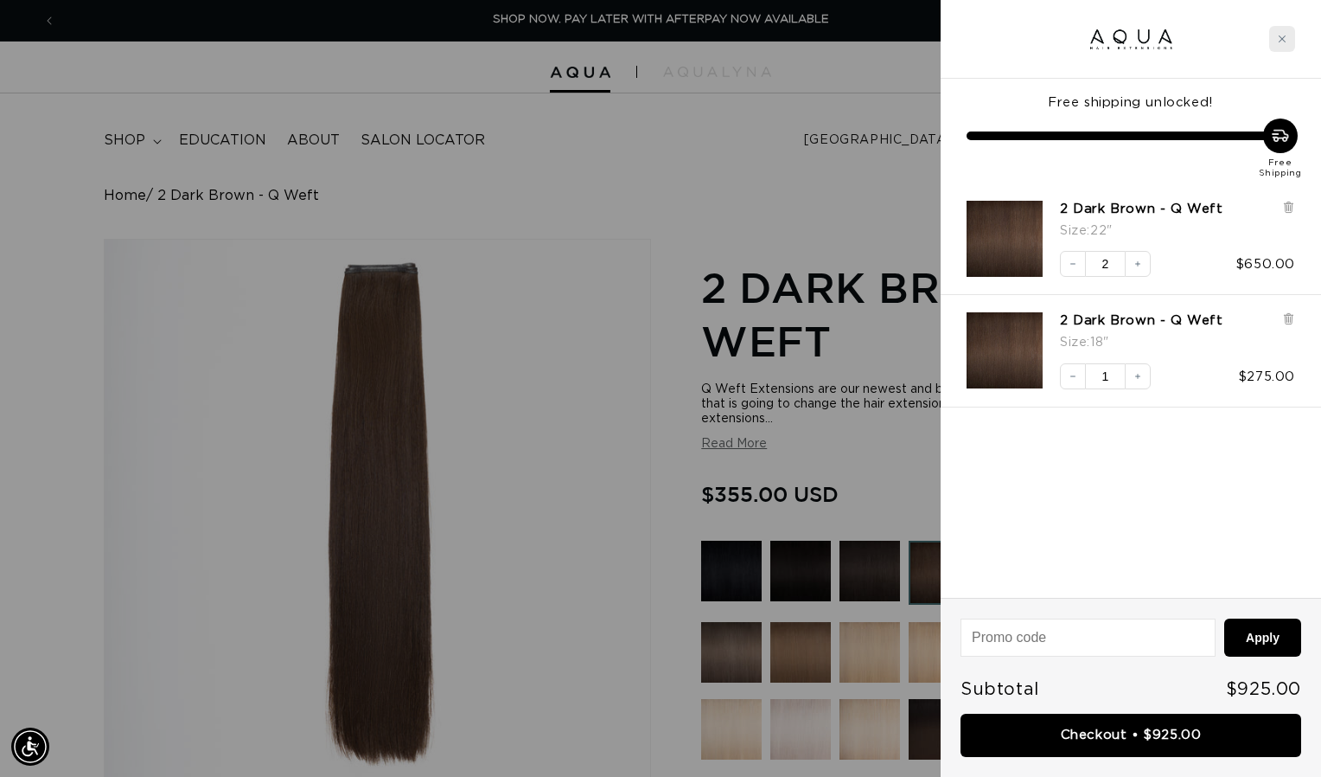
click at [1282, 48] on div "Close cart" at bounding box center [1282, 39] width 26 height 26
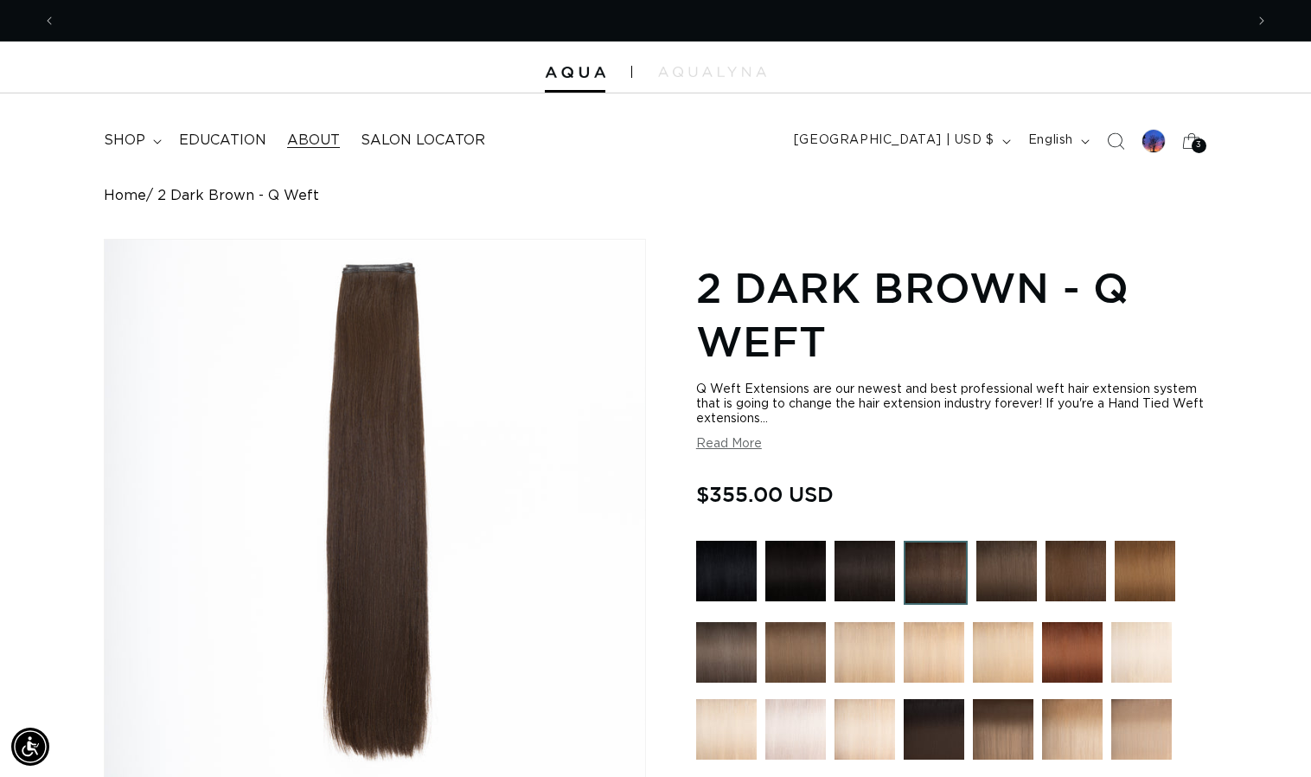
scroll to position [0, 1188]
click at [396, 140] on span "Salon Locator" at bounding box center [423, 140] width 125 height 18
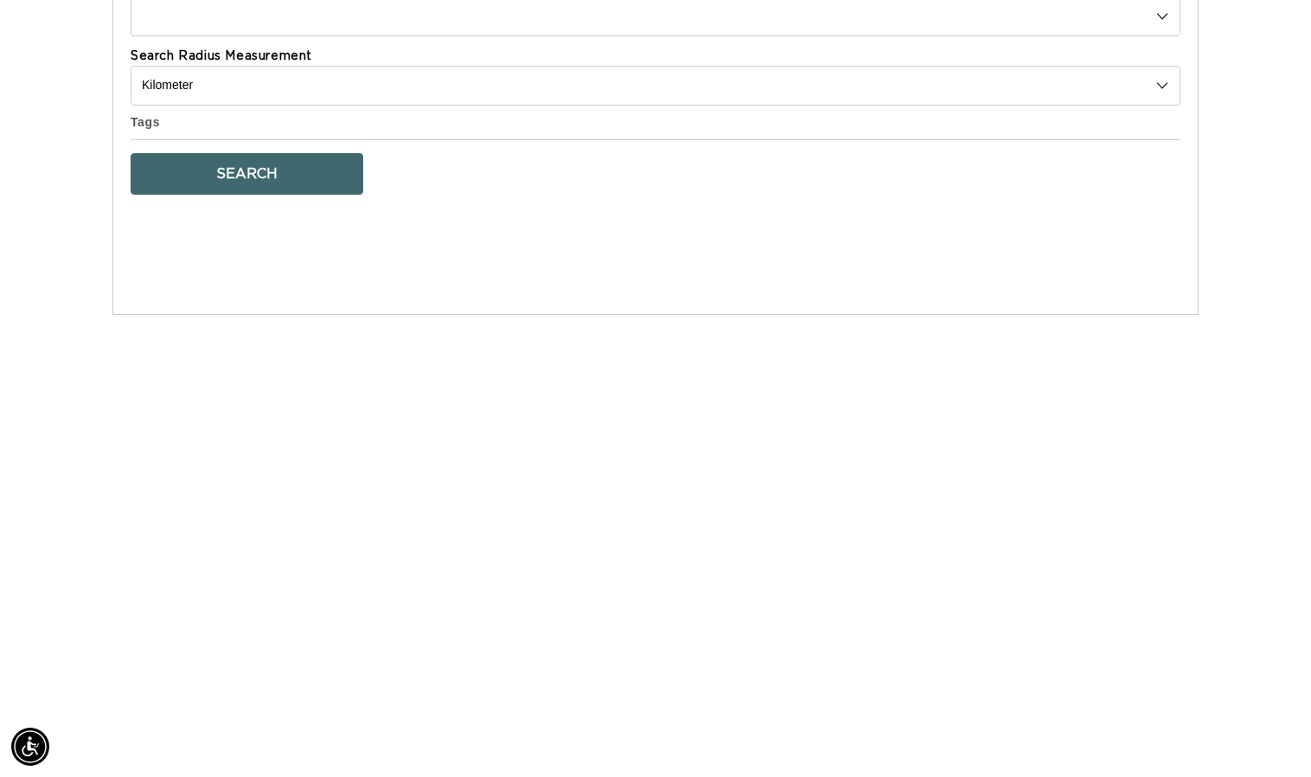
scroll to position [0, 1188]
select select "m"
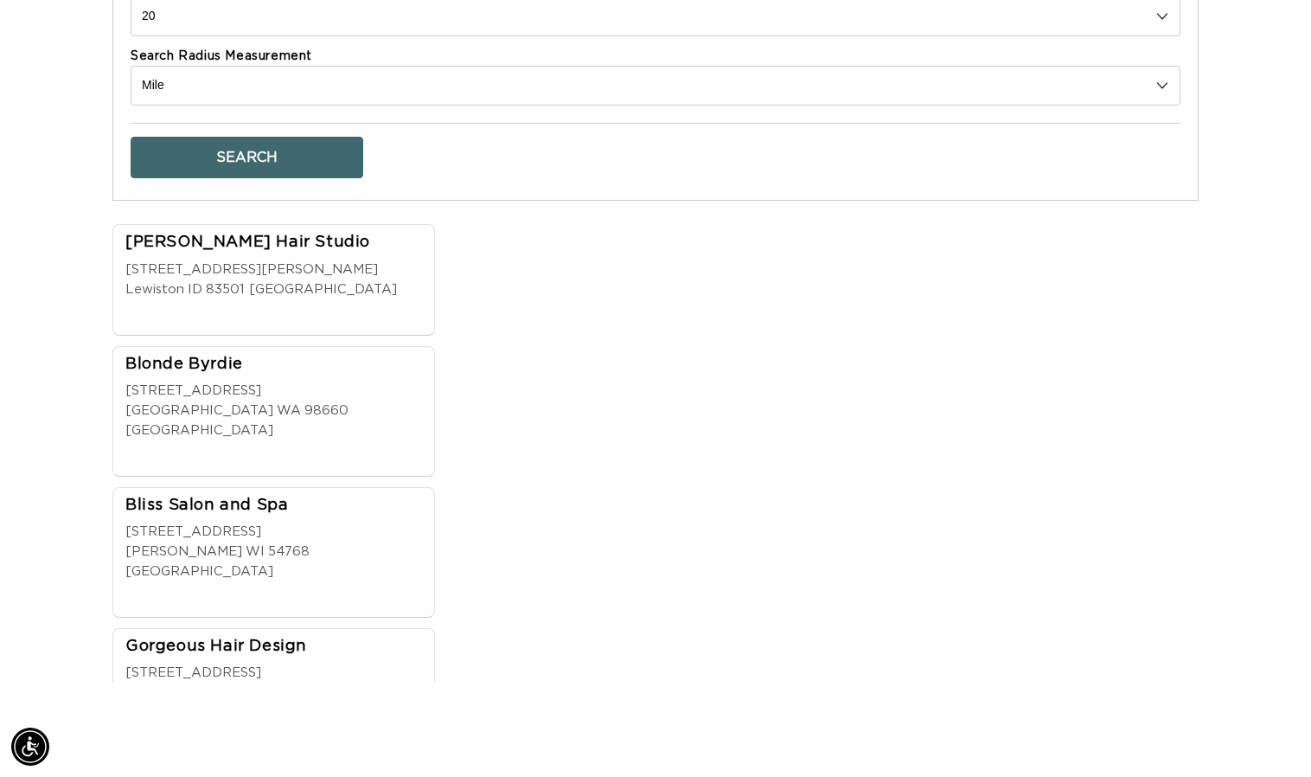
scroll to position [371, 0]
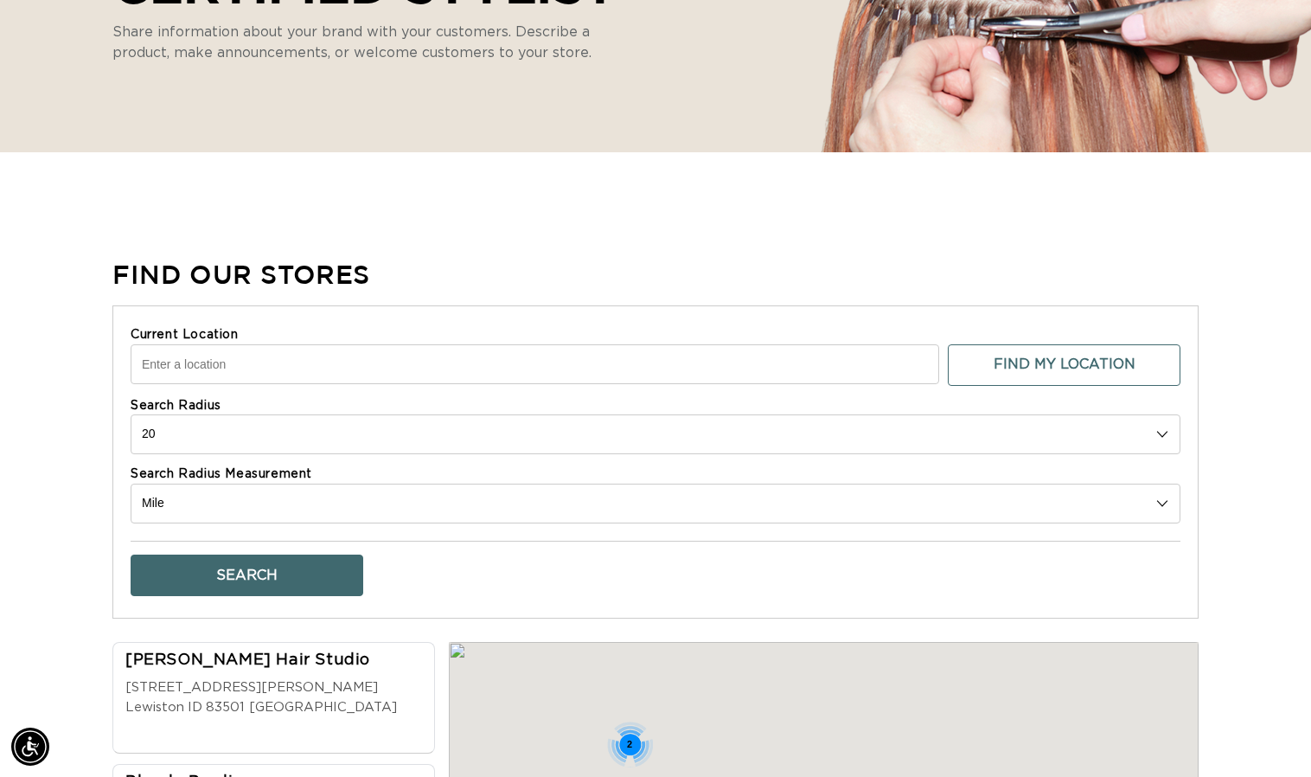
click at [691, 372] on input "Current Location" at bounding box center [535, 364] width 809 height 40
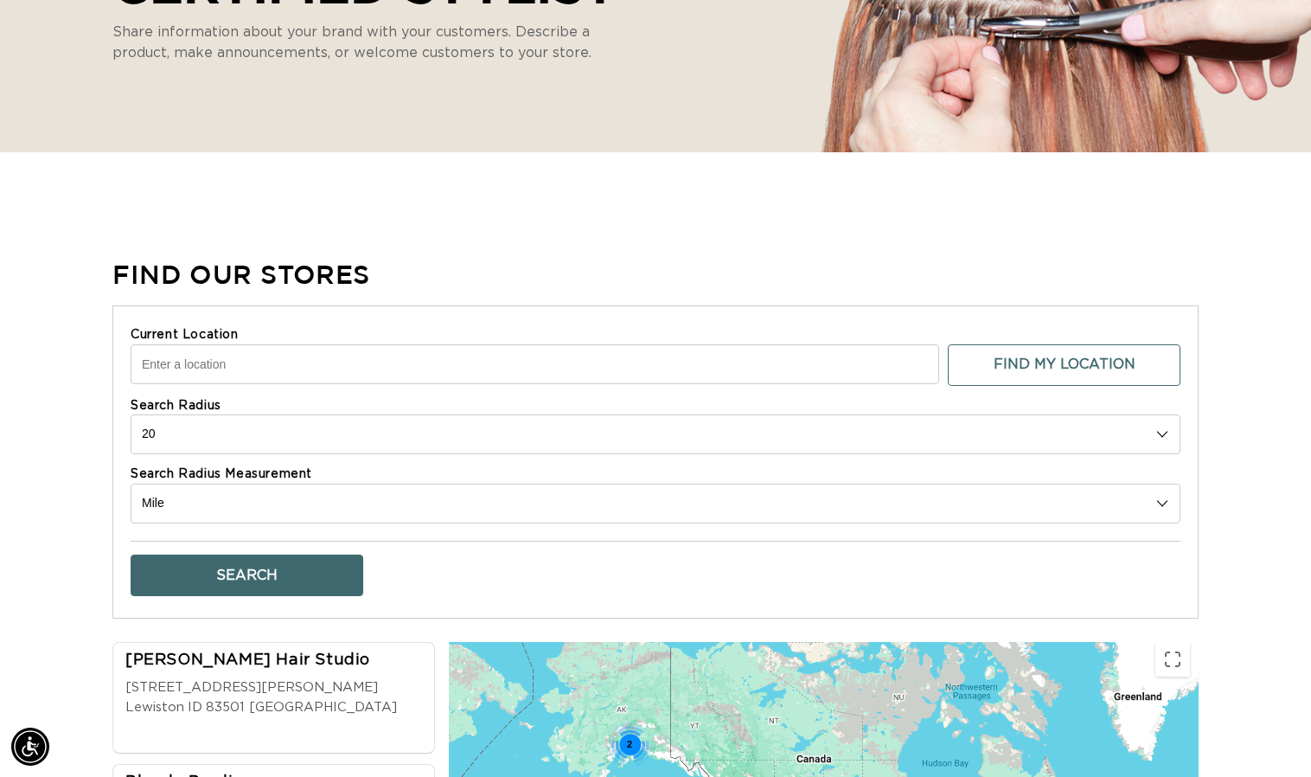
scroll to position [0, 2376]
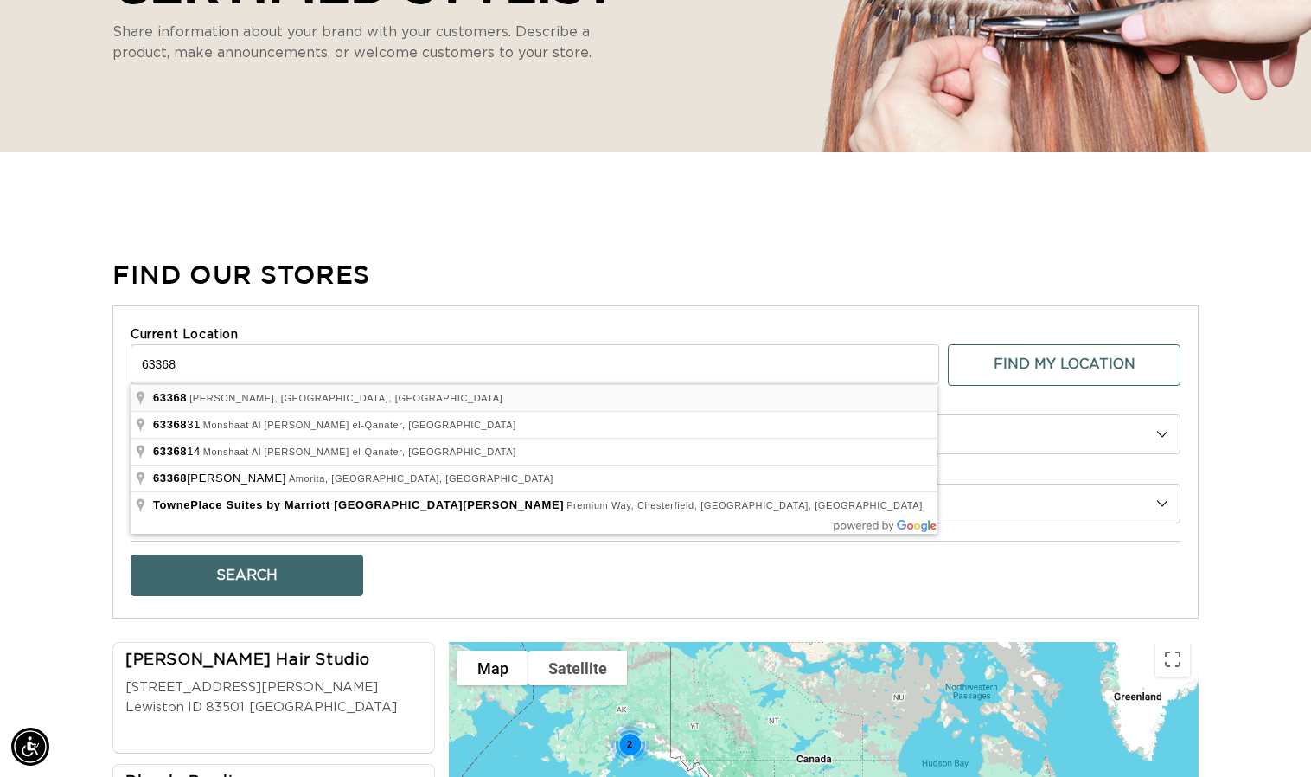
type input "[PERSON_NAME], MO 63368, [GEOGRAPHIC_DATA]"
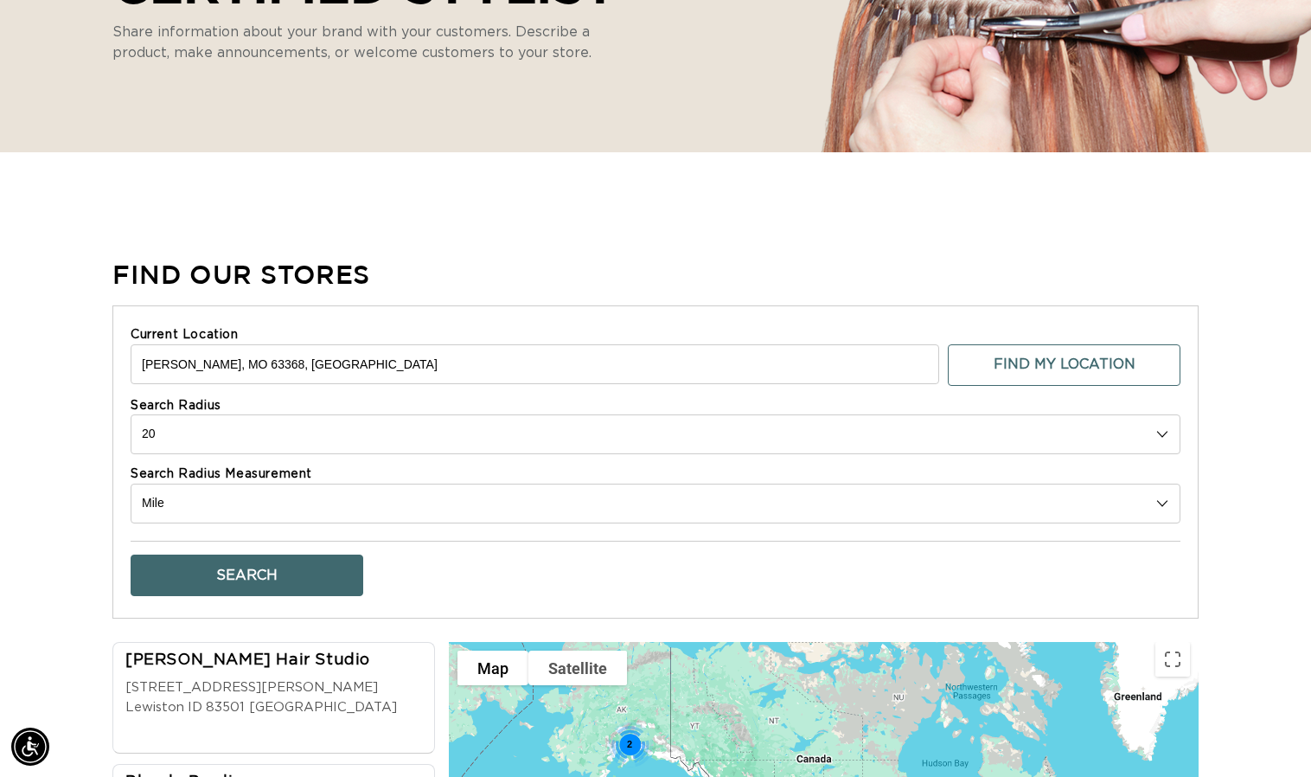
scroll to position [0, 0]
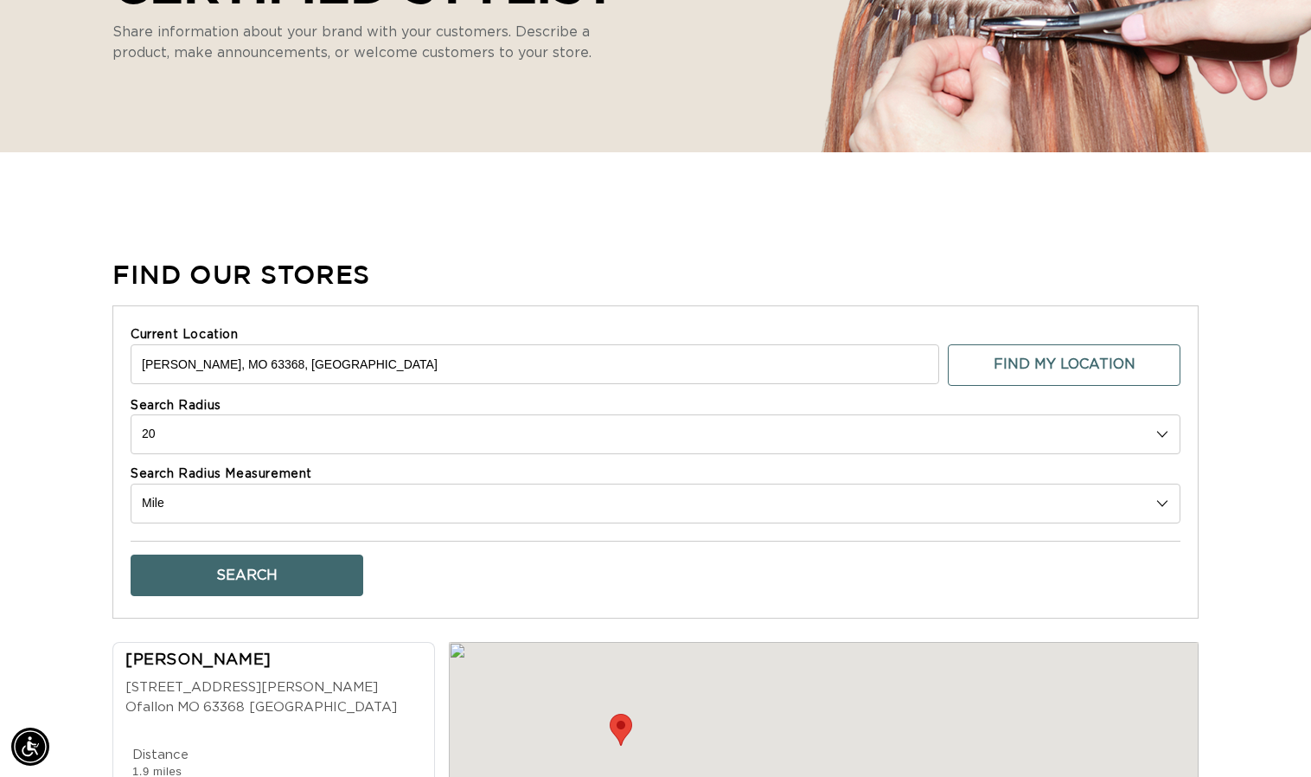
click at [611, 439] on select "10 20 30 40 No Limit" at bounding box center [656, 434] width 1050 height 40
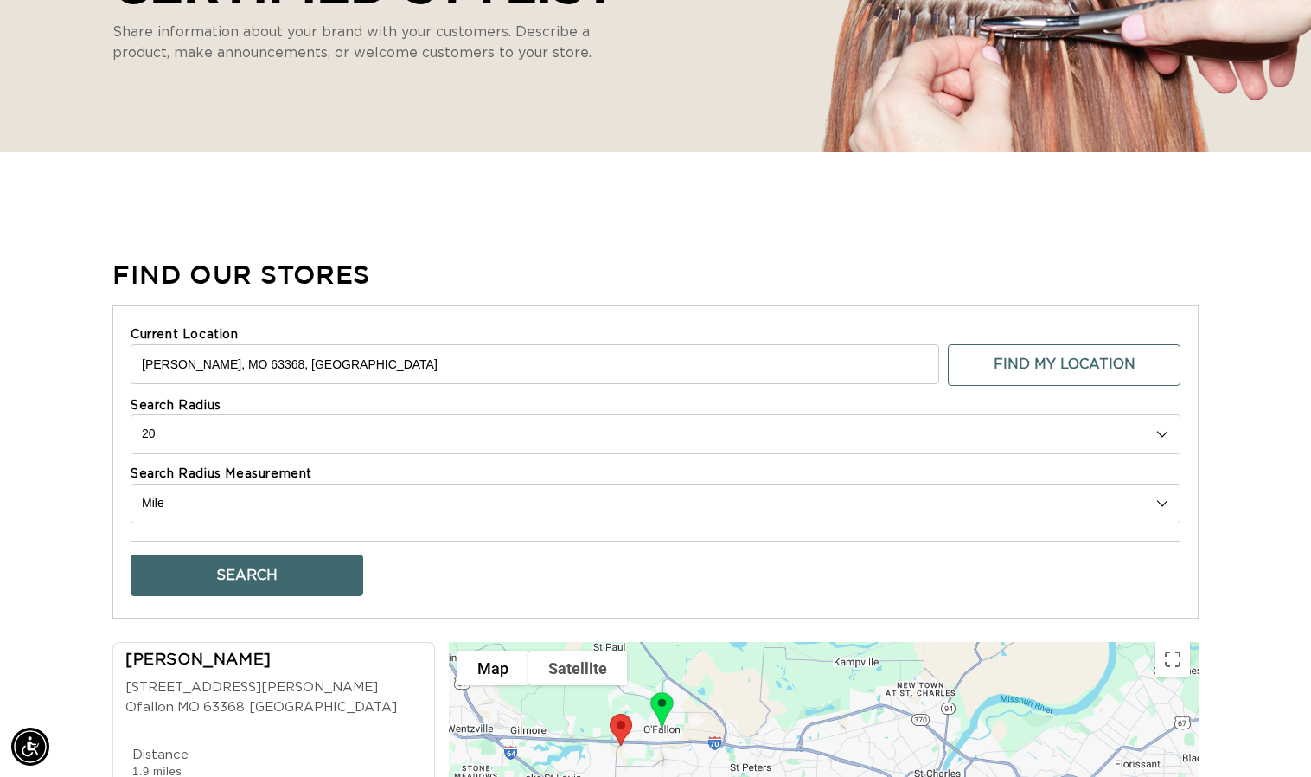
select select "30"
click at [131, 414] on select "10 20 30 40 No Limit" at bounding box center [656, 434] width 1050 height 40
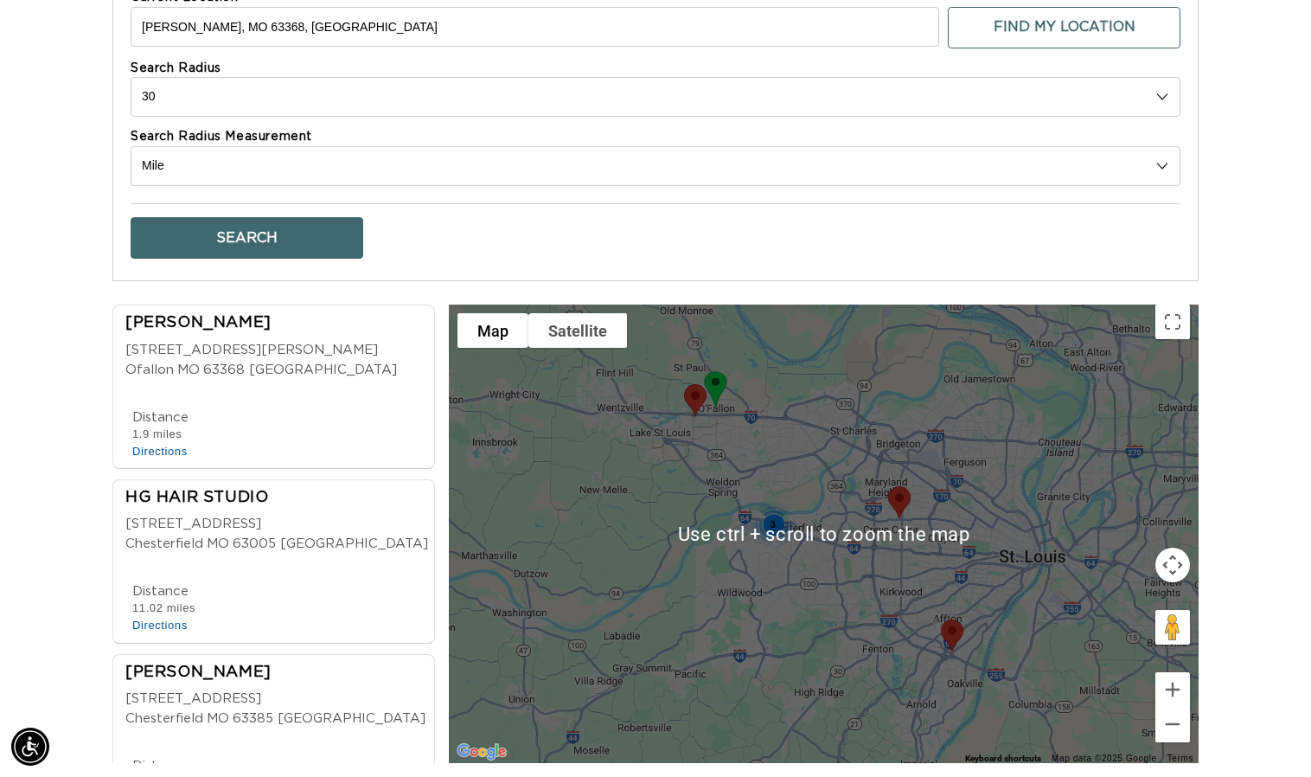
scroll to position [0, 2376]
click at [719, 171] on select "Kilometer Mile" at bounding box center [656, 166] width 1050 height 40
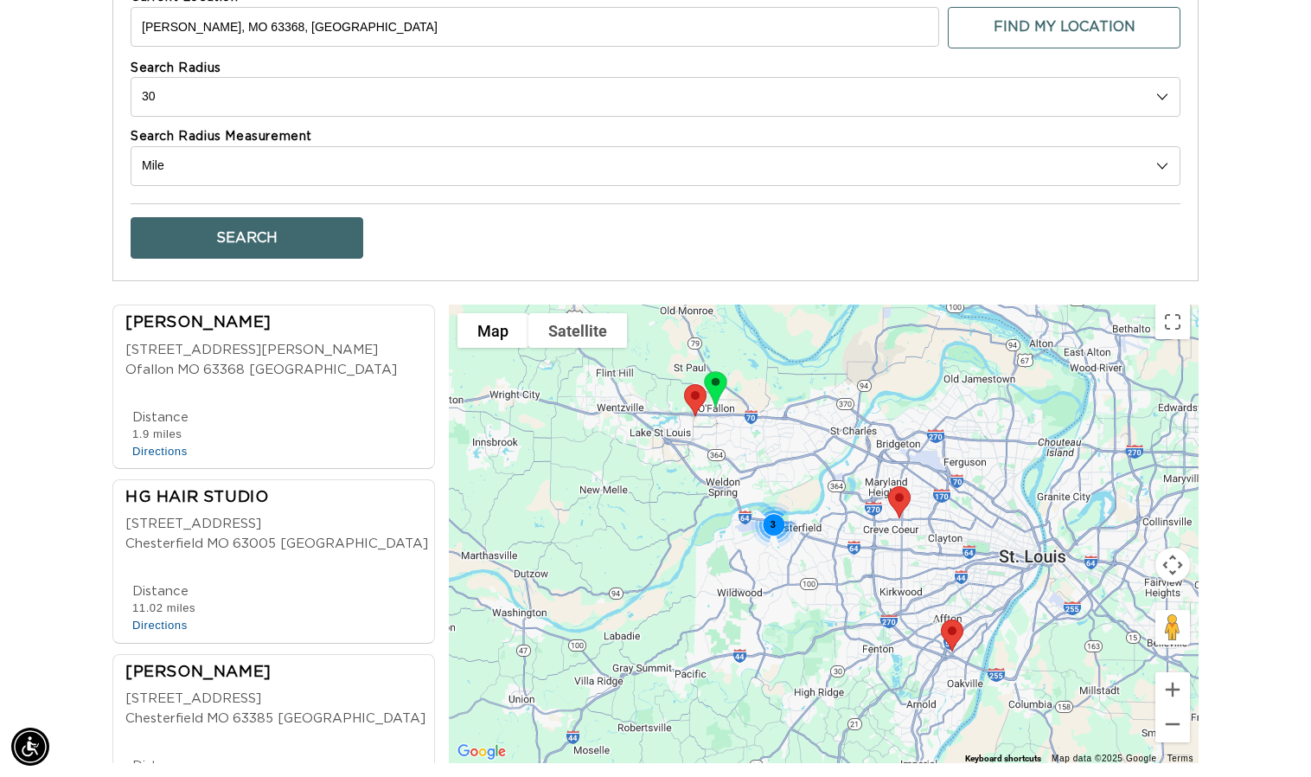
click at [773, 522] on div "3" at bounding box center [773, 525] width 46 height 46
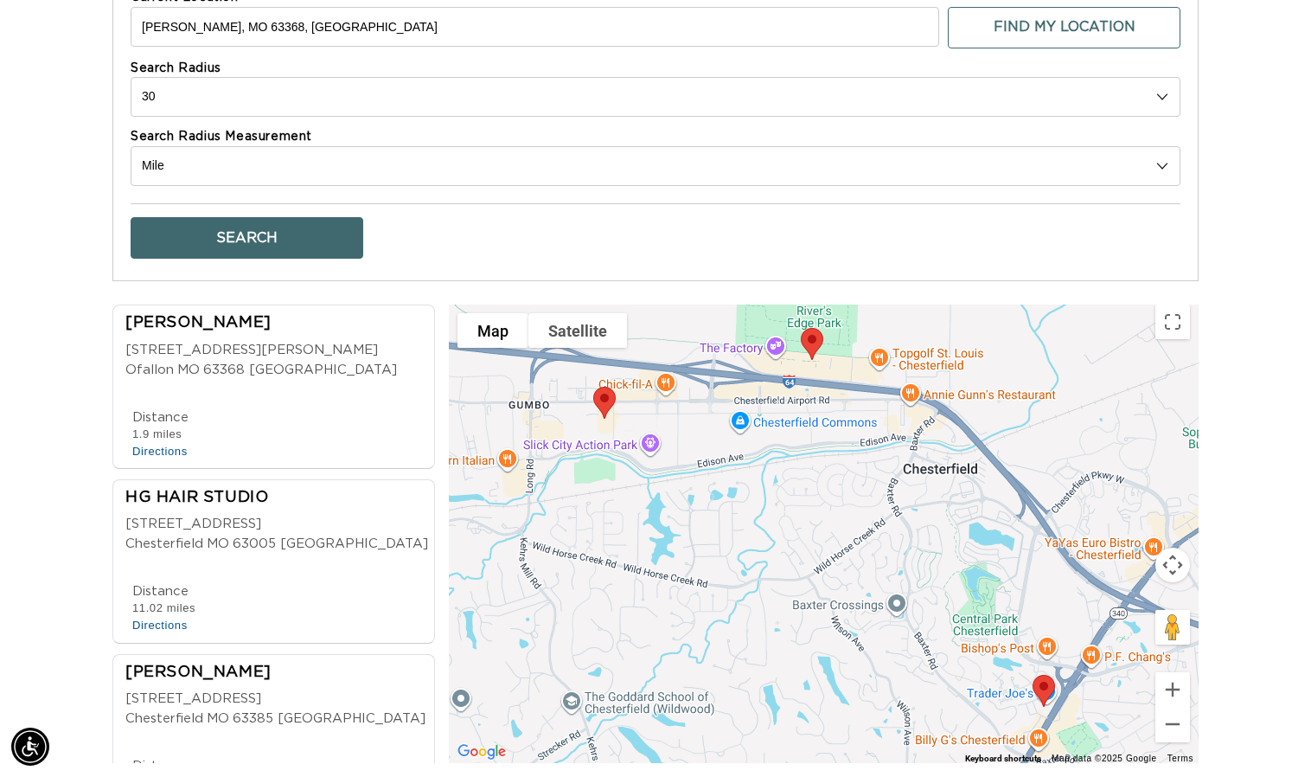
scroll to position [0, 1188]
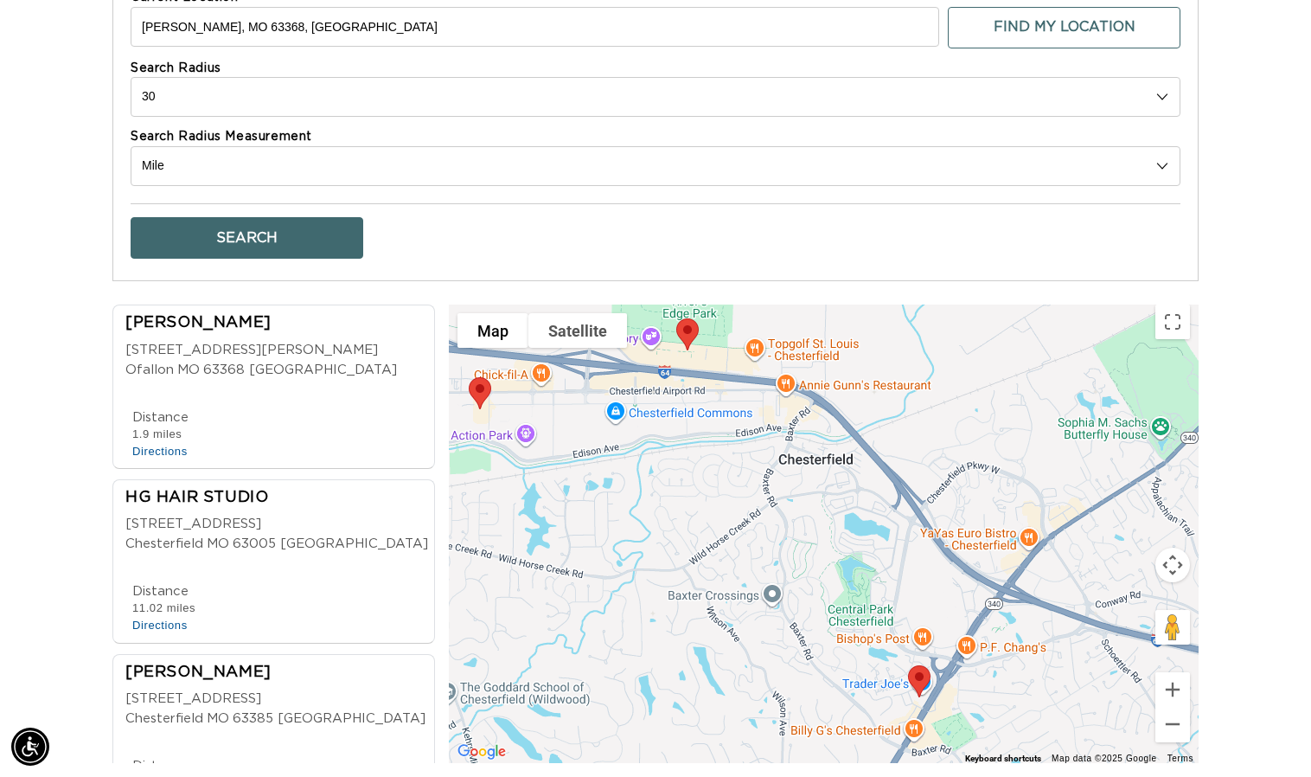
drag, startPoint x: 948, startPoint y: 552, endPoint x: 810, endPoint y: 542, distance: 137.8
click at [810, 542] on div at bounding box center [824, 533] width 750 height 458
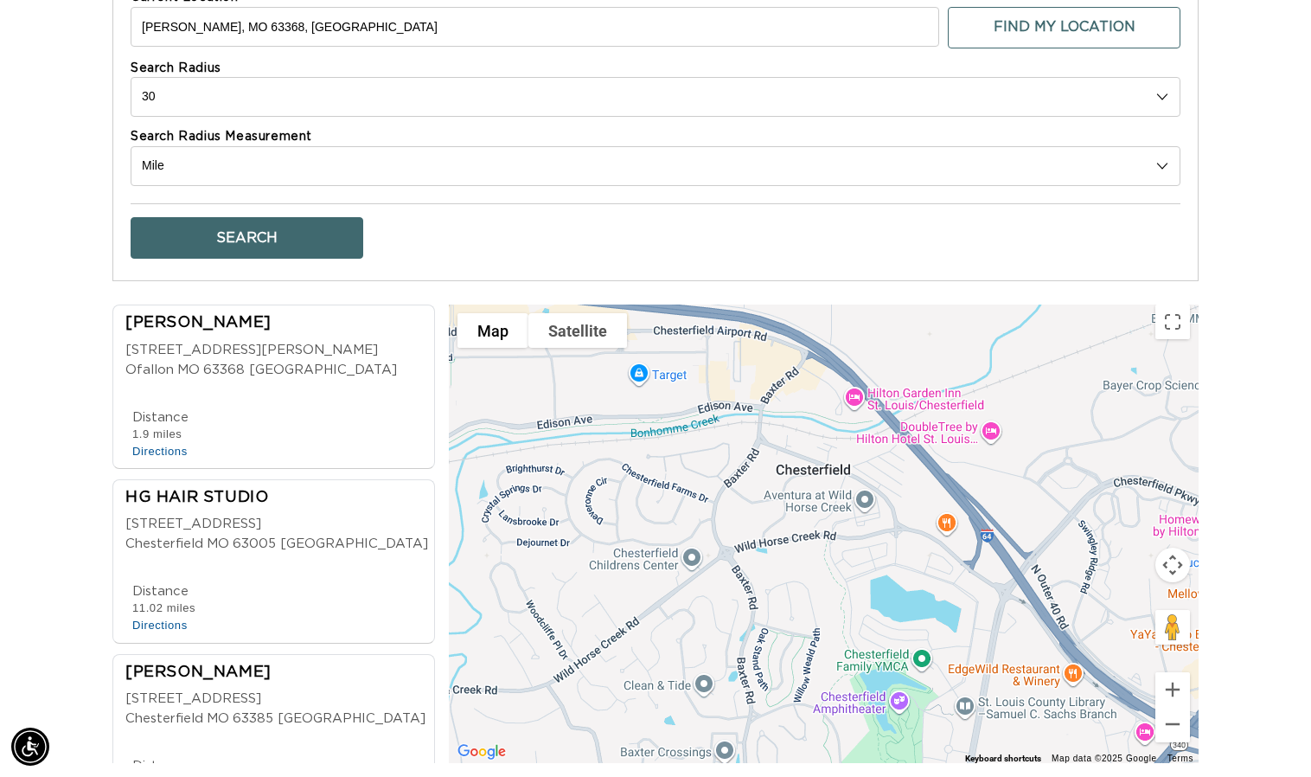
scroll to position [0, 0]
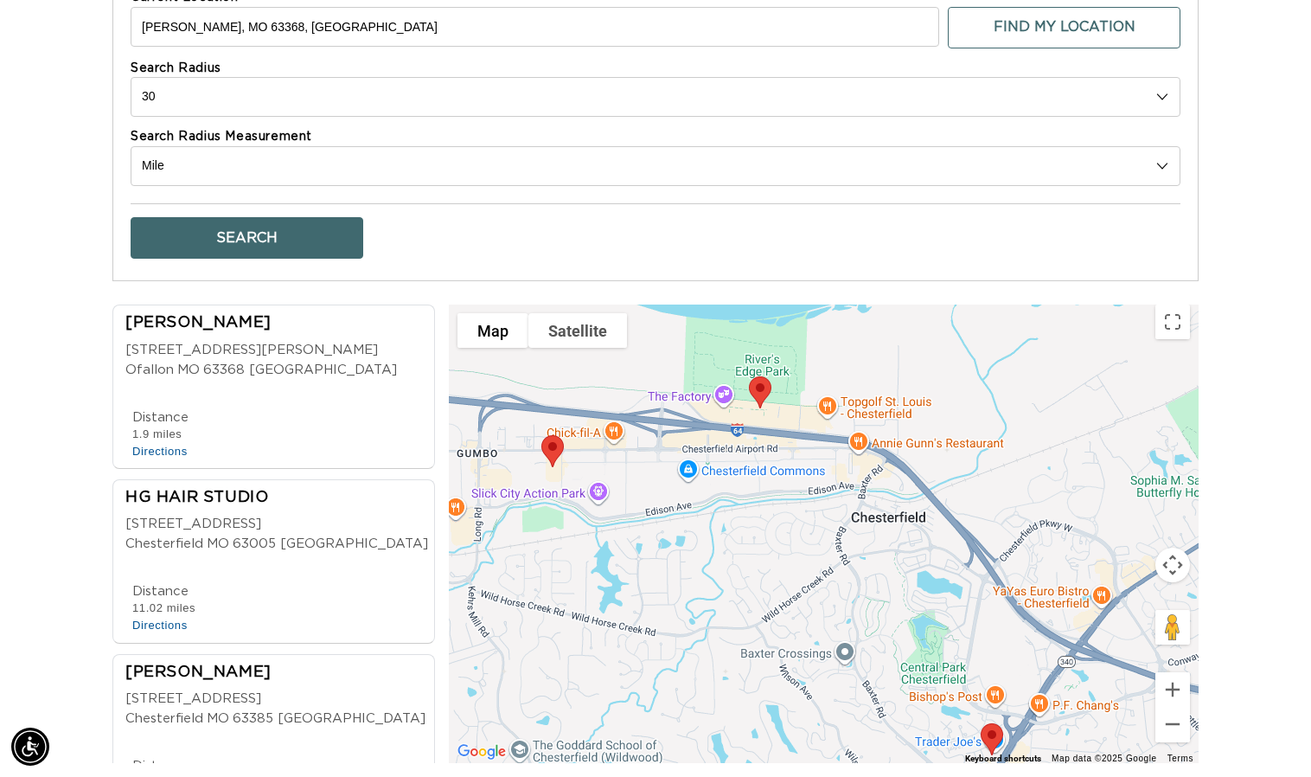
click at [994, 731] on img at bounding box center [992, 739] width 36 height 46
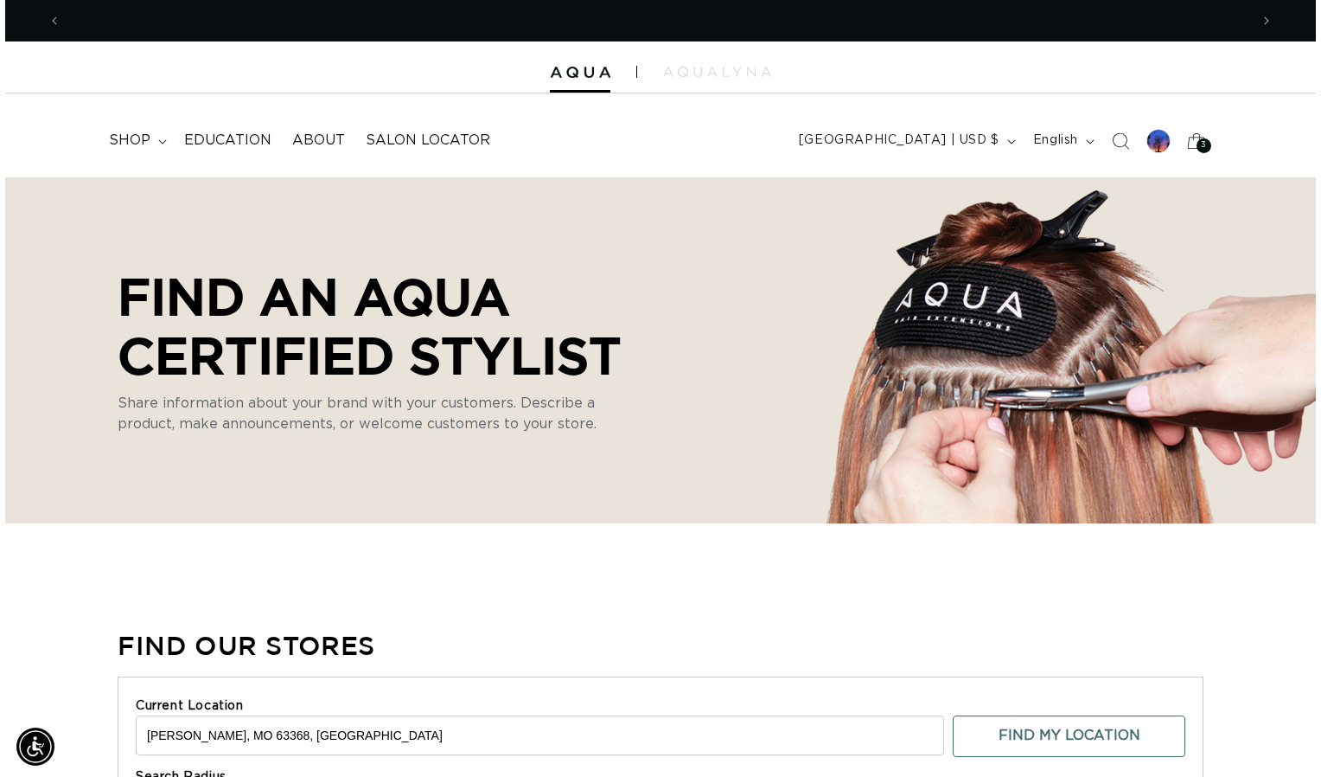
scroll to position [0, 2376]
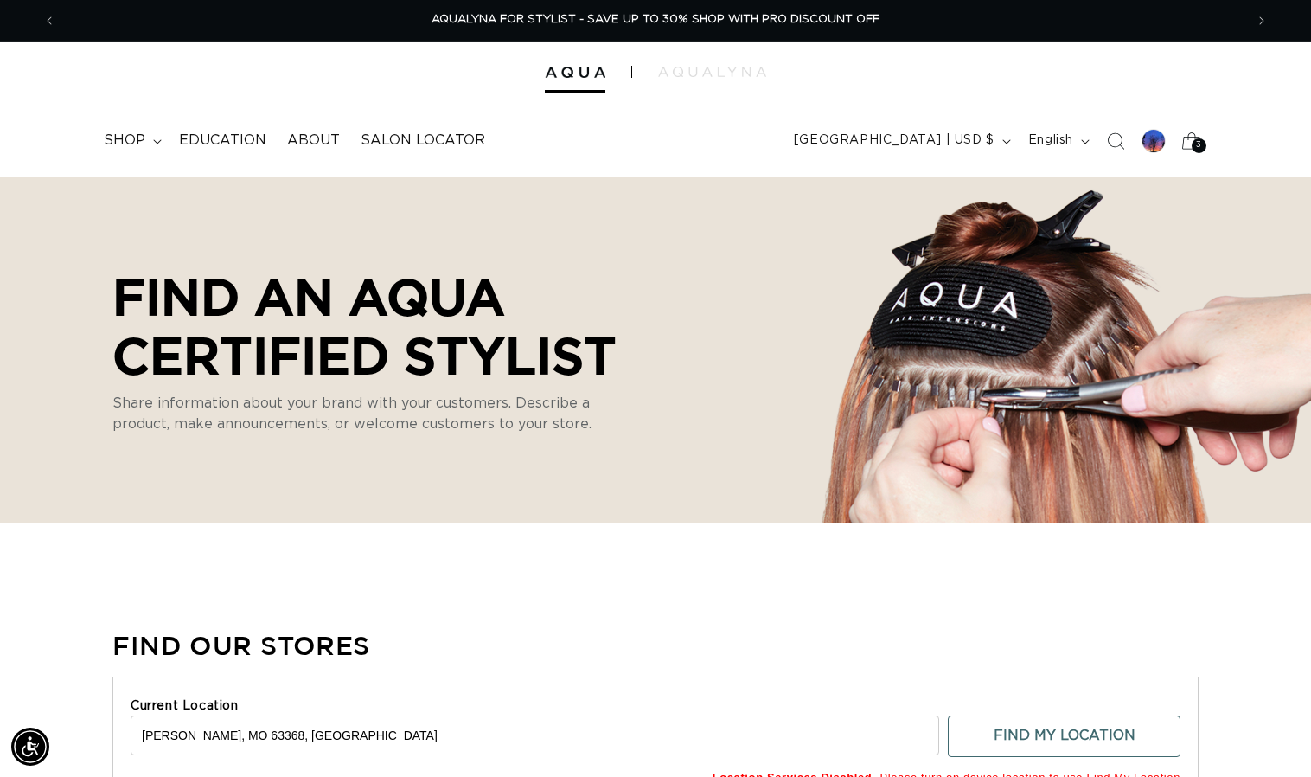
click at [1199, 143] on span "3" at bounding box center [1199, 145] width 6 height 15
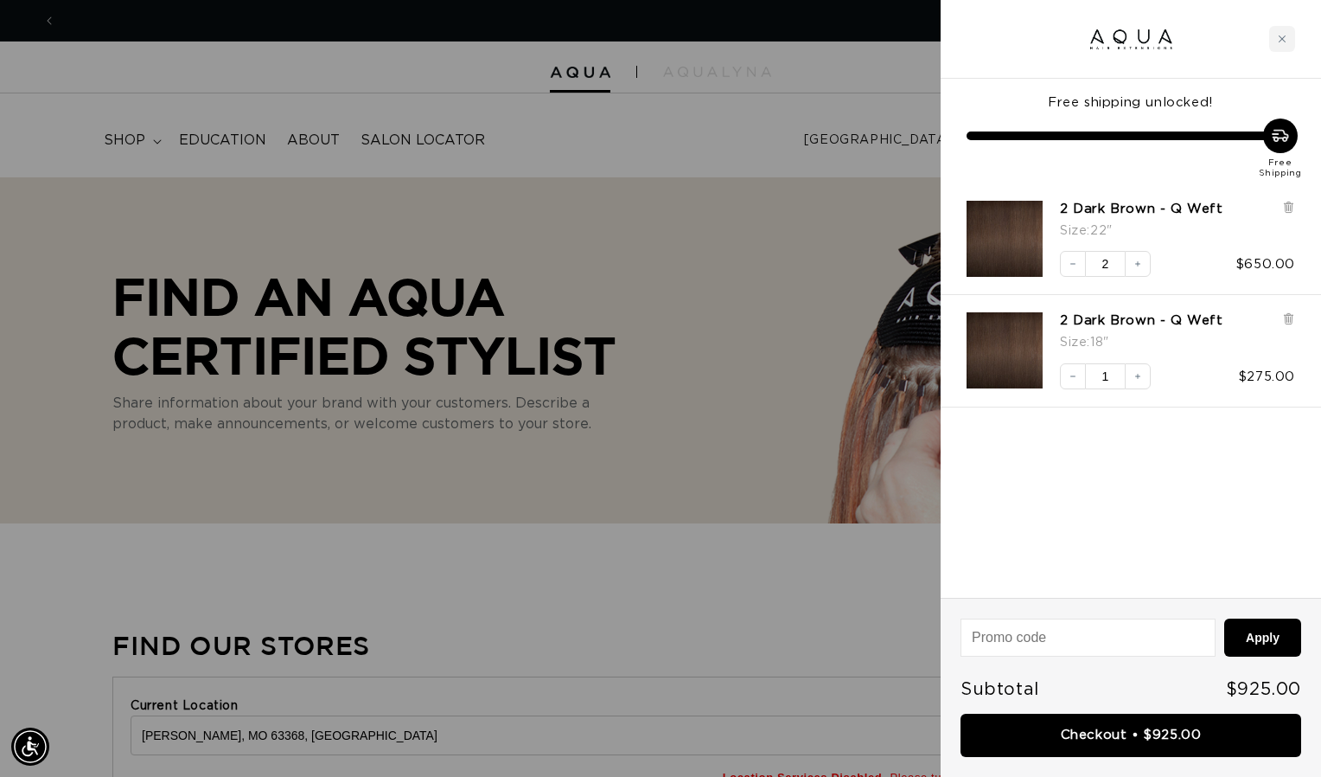
scroll to position [0, 0]
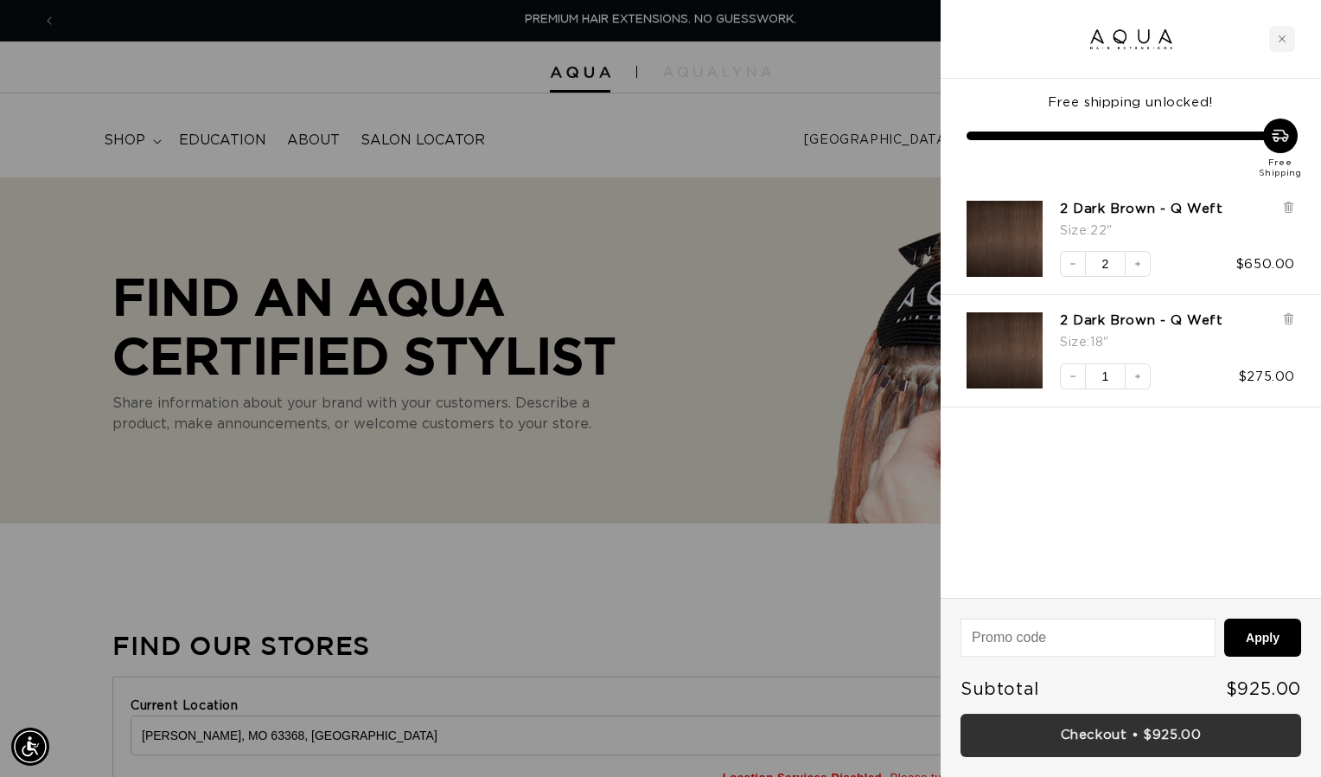
click at [1174, 735] on link "Checkout • $925.00" at bounding box center [1131, 735] width 341 height 44
